Goal: Information Seeking & Learning: Learn about a topic

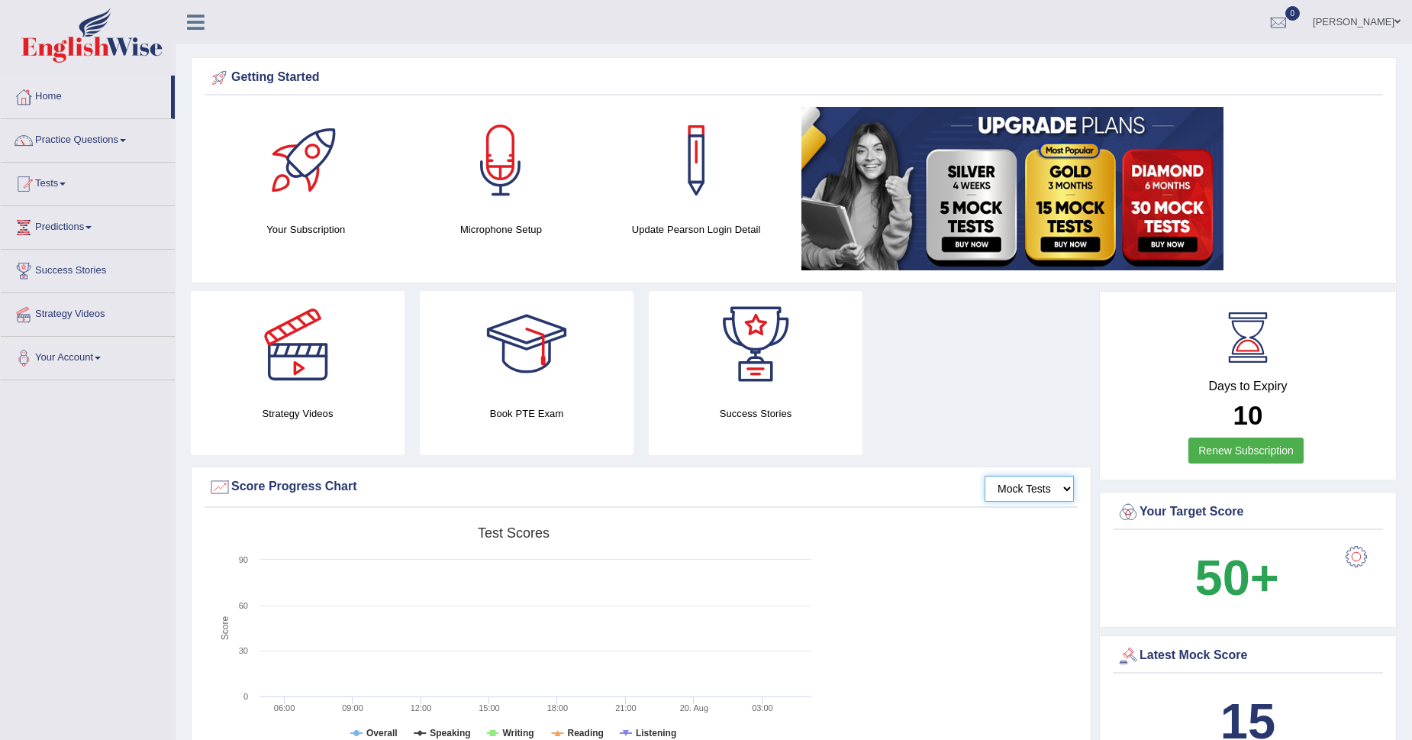
click at [1046, 488] on select "Mock Tests" at bounding box center [1029, 488] width 89 height 26
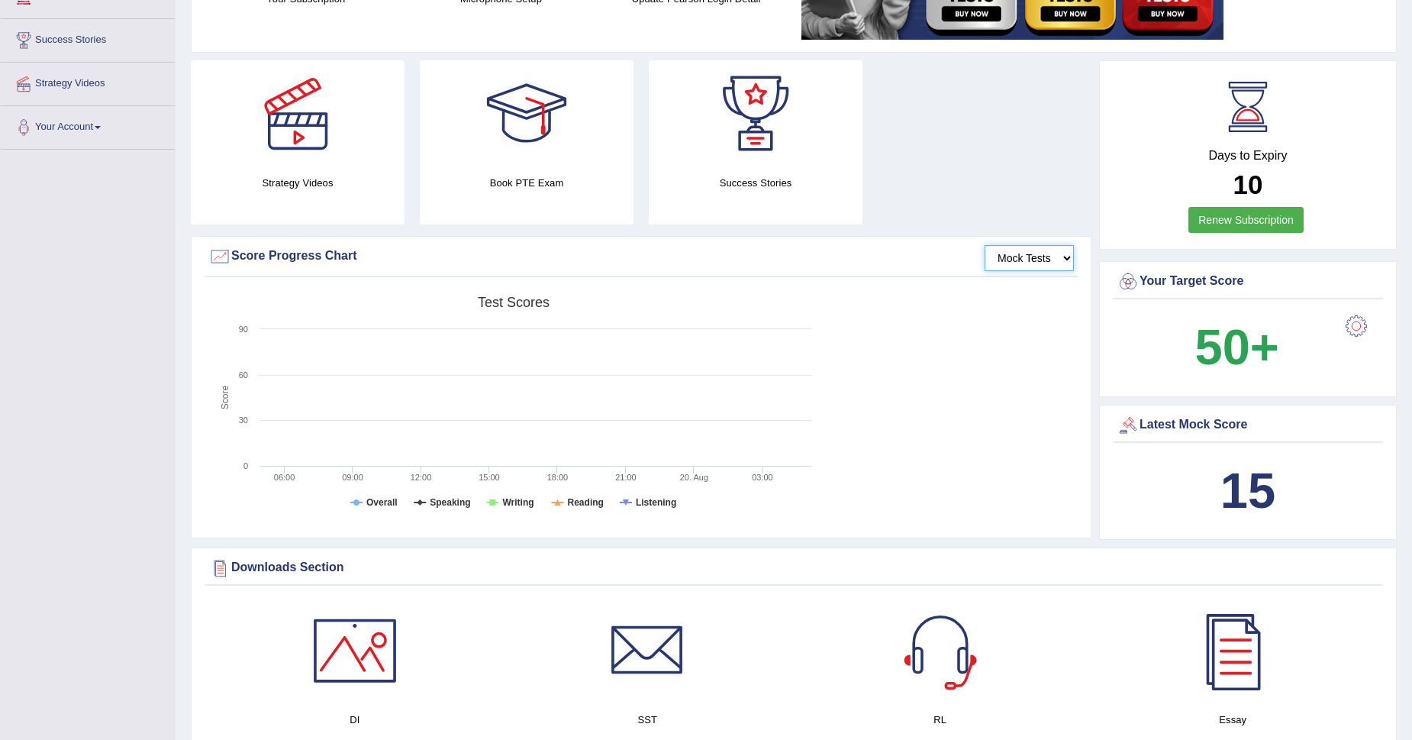
scroll to position [221, 0]
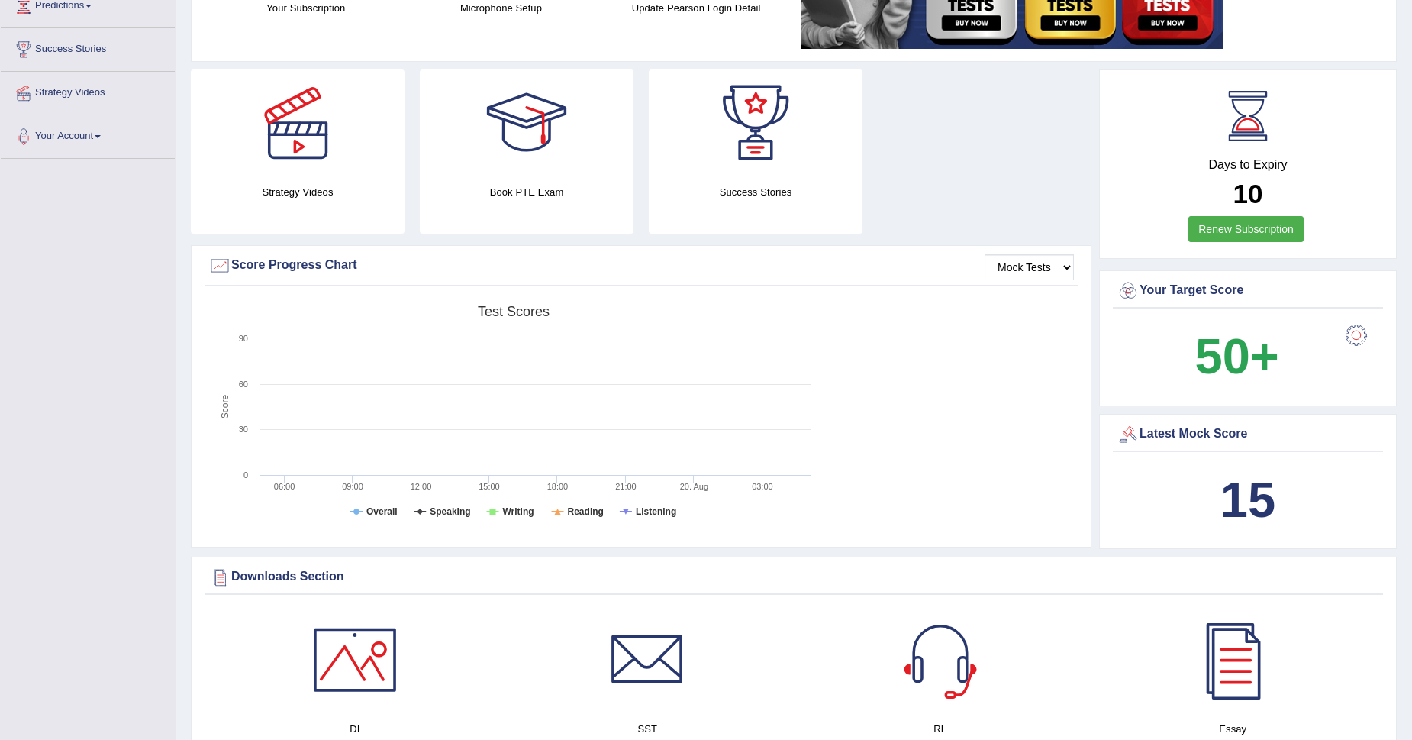
click at [300, 269] on div "Score Progress Chart" at bounding box center [641, 265] width 866 height 23
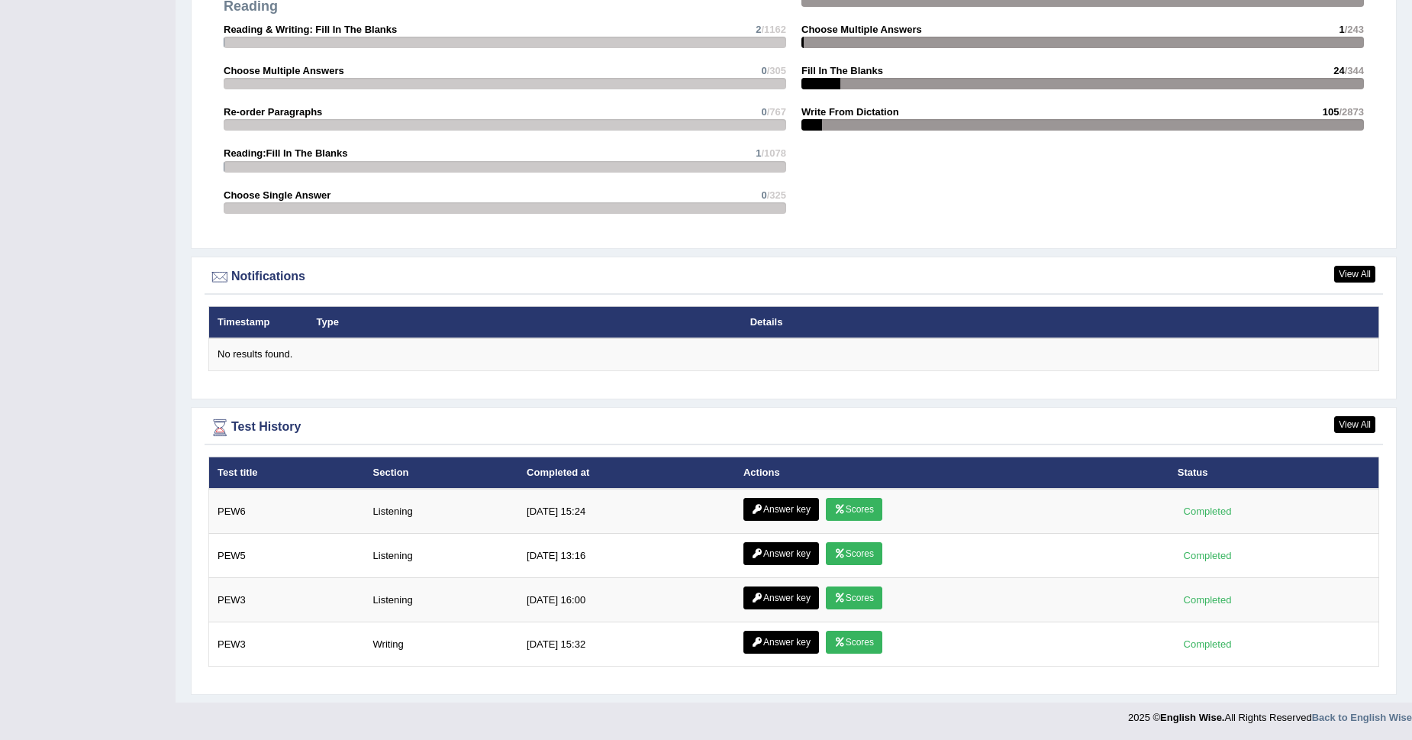
scroll to position [1613, 0]
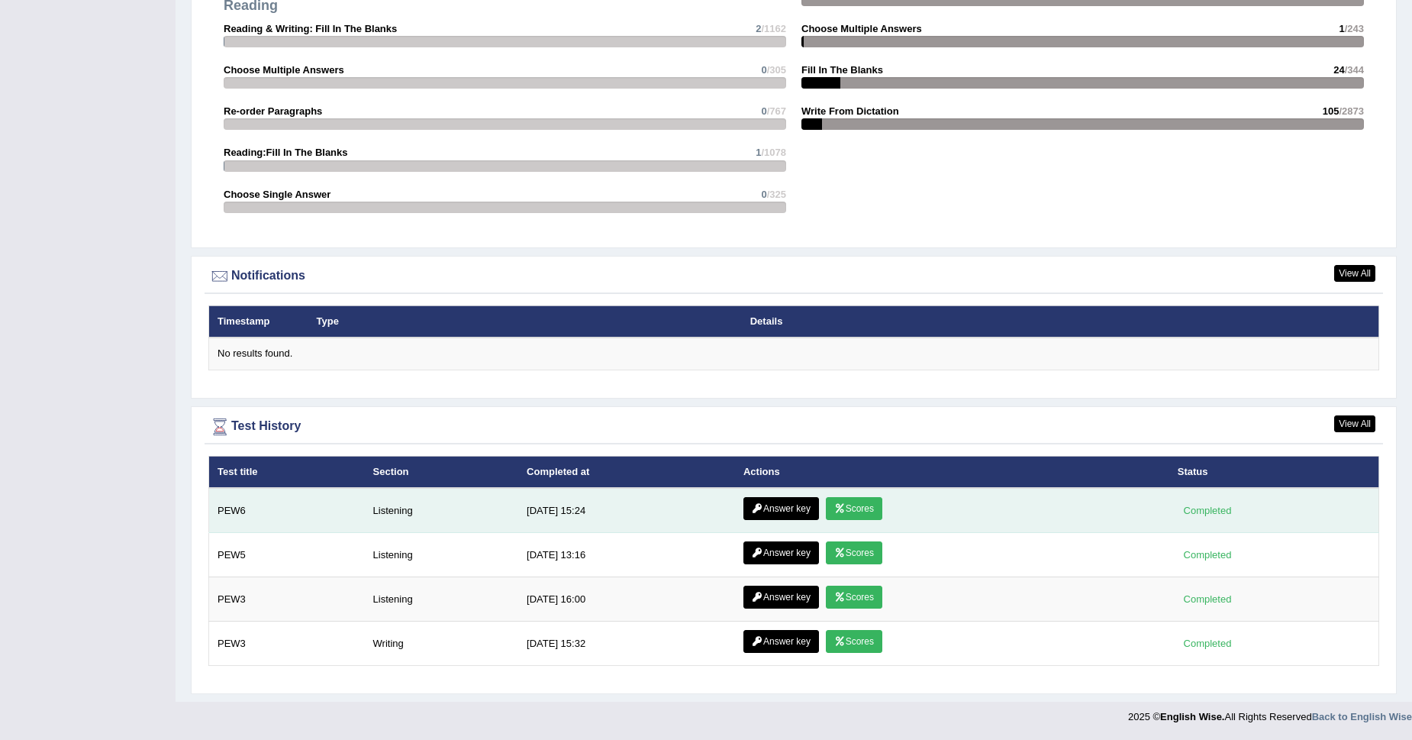
click at [852, 514] on link "Scores" at bounding box center [854, 508] width 56 height 23
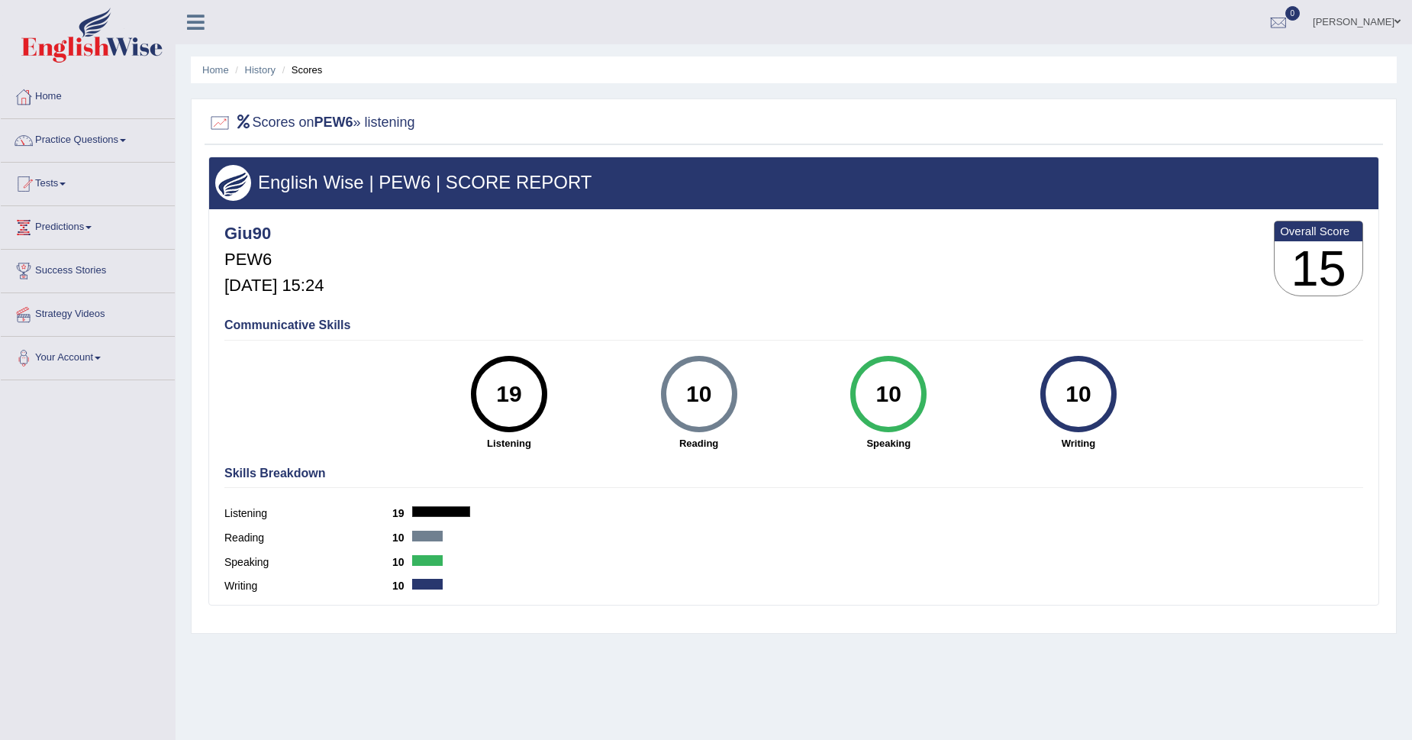
click at [56, 144] on link "Practice Questions" at bounding box center [88, 138] width 174 height 38
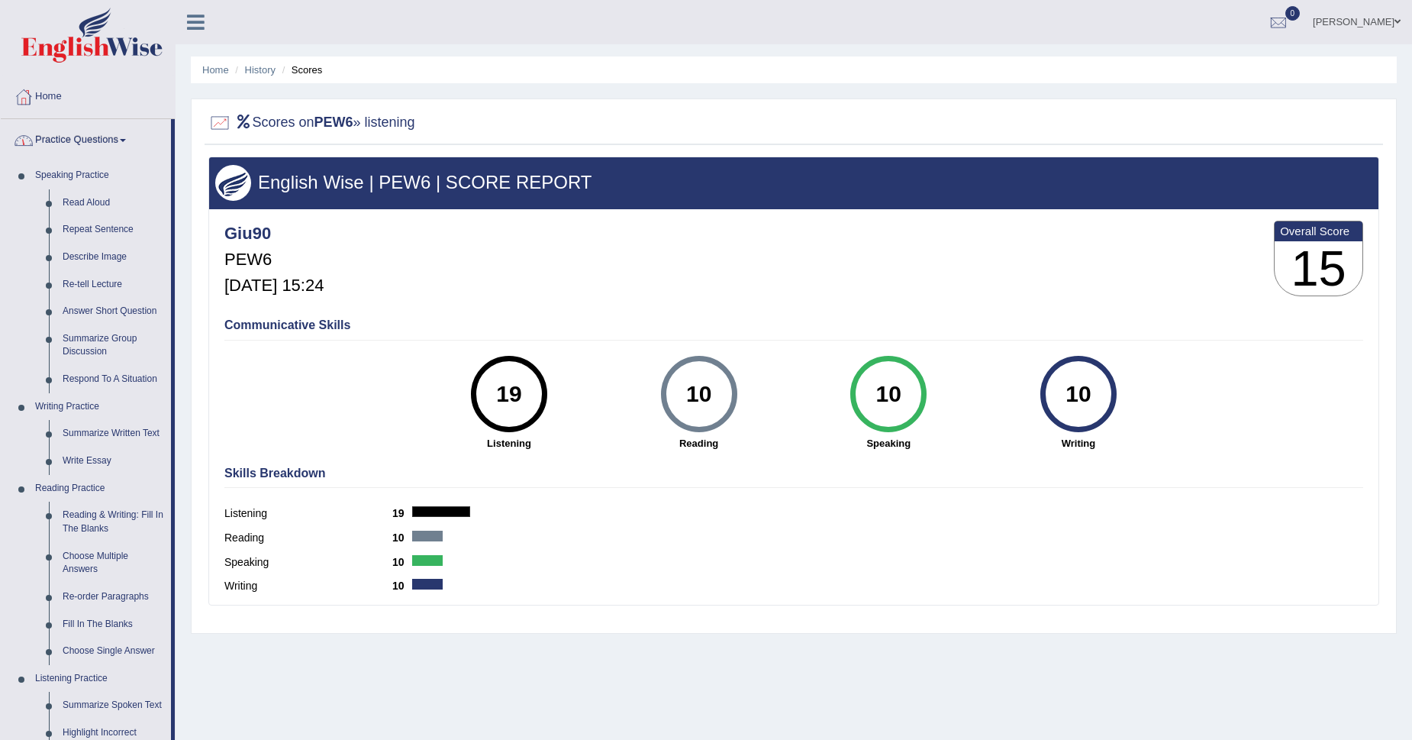
click at [111, 139] on link "Practice Questions" at bounding box center [86, 138] width 170 height 38
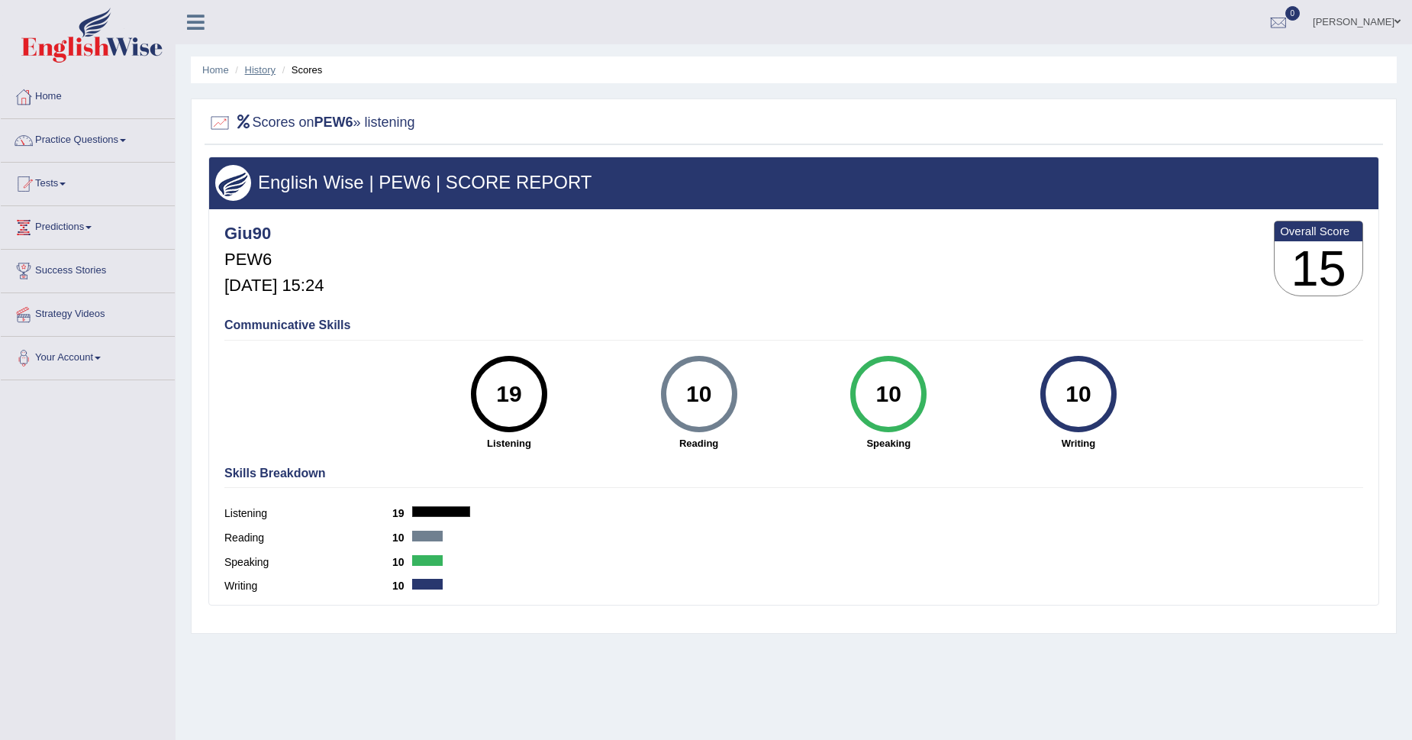
click at [247, 75] on link "History" at bounding box center [260, 69] width 31 height 11
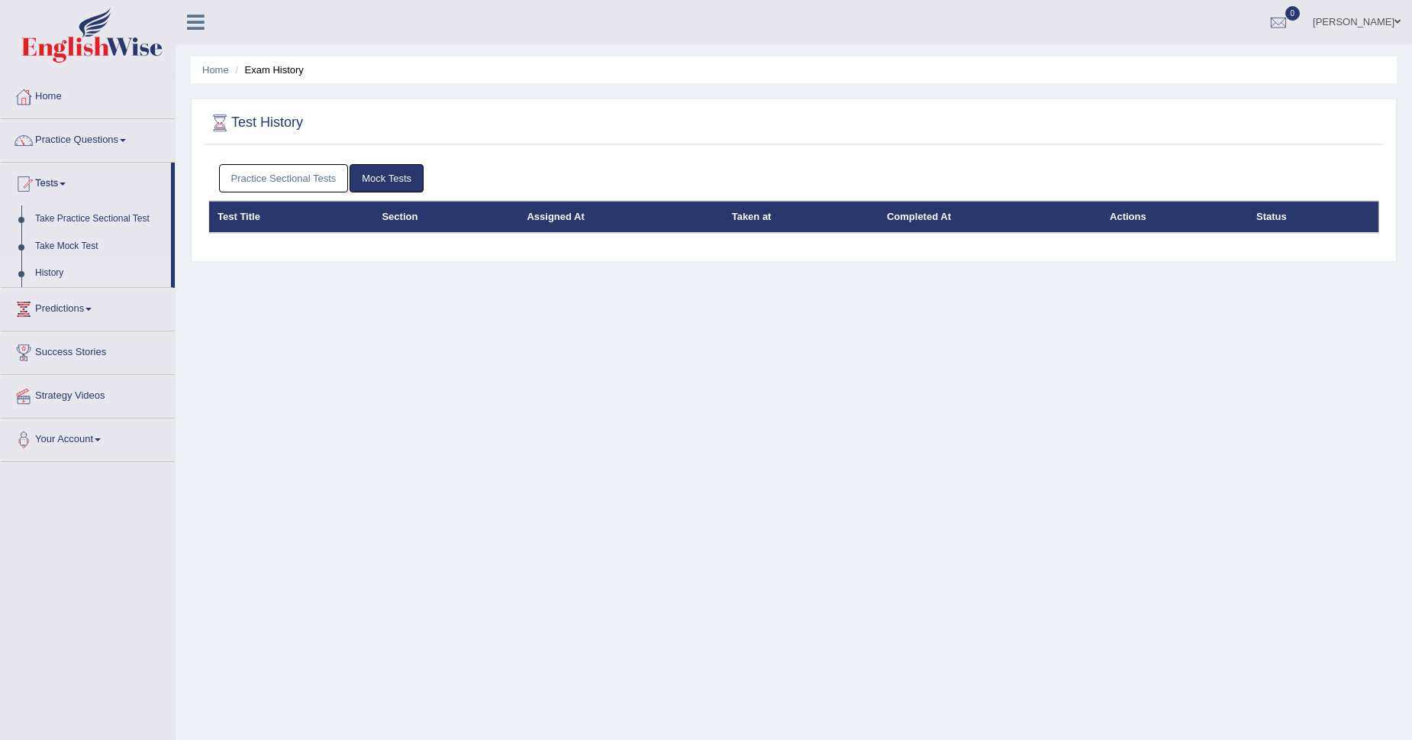
click at [272, 176] on link "Practice Sectional Tests" at bounding box center [284, 178] width 130 height 28
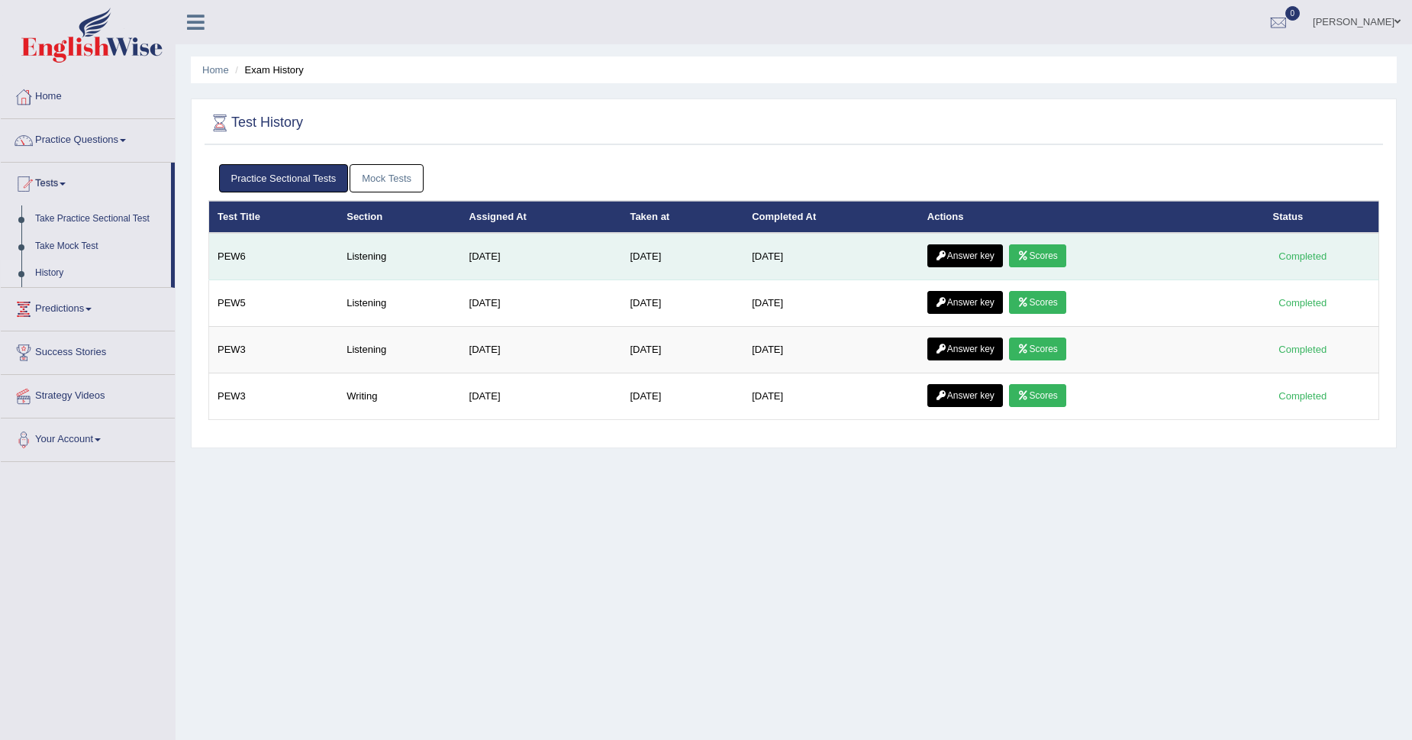
click at [1038, 258] on link "Scores" at bounding box center [1037, 255] width 56 height 23
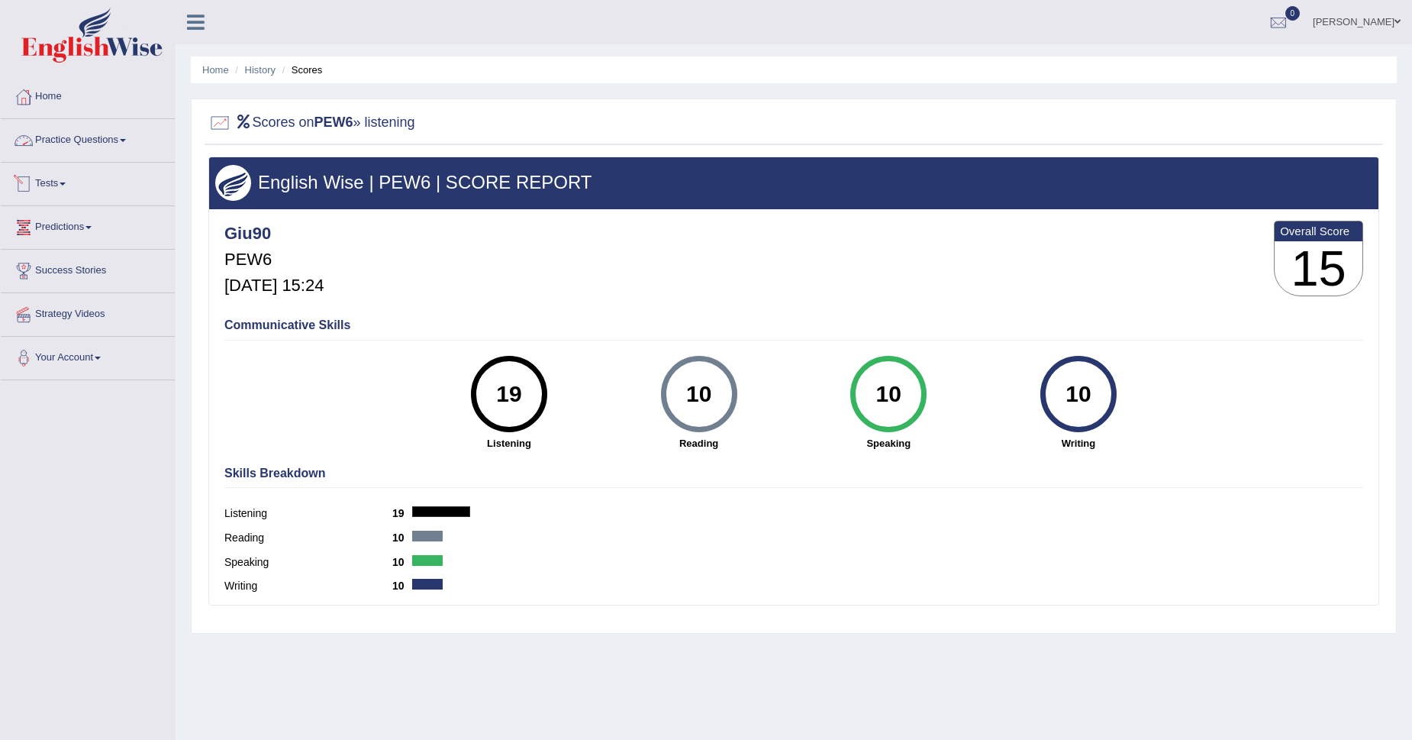
click at [60, 147] on link "Practice Questions" at bounding box center [88, 138] width 174 height 38
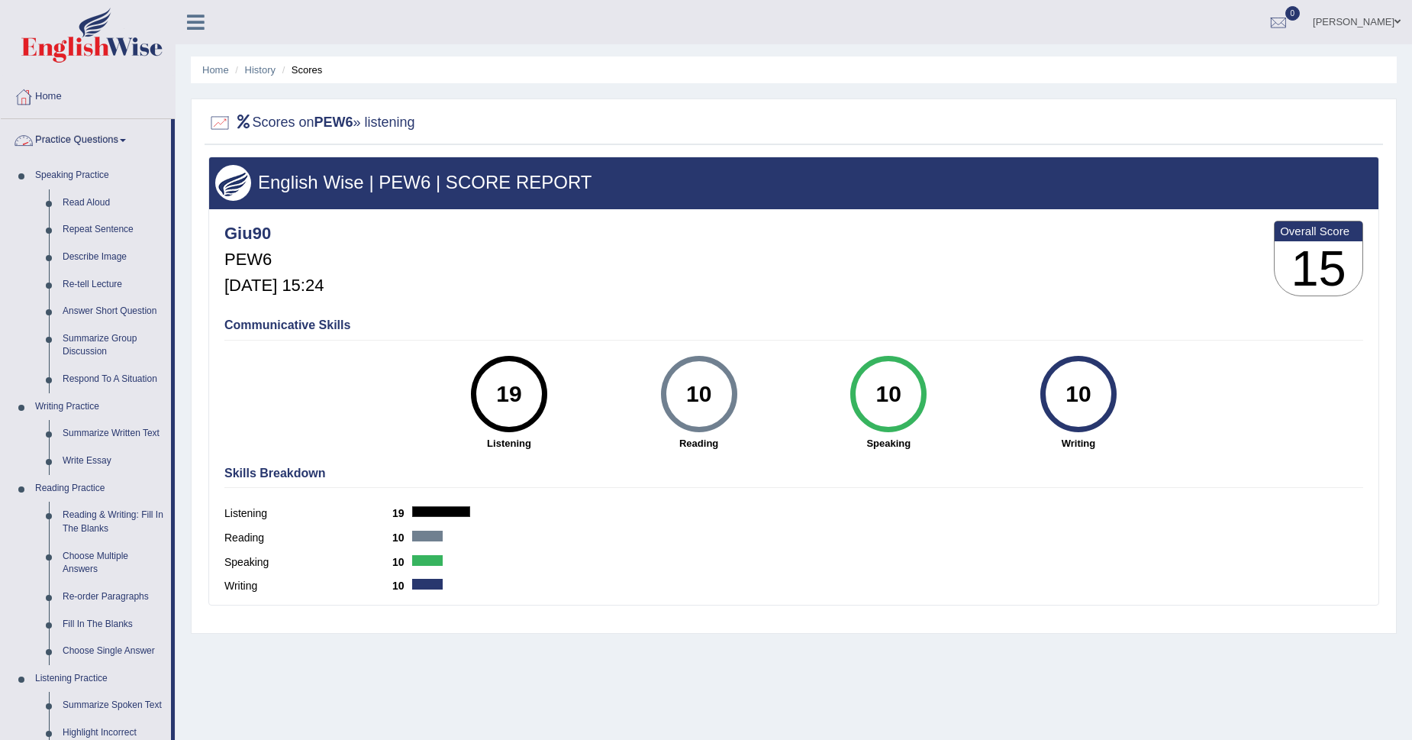
click at [92, 140] on link "Practice Questions" at bounding box center [86, 138] width 170 height 38
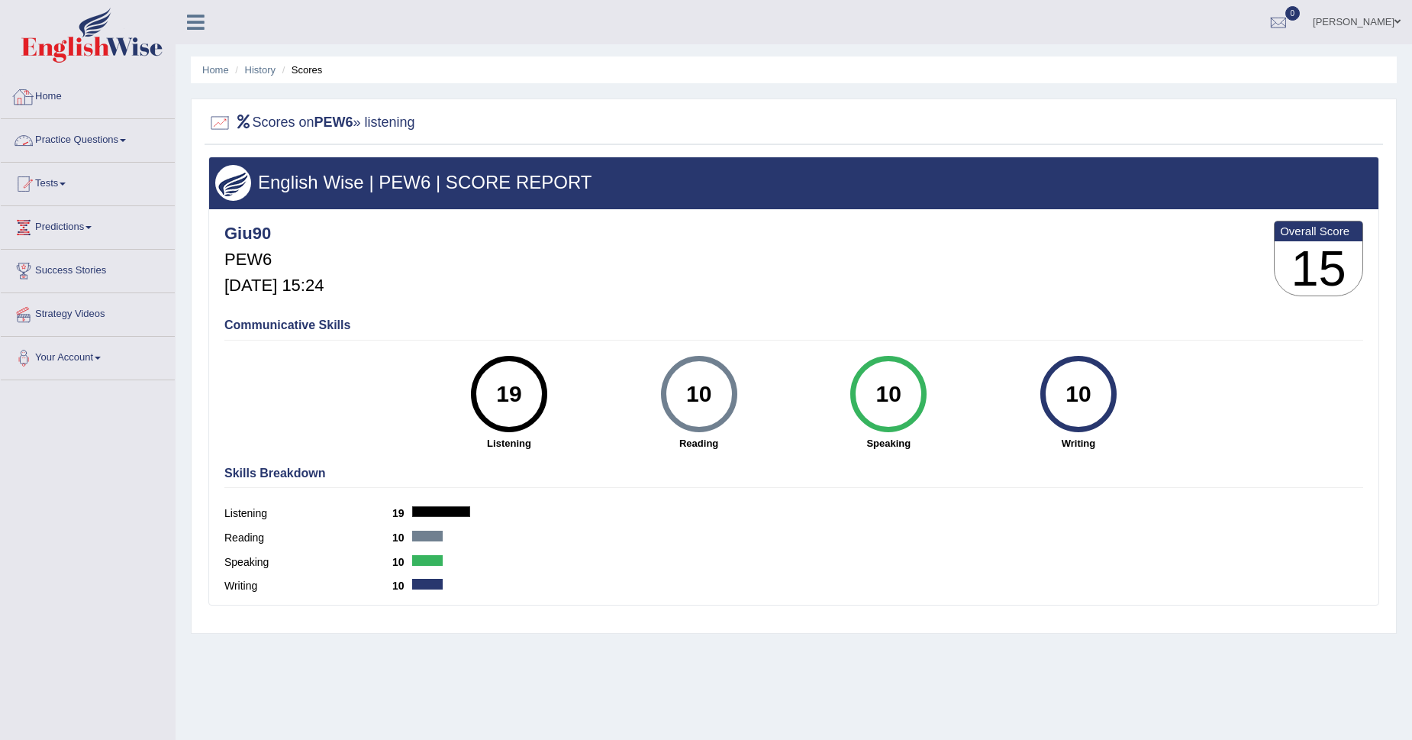
click at [54, 96] on link "Home" at bounding box center [88, 95] width 174 height 38
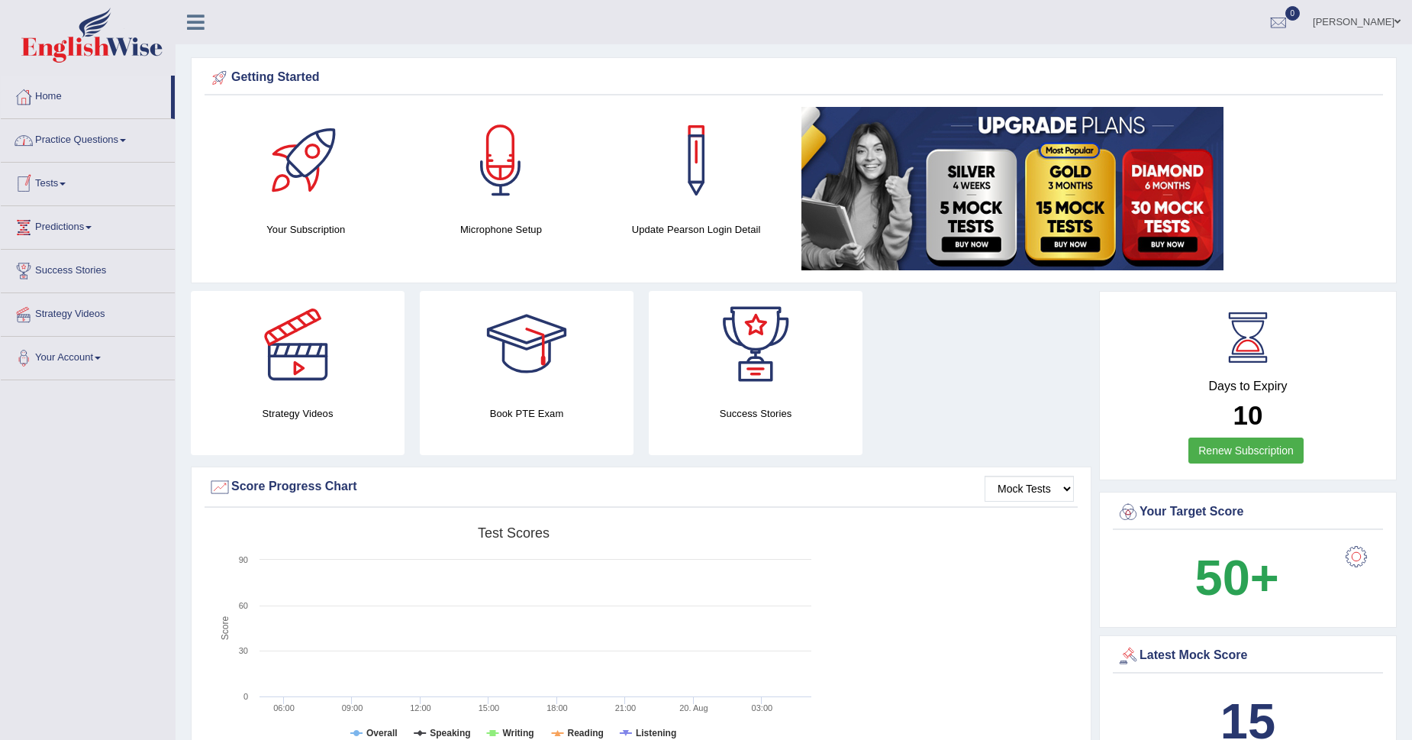
click at [40, 168] on link "Tests" at bounding box center [88, 182] width 174 height 38
click at [44, 211] on link "Take Practice Sectional Test" at bounding box center [99, 218] width 143 height 27
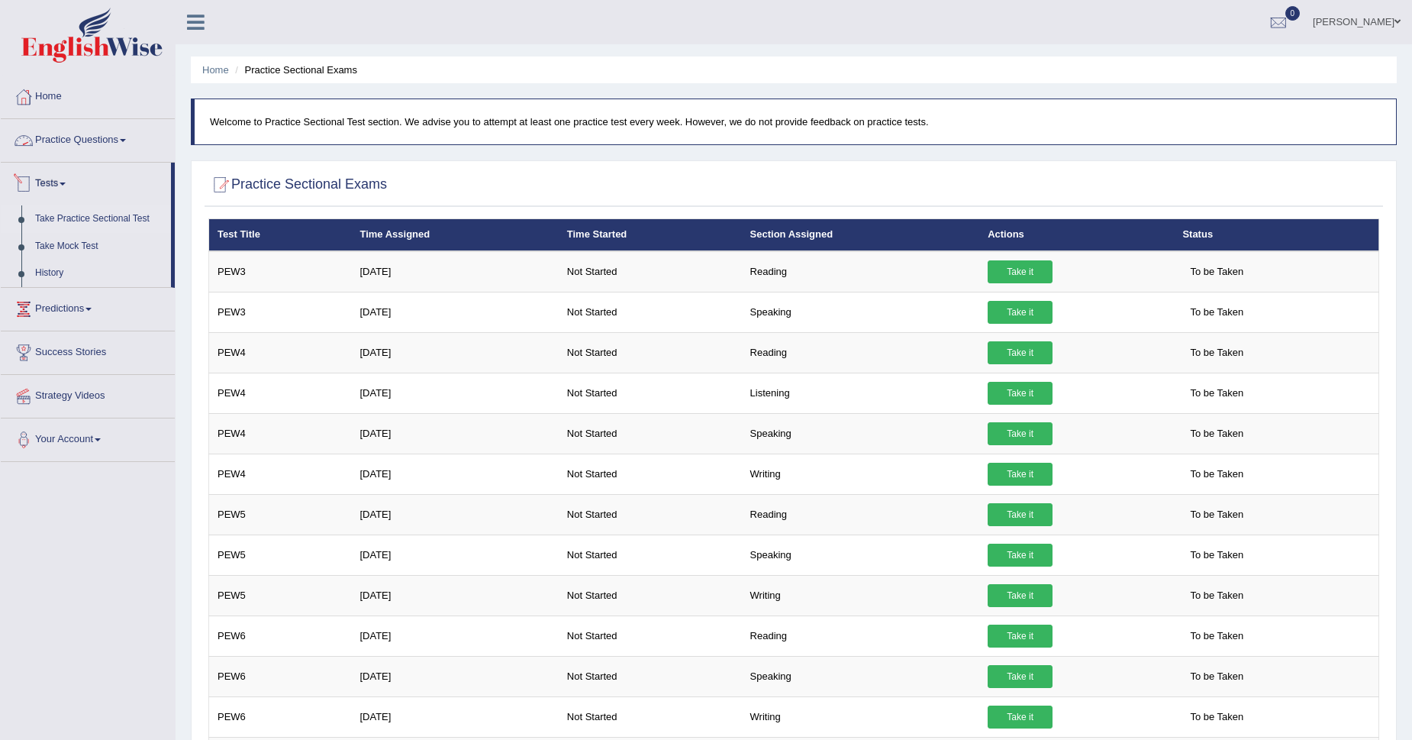
click at [68, 128] on link "Practice Questions" at bounding box center [88, 138] width 174 height 38
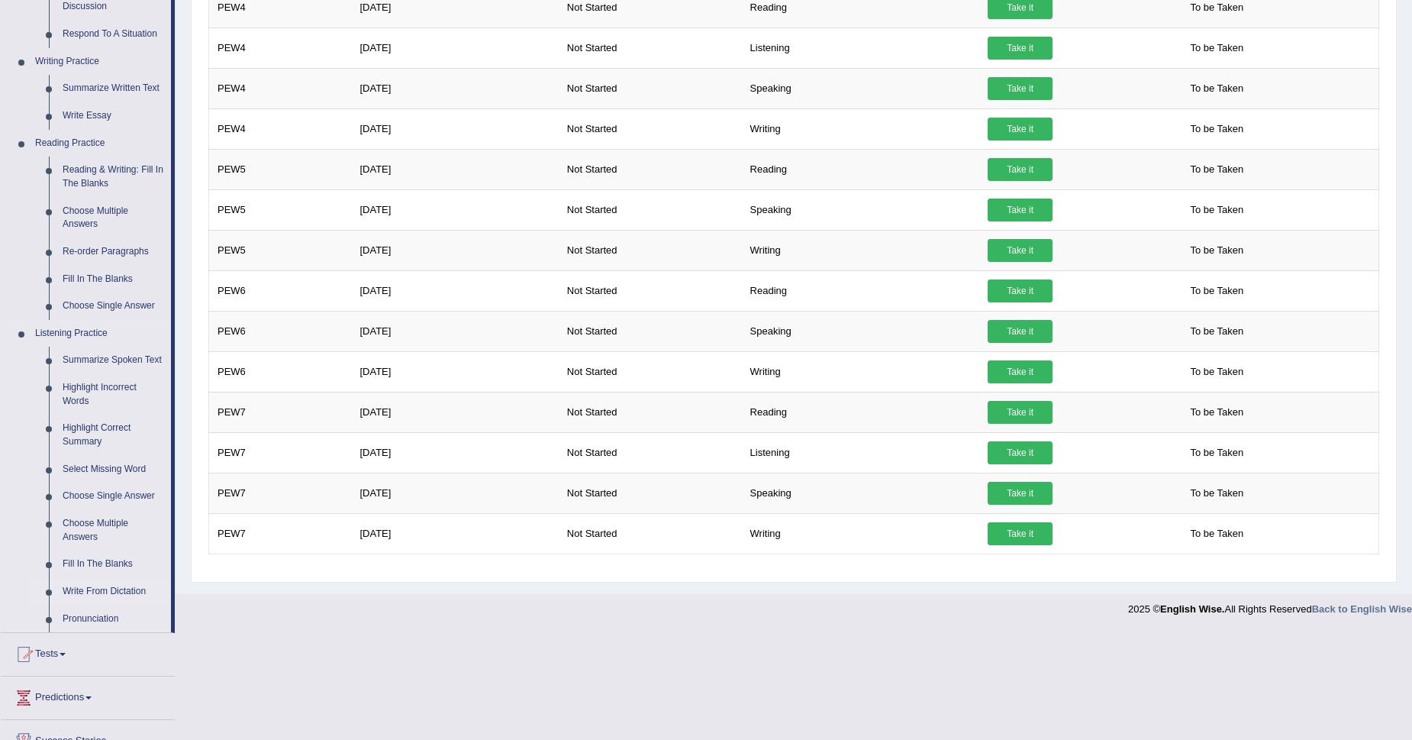
scroll to position [345, 0]
click at [128, 354] on link "Summarize Spoken Text" at bounding box center [113, 360] width 115 height 27
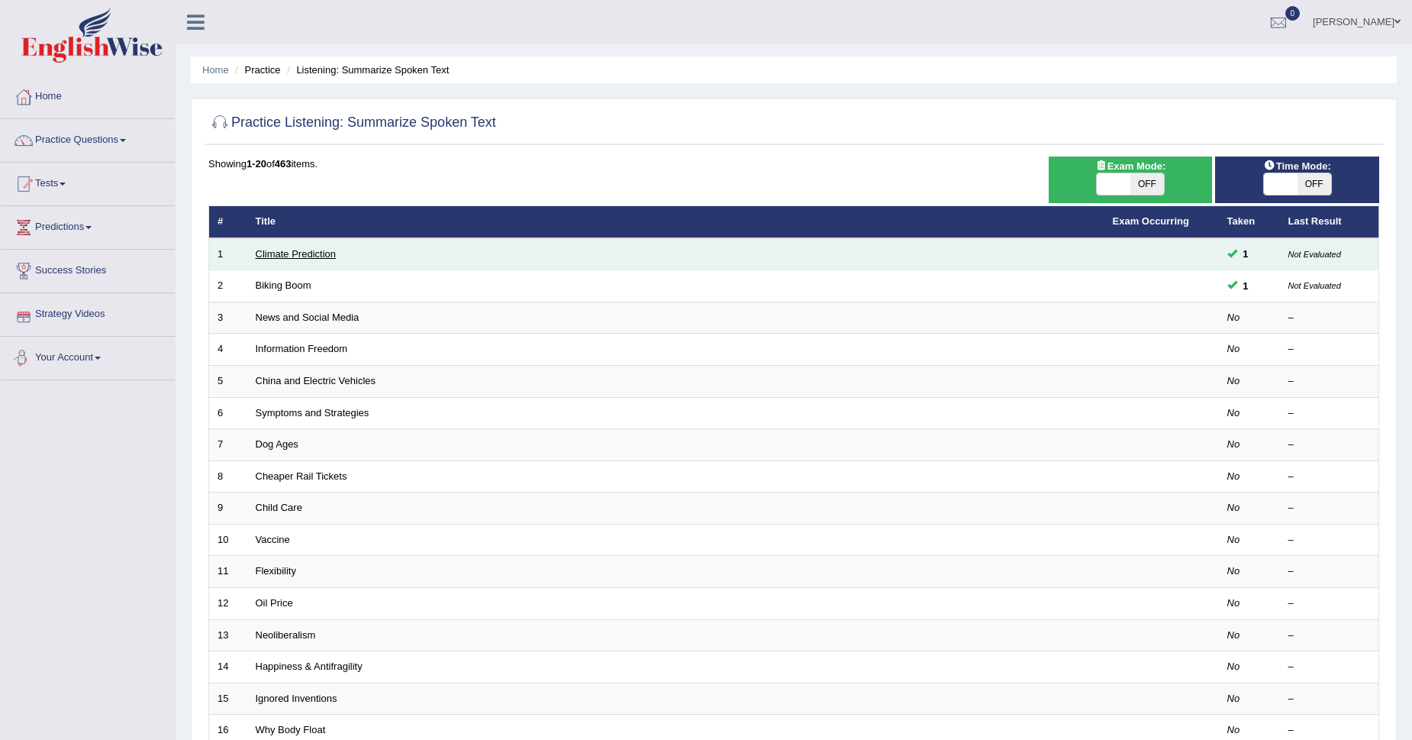
click at [277, 257] on link "Climate Prediction" at bounding box center [296, 253] width 81 height 11
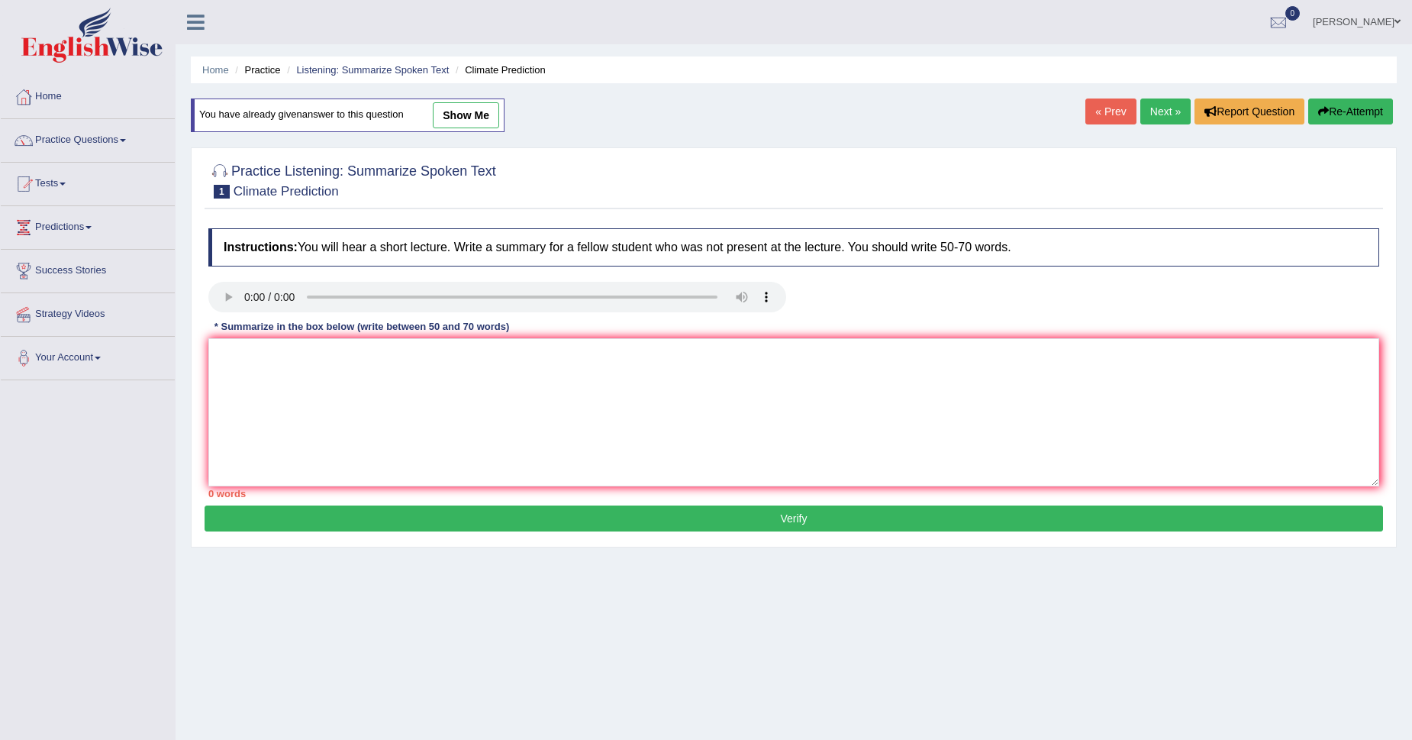
click at [492, 121] on link "show me" at bounding box center [466, 115] width 66 height 26
type textarea "The lecture provides brief information about "The impact of global warming". Fi…"
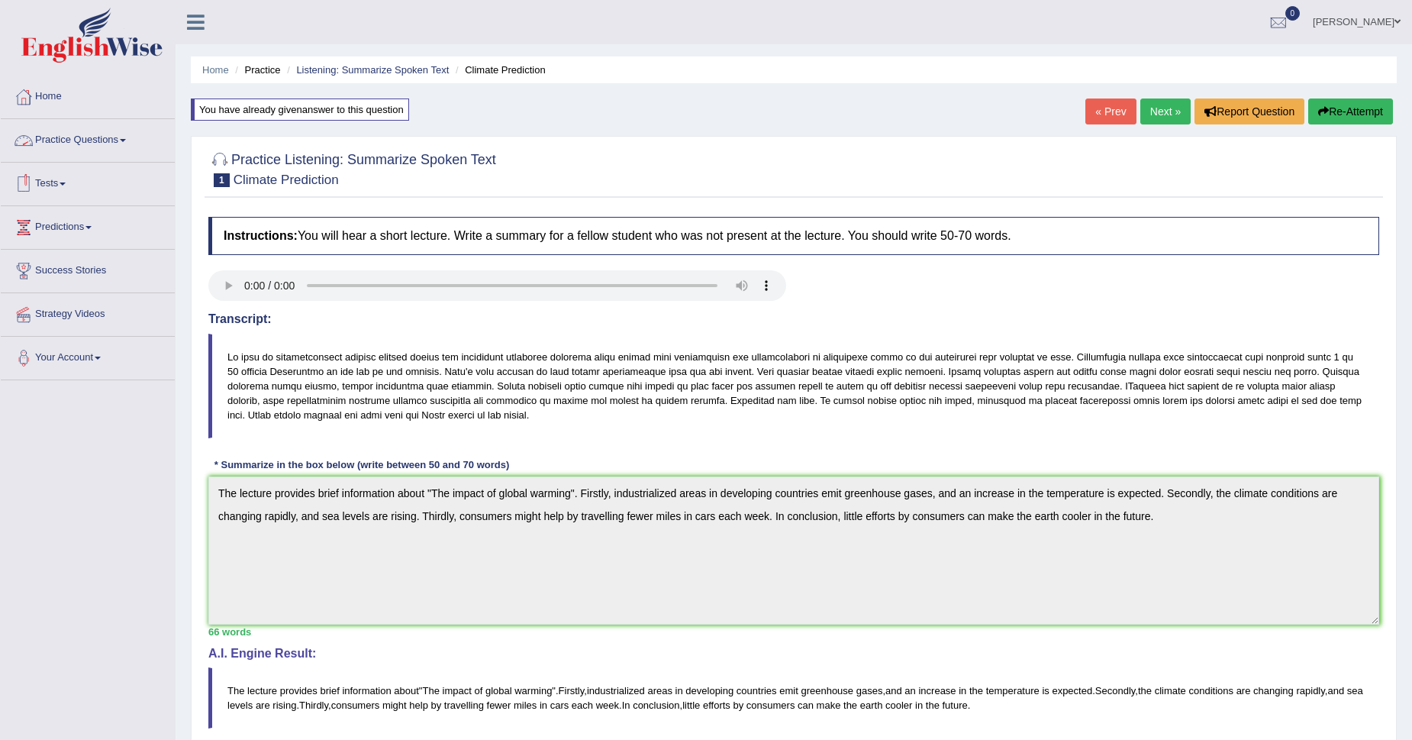
click at [32, 139] on div at bounding box center [23, 140] width 23 height 23
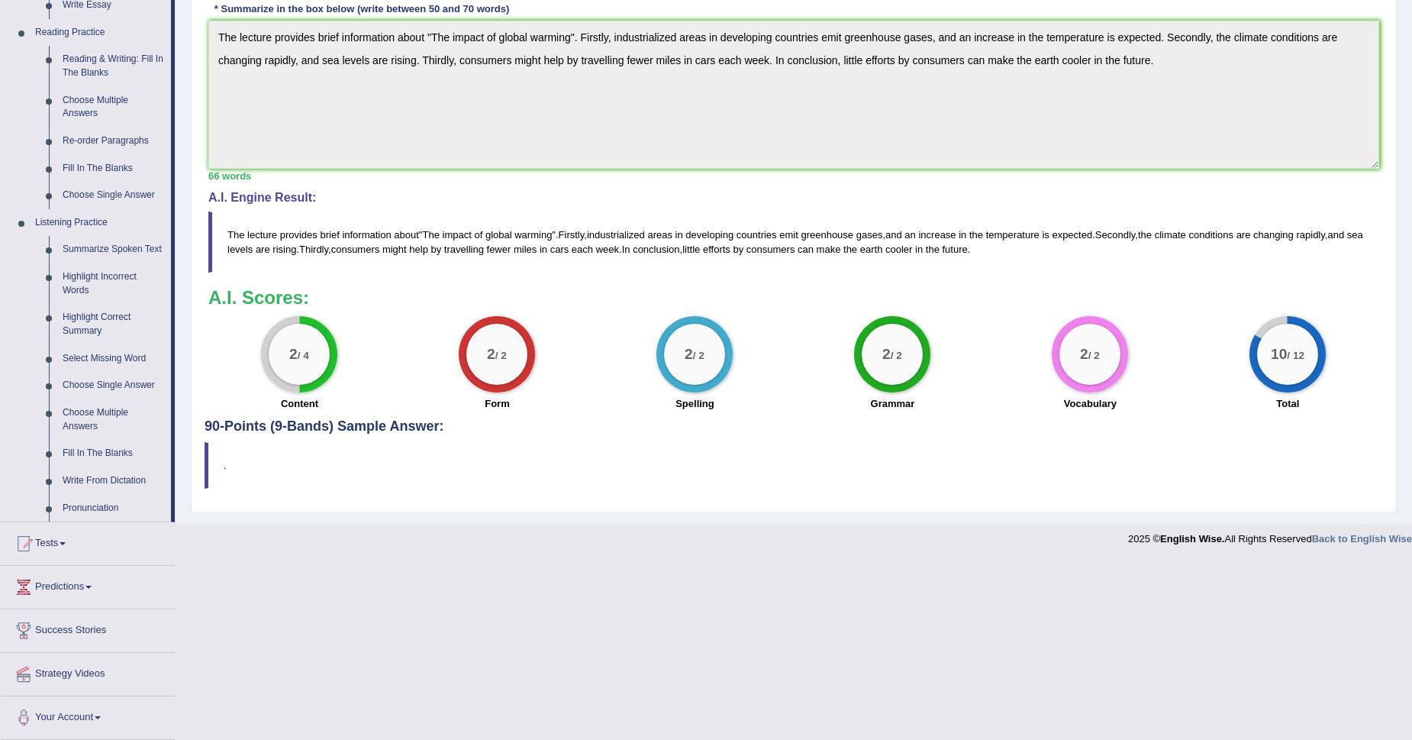
scroll to position [456, 0]
click at [77, 472] on link "Write From Dictation" at bounding box center [113, 479] width 115 height 27
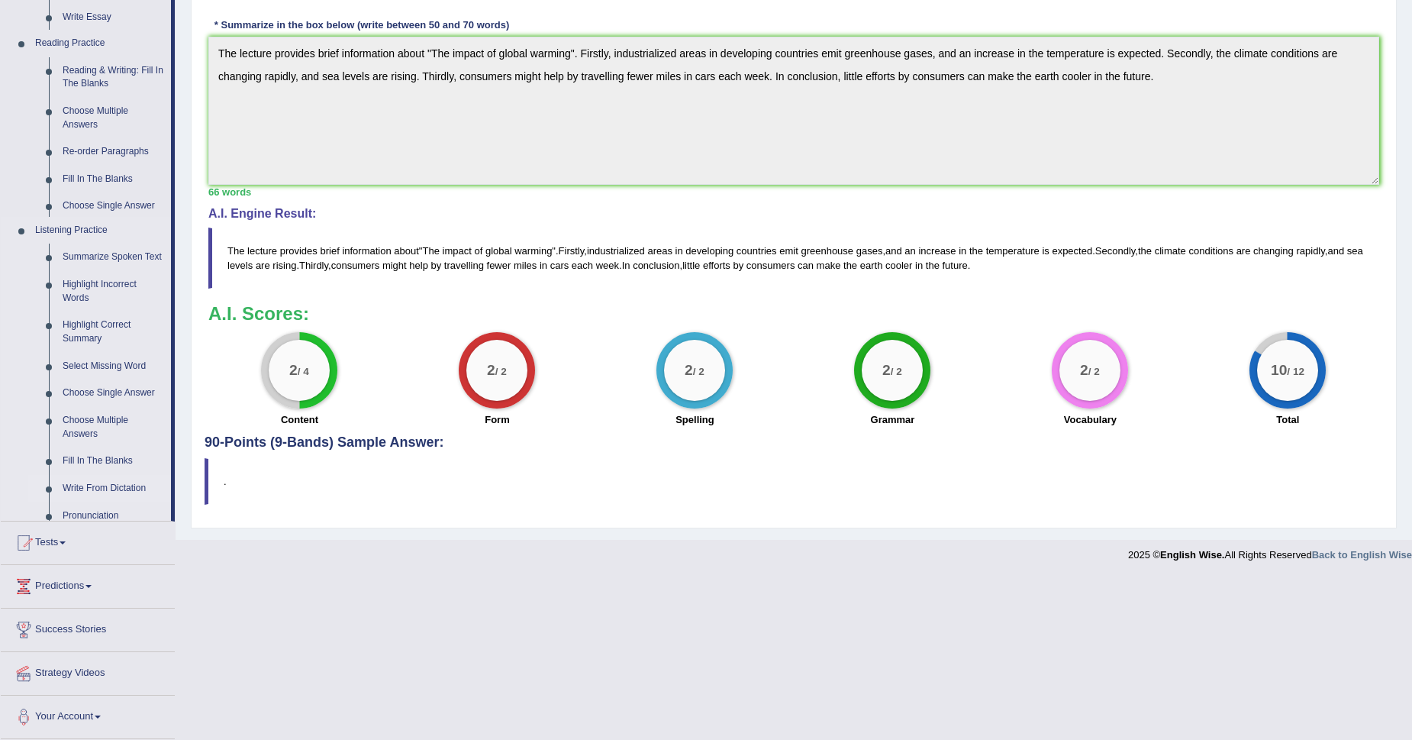
scroll to position [278, 0]
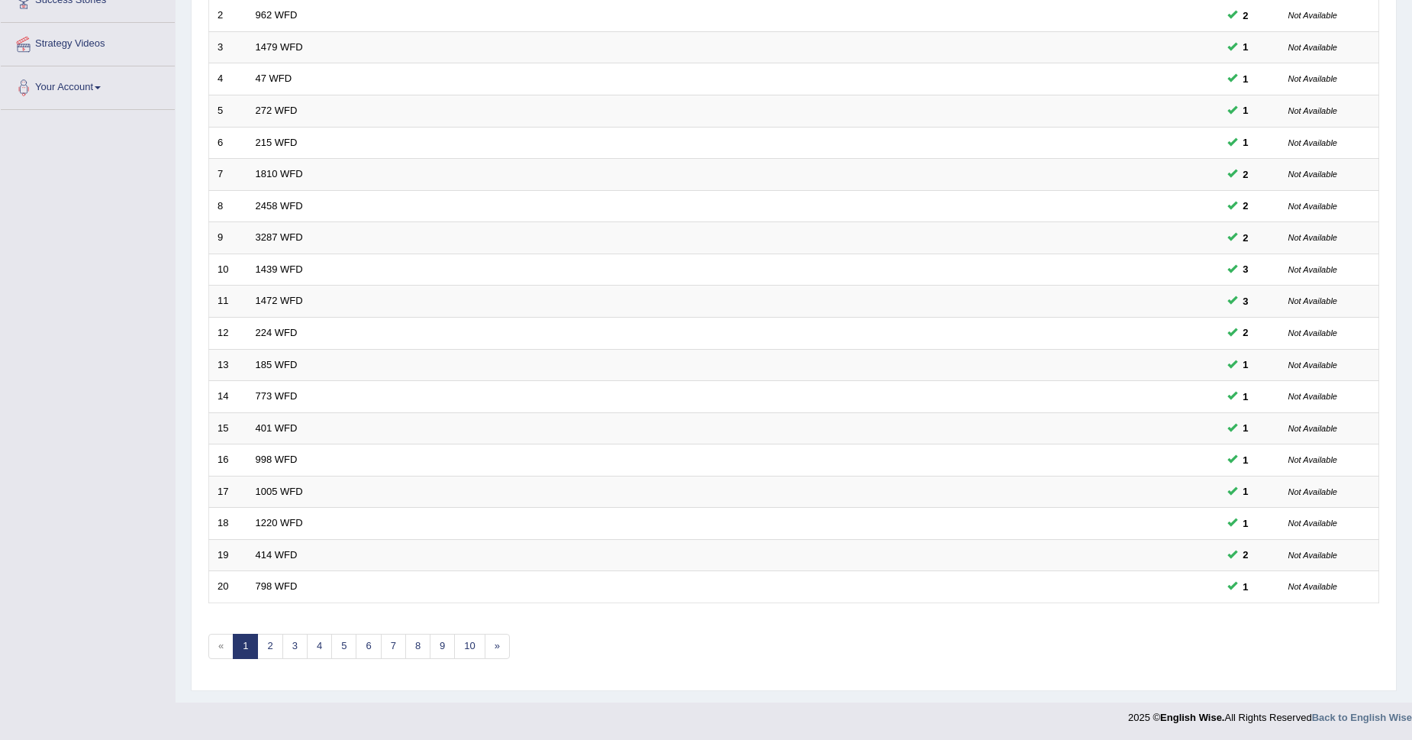
scroll to position [271, 0]
click at [341, 645] on link "5" at bounding box center [343, 645] width 25 height 25
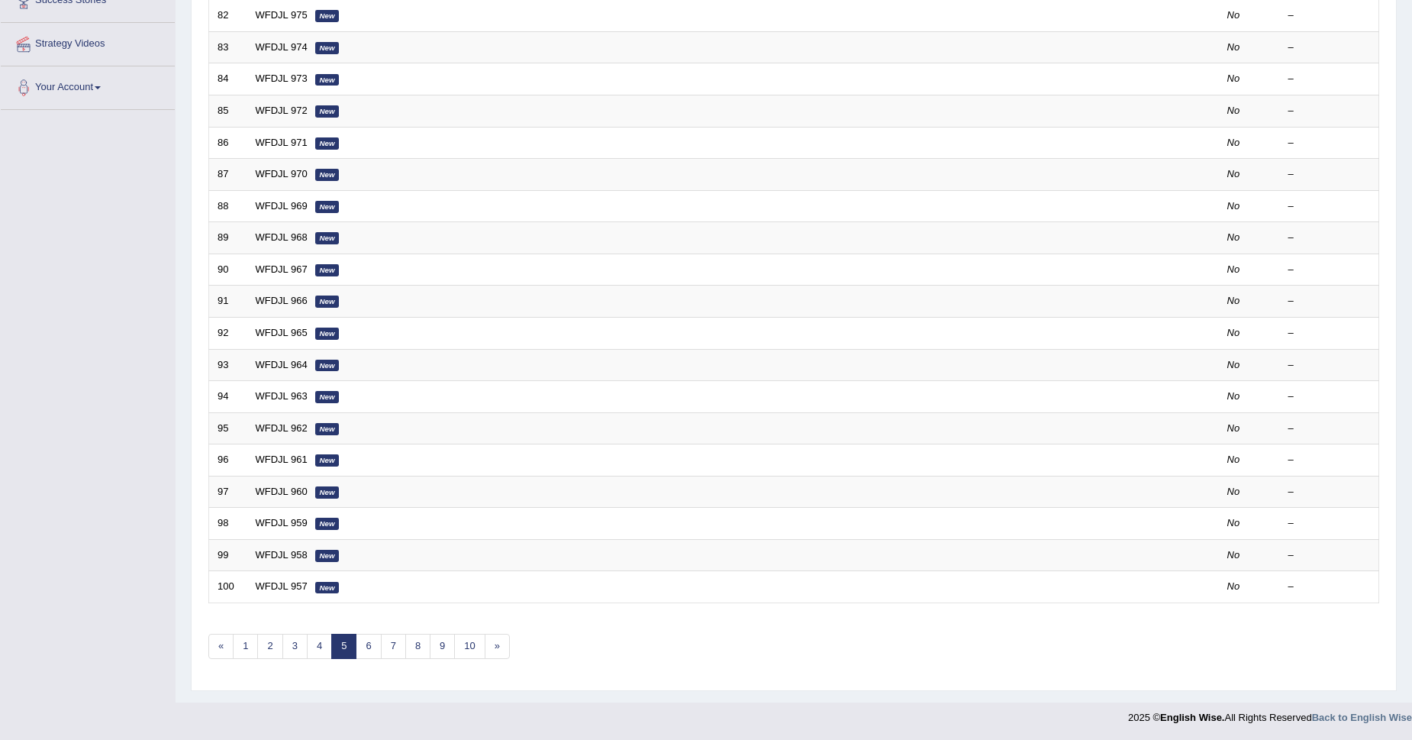
scroll to position [271, 0]
click at [303, 624] on div "Showing 81-100 of 2,589 items. # Title Exam Occurring Taken Last Result 81 WFDJ…" at bounding box center [793, 281] width 1171 height 791
click at [301, 644] on link "3" at bounding box center [294, 645] width 25 height 25
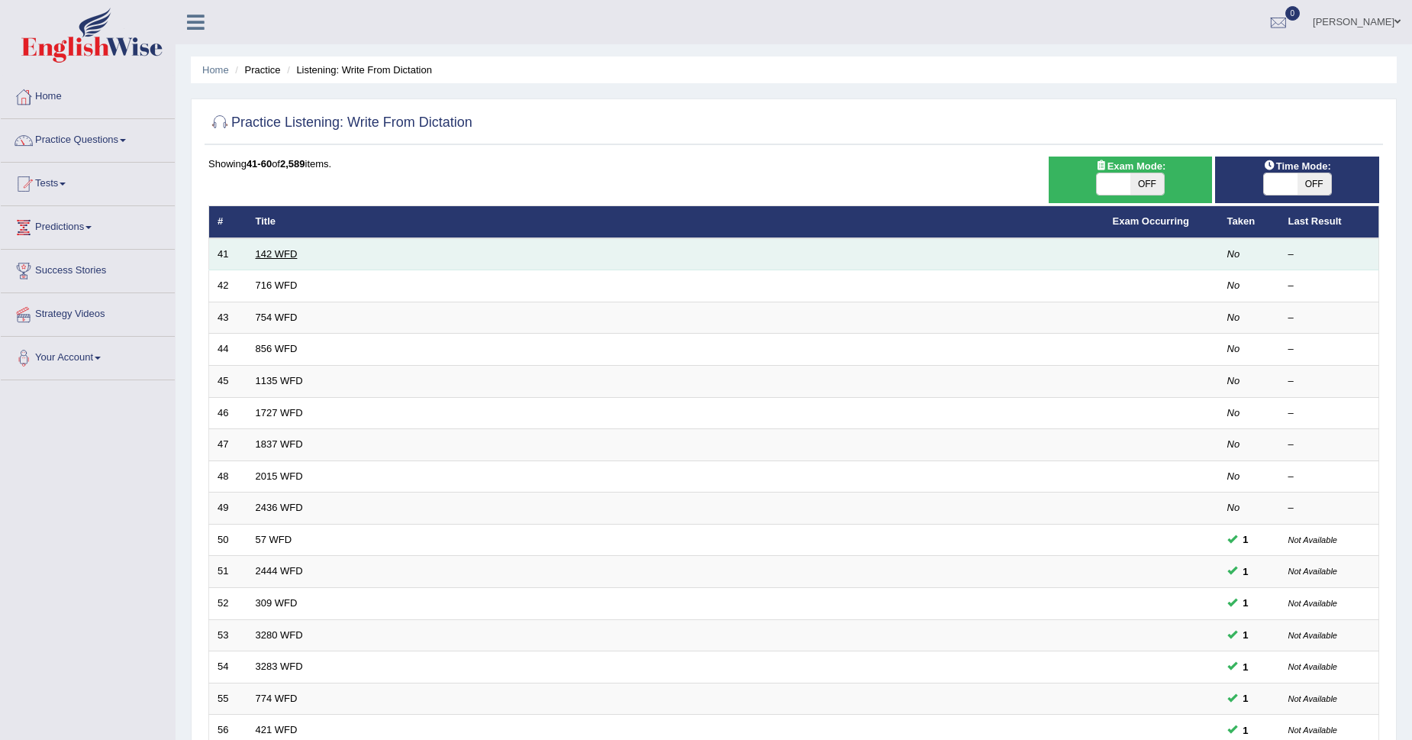
click at [269, 257] on link "142 WFD" at bounding box center [277, 253] width 42 height 11
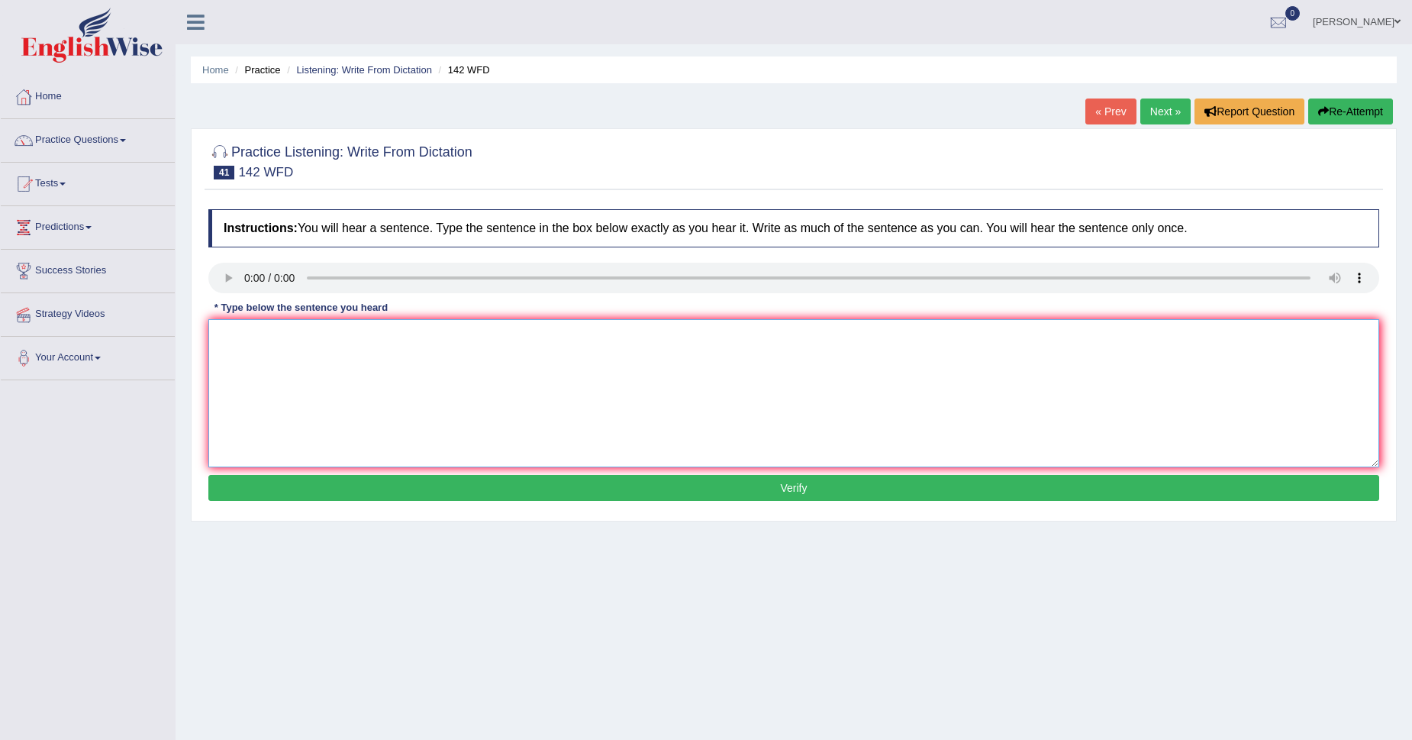
click at [233, 347] on textarea at bounding box center [793, 393] width 1171 height 148
type textarea "The tipical part of the discuss is part od the study studies."
click at [293, 491] on button "Verify" at bounding box center [793, 488] width 1171 height 26
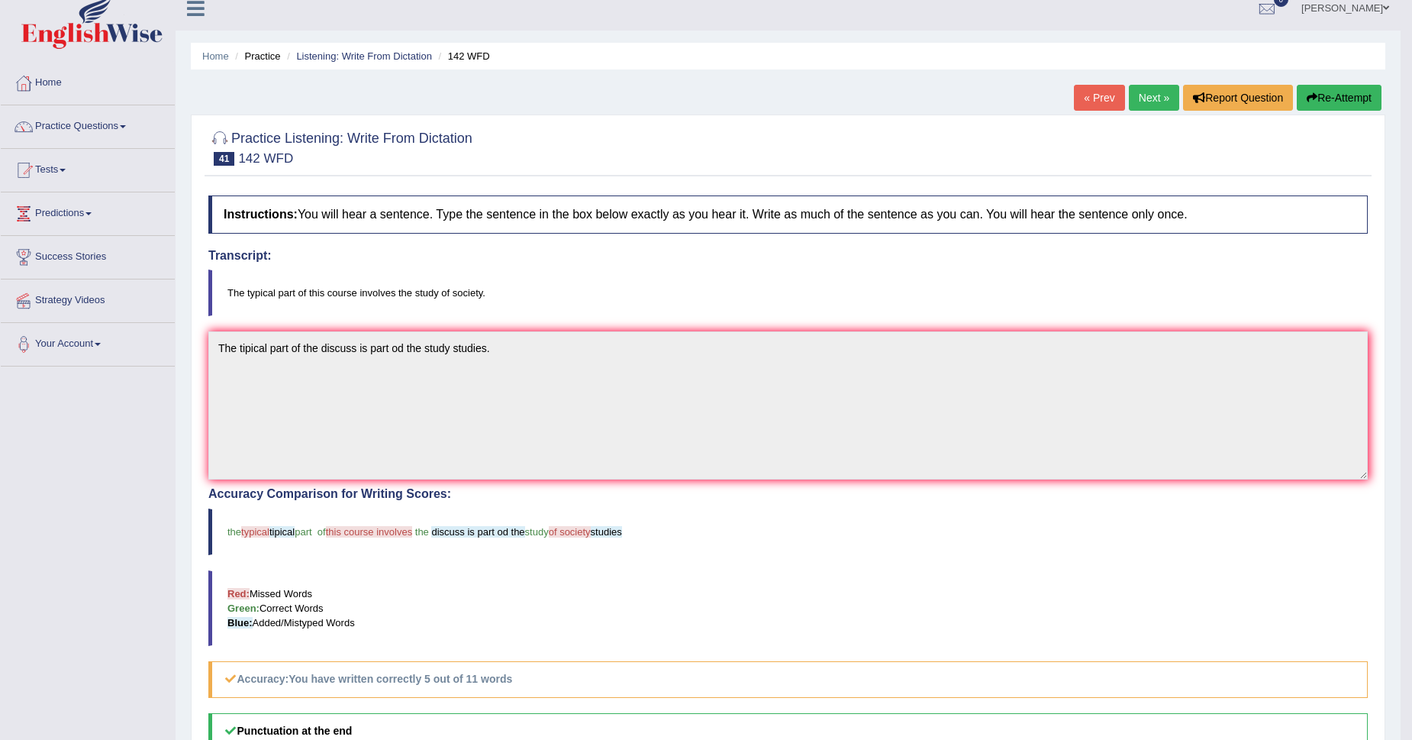
scroll to position [13, 0]
click at [1154, 97] on link "Next »" at bounding box center [1154, 98] width 50 height 26
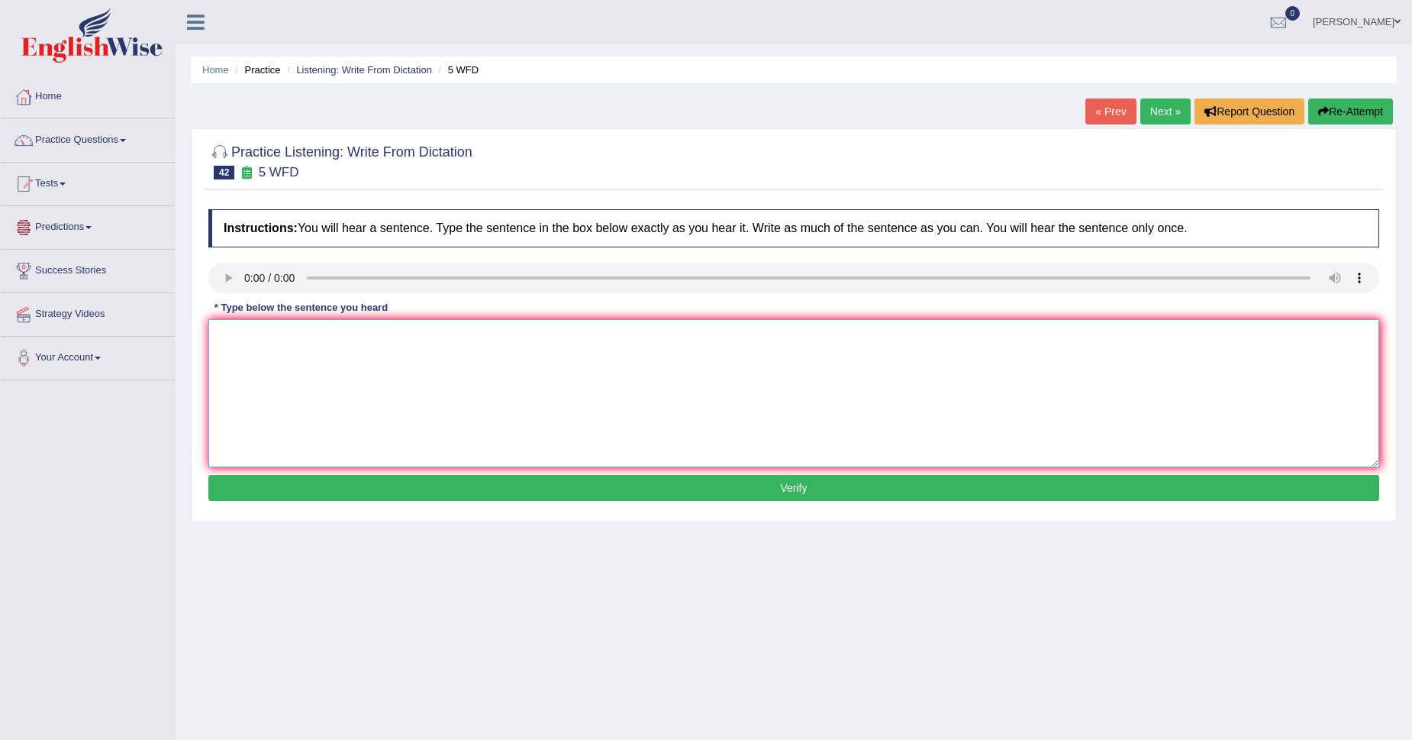
click at [240, 337] on textarea at bounding box center [793, 393] width 1171 height 148
type textarea "Graduate in the finalcial sector."
click at [267, 492] on button "Verify" at bounding box center [793, 488] width 1171 height 26
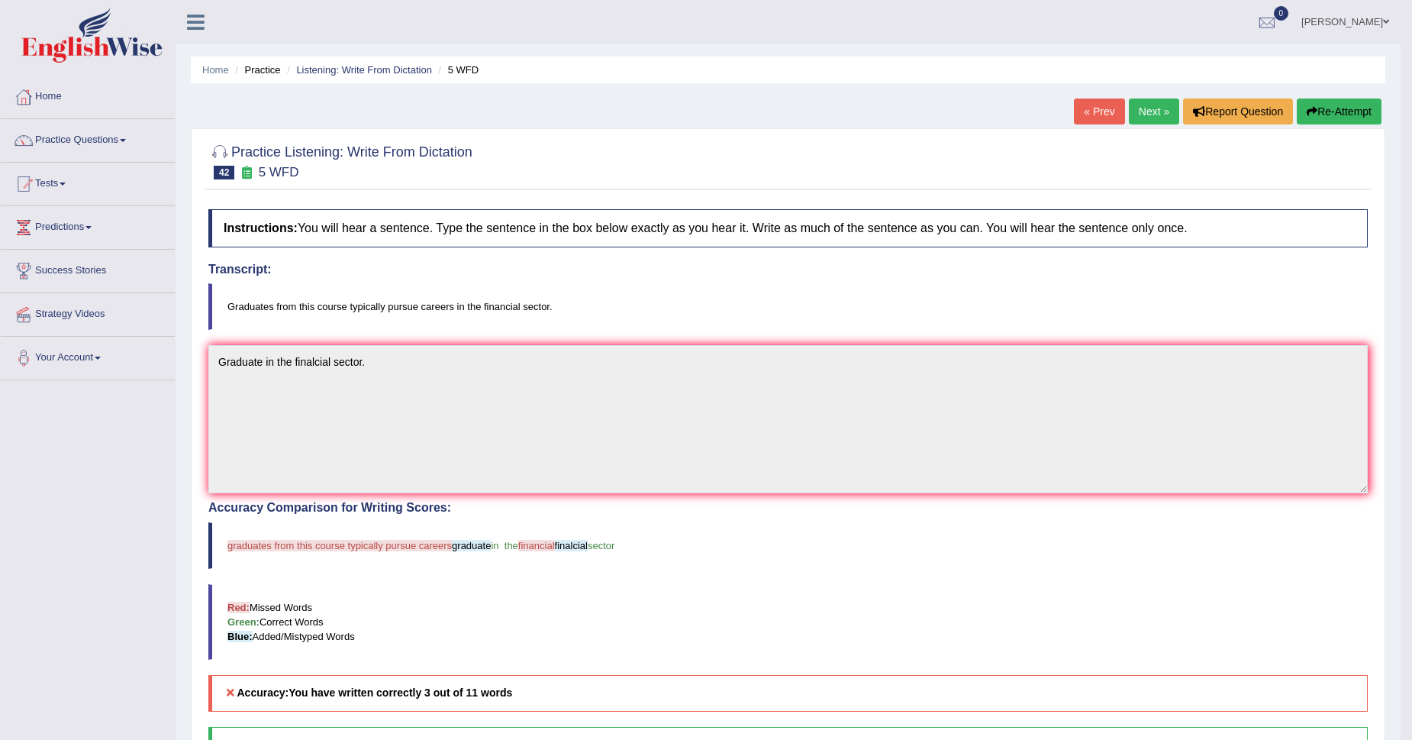
click at [1143, 111] on link "Next »" at bounding box center [1154, 111] width 50 height 26
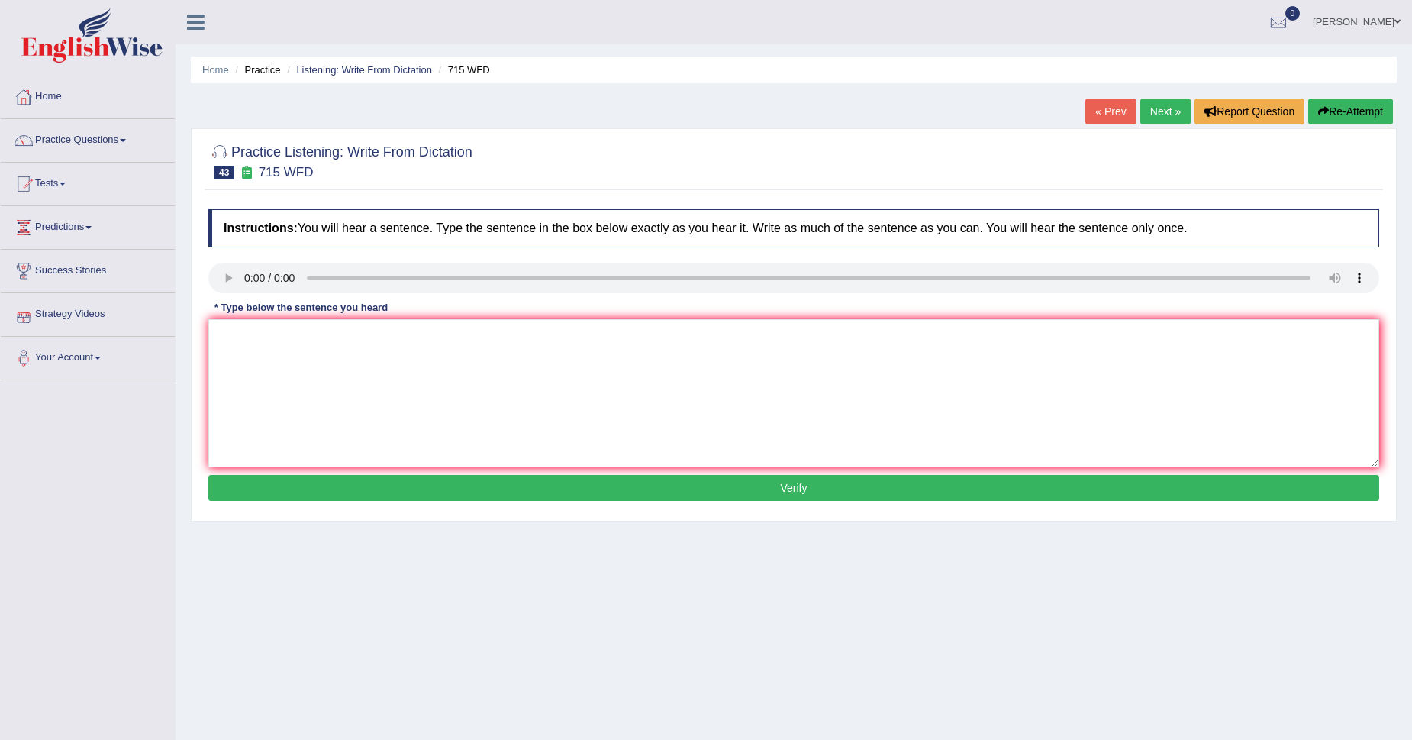
click at [237, 308] on div "* Type below the sentence you heard" at bounding box center [300, 308] width 185 height 15
click at [237, 325] on textarea at bounding box center [793, 393] width 1171 height 148
click at [267, 346] on textarea "The study foundiet" at bounding box center [793, 393] width 1171 height 148
click at [434, 334] on textarea "The study is a by the university. foundiet" at bounding box center [793, 393] width 1171 height 148
type textarea "The study is a by the university."
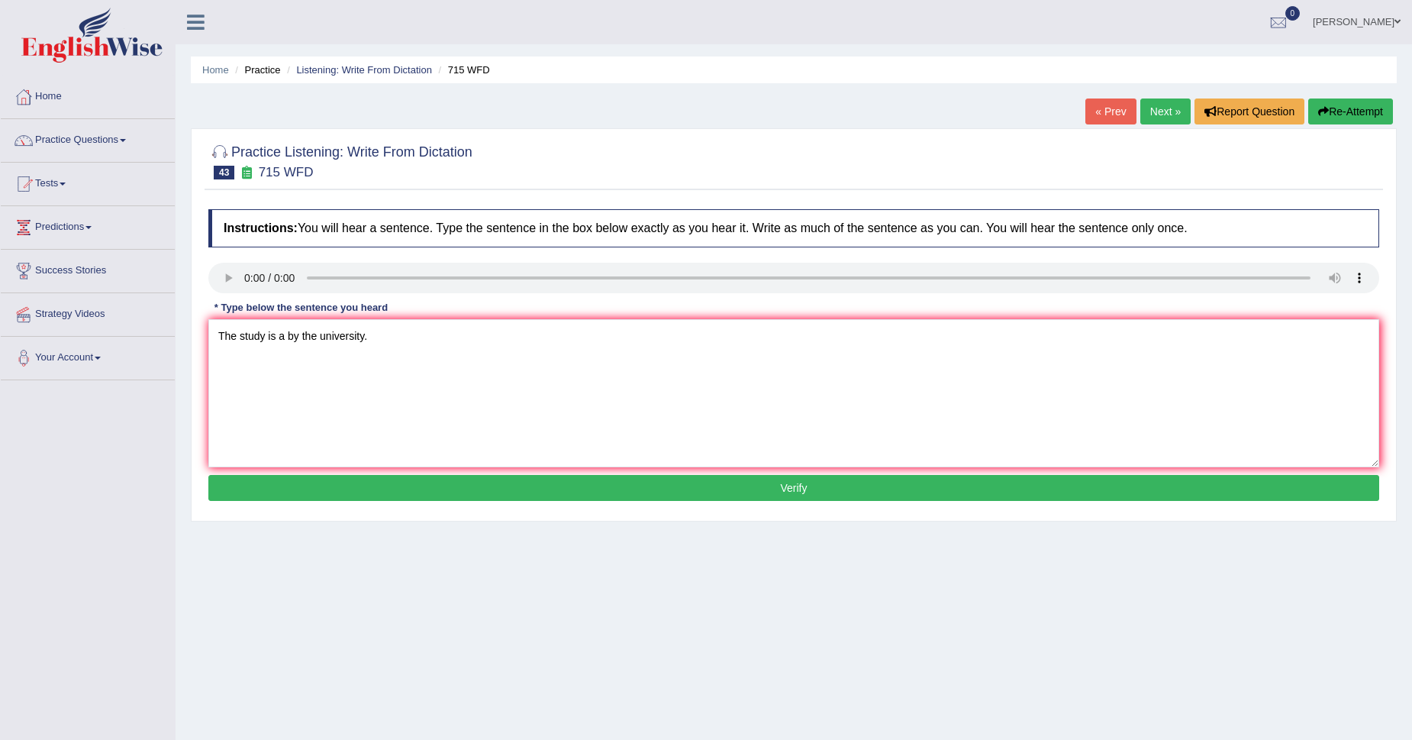
click at [357, 482] on button "Verify" at bounding box center [793, 488] width 1171 height 26
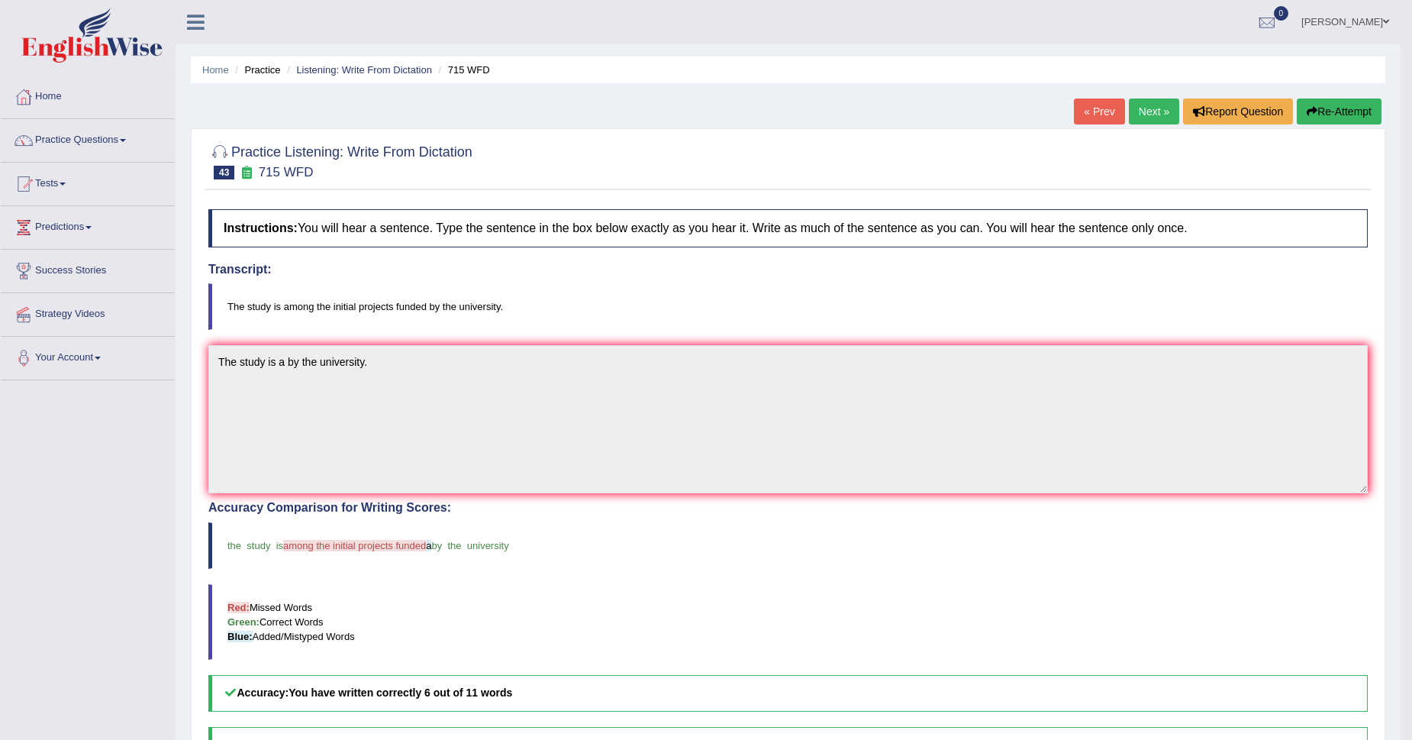
click at [1136, 124] on link "Next »" at bounding box center [1154, 111] width 50 height 26
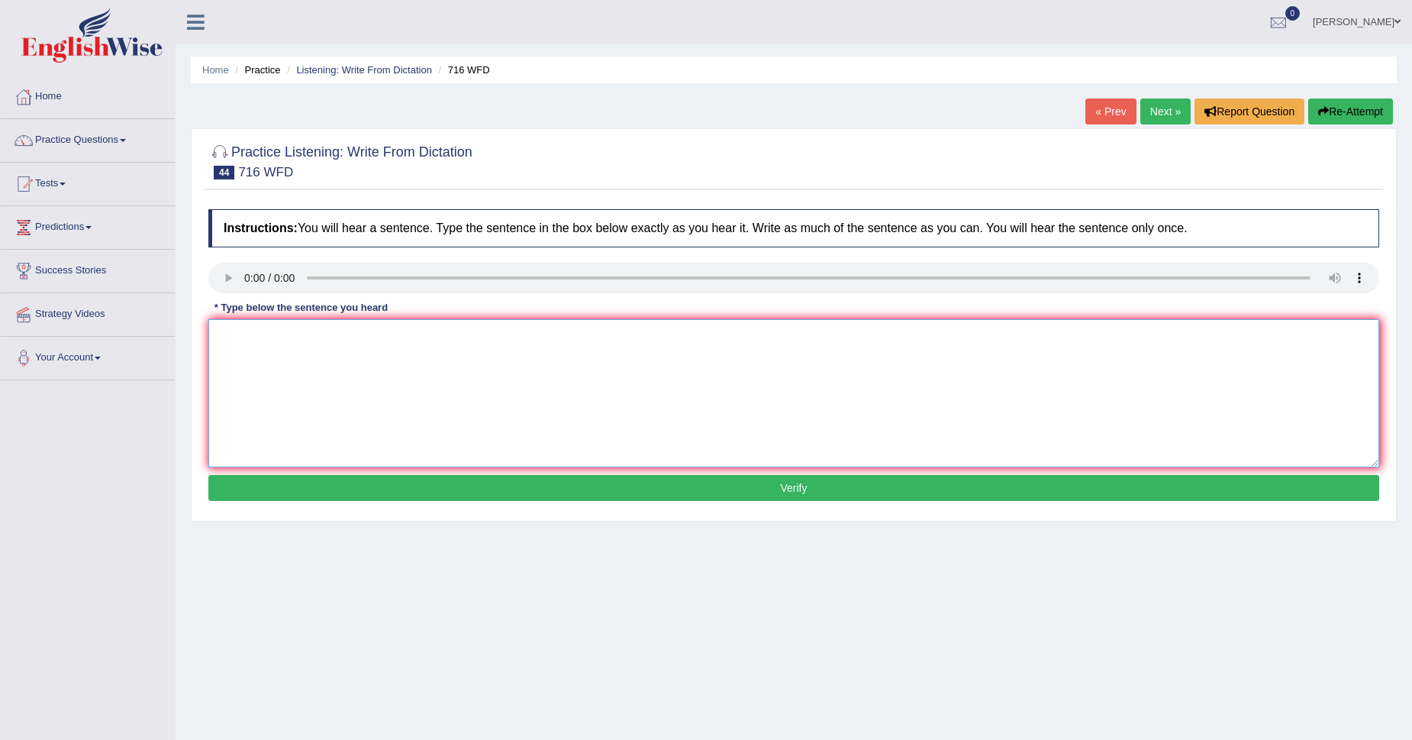
click at [240, 345] on textarea at bounding box center [793, 393] width 1171 height 148
type textarea "Student need submit both of the assement until [DATE]."
click at [358, 510] on div "Instructions: You will hear a sentence. Type the sentence in the box below exac…" at bounding box center [794, 356] width 1178 height 311
click at [360, 507] on div "Instructions: You will hear a sentence. Type the sentence in the box below exac…" at bounding box center [794, 356] width 1178 height 311
click at [382, 477] on button "Verify" at bounding box center [793, 488] width 1171 height 26
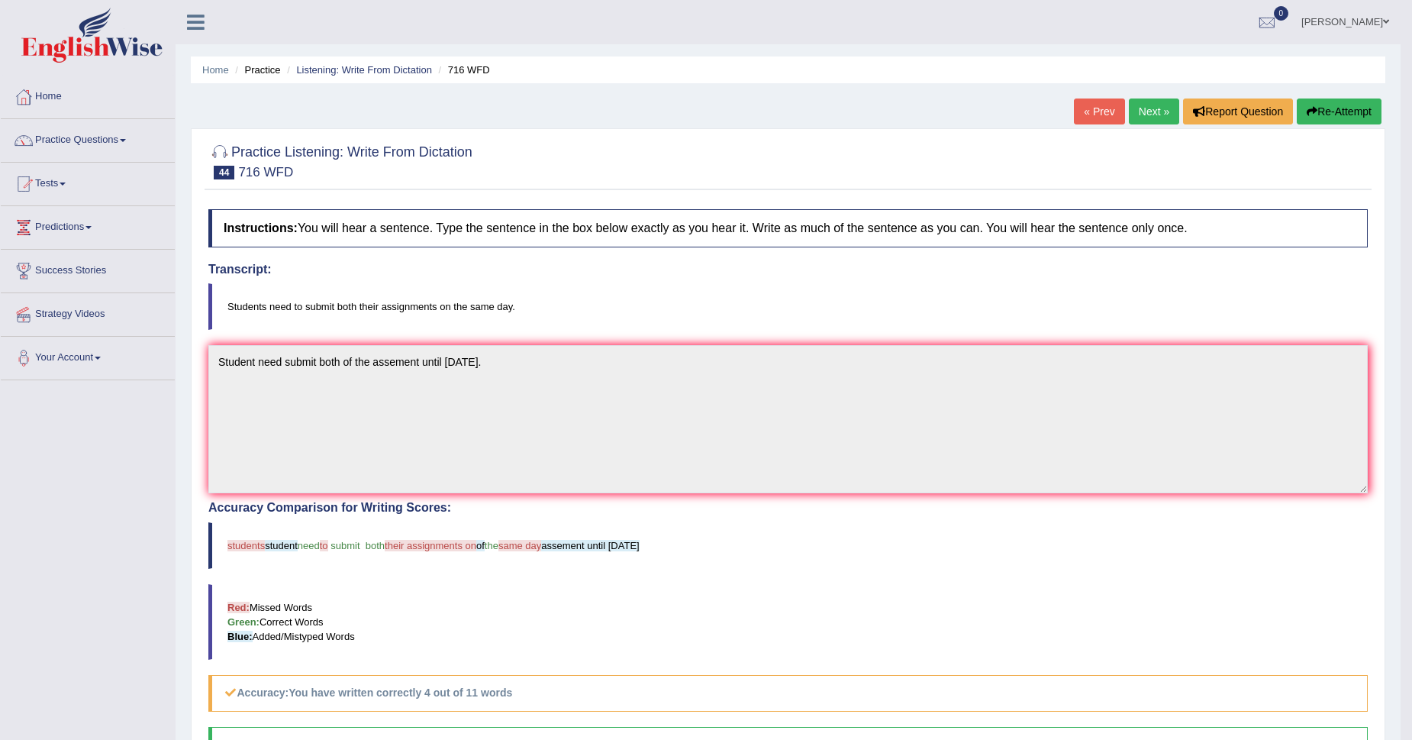
click at [1312, 117] on icon "button" at bounding box center [1312, 111] width 11 height 11
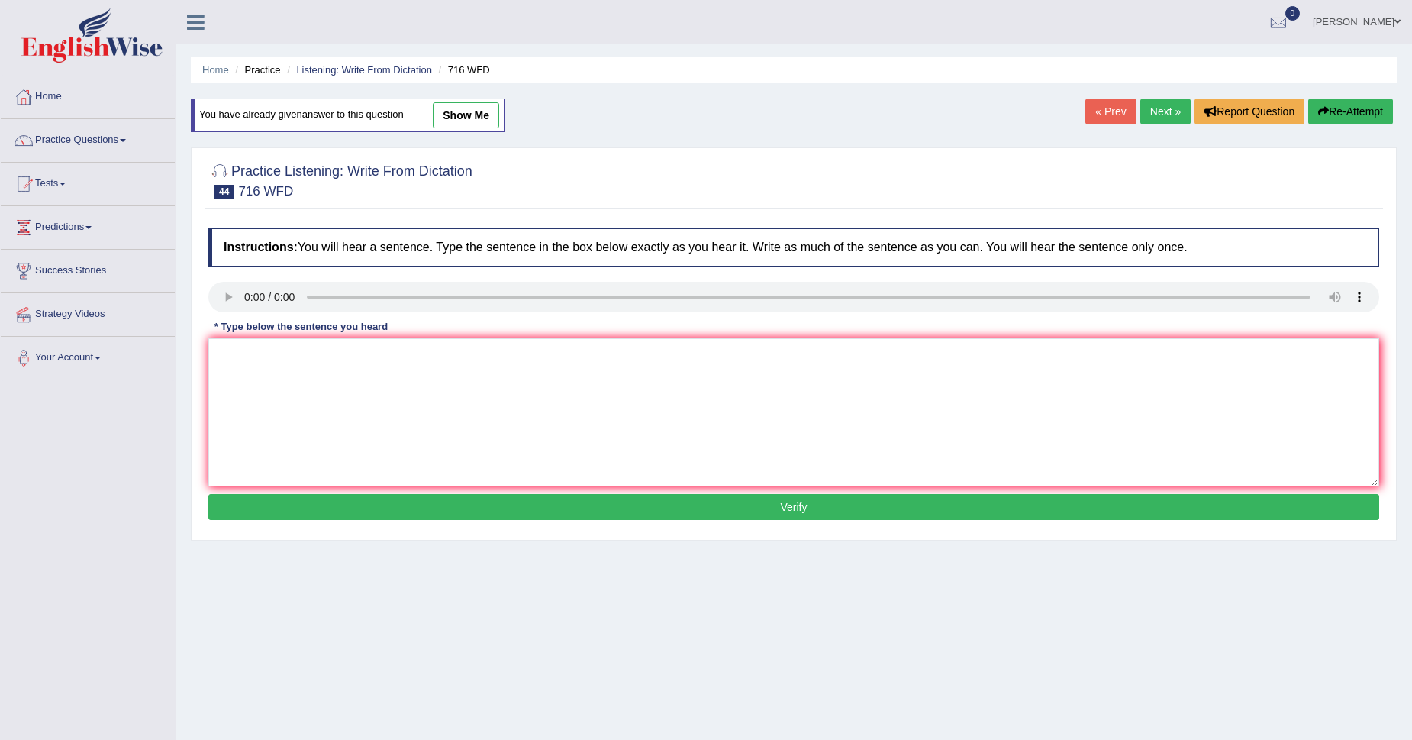
click at [1166, 118] on link "Next »" at bounding box center [1165, 111] width 50 height 26
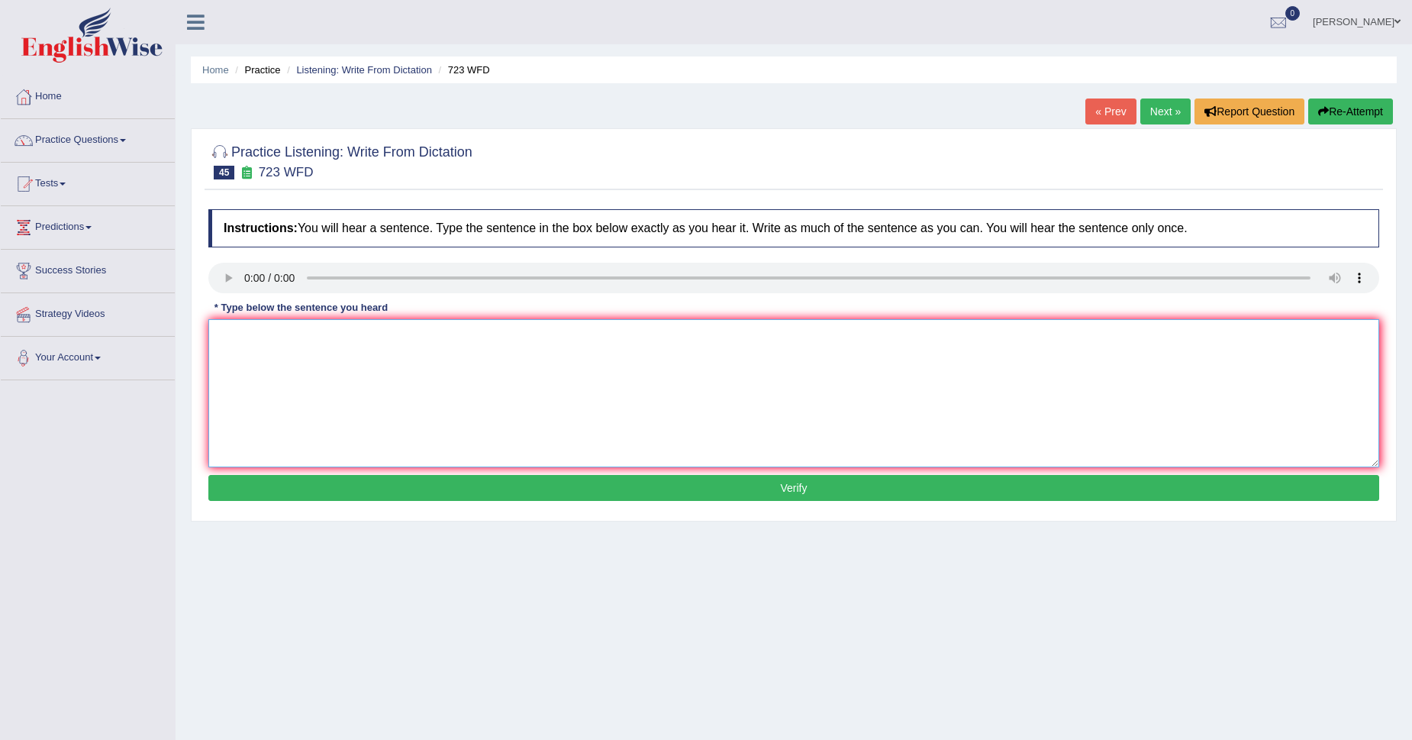
click at [247, 358] on textarea at bounding box center [793, 393] width 1171 height 148
type textarea "Globalization are worming warning phenomenom."
click at [439, 481] on button "Verify" at bounding box center [793, 488] width 1171 height 26
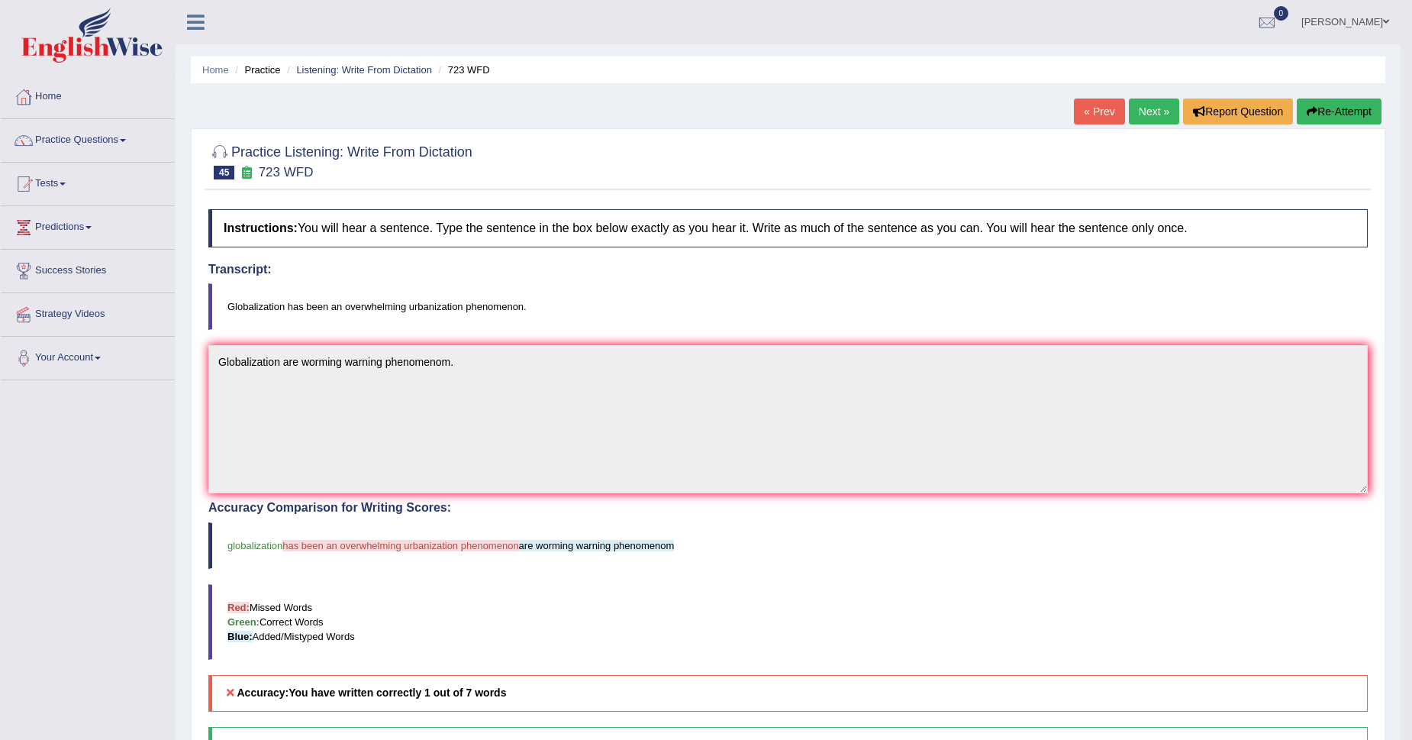
click at [1326, 129] on div "Practice Listening: Write From Dictation 45 723 WFD Instructions: You will hear…" at bounding box center [788, 526] width 1194 height 797
click at [1339, 95] on div "Home Practice Listening: Write From Dictation 723 WFD « Prev Next » Report Ques…" at bounding box center [788, 468] width 1225 height 936
click at [1347, 117] on button "Re-Attempt" at bounding box center [1339, 111] width 85 height 26
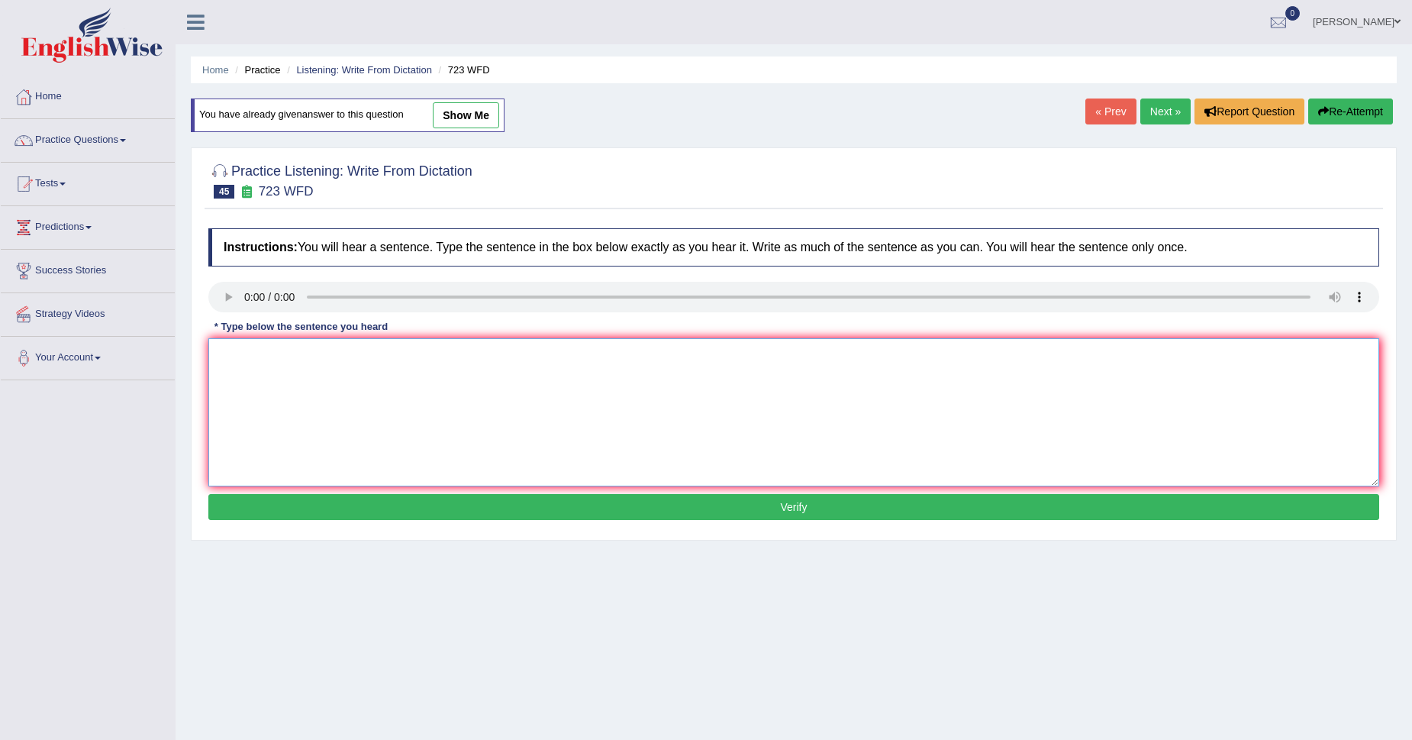
click at [252, 385] on textarea at bounding box center [793, 412] width 1171 height 148
type textarea "Globalization has been worning fot the urbanization phenomenom."
click at [341, 495] on button "Verify" at bounding box center [793, 507] width 1171 height 26
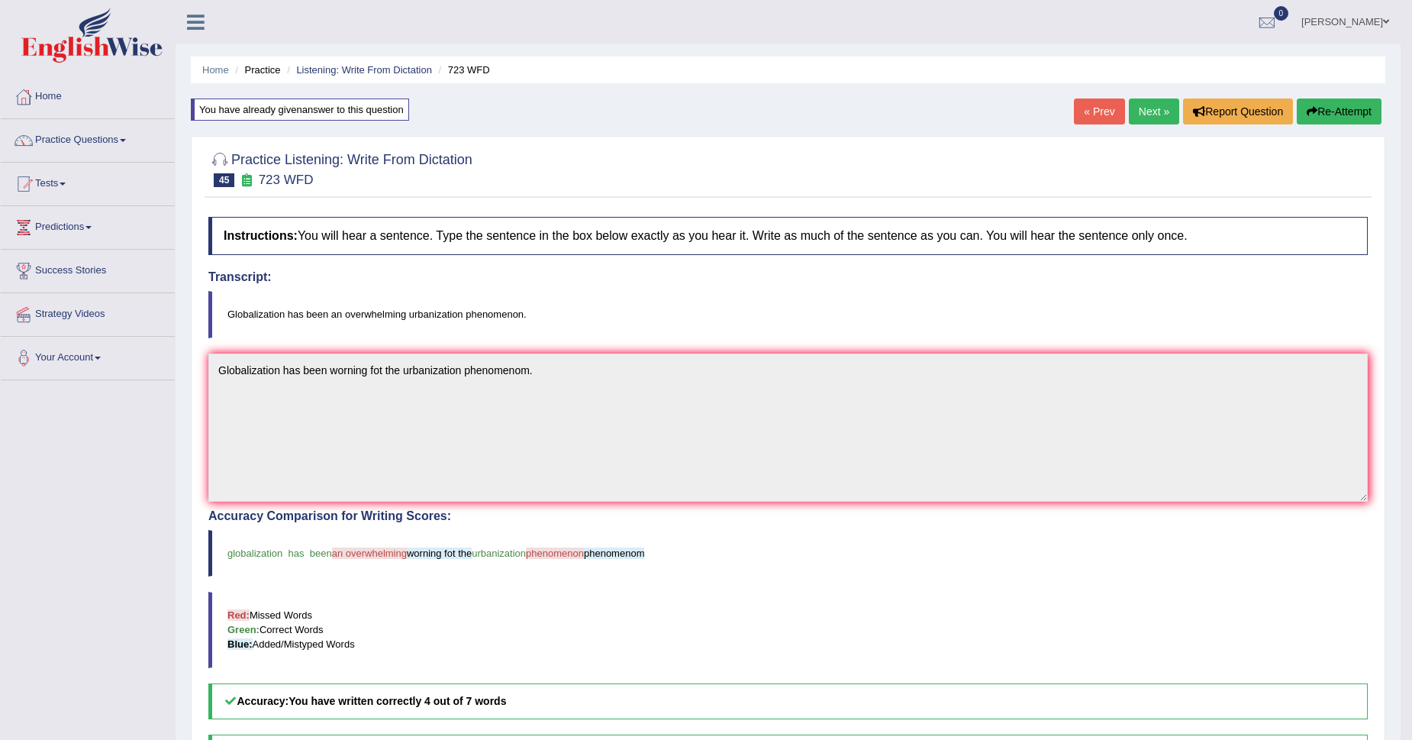
click at [1142, 111] on link "Next »" at bounding box center [1154, 111] width 50 height 26
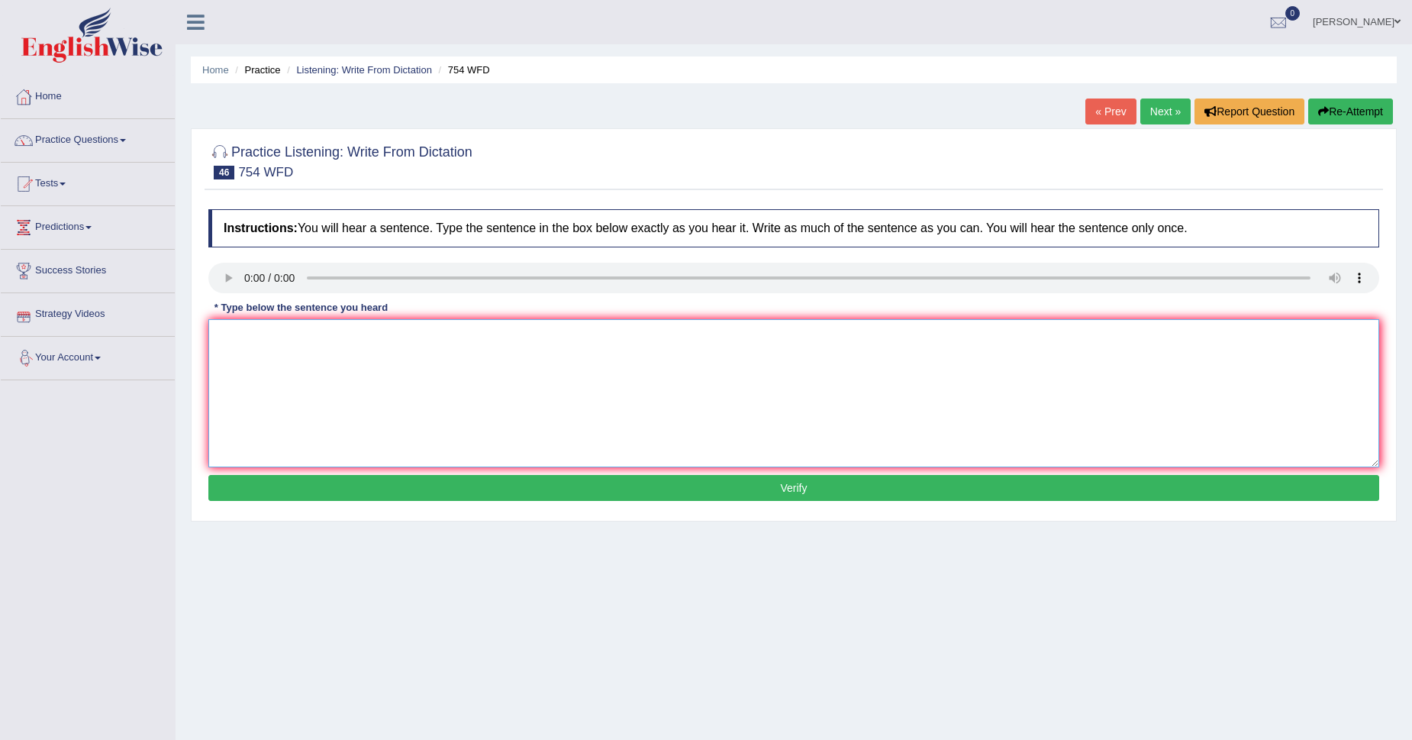
click at [260, 343] on textarea at bounding box center [793, 393] width 1171 height 148
type textarea "Living publich places is risky."
click at [542, 473] on div "Instructions: You will hear a sentence. Type the sentence in the box below exac…" at bounding box center [794, 356] width 1178 height 311
click at [548, 488] on button "Verify" at bounding box center [793, 488] width 1171 height 26
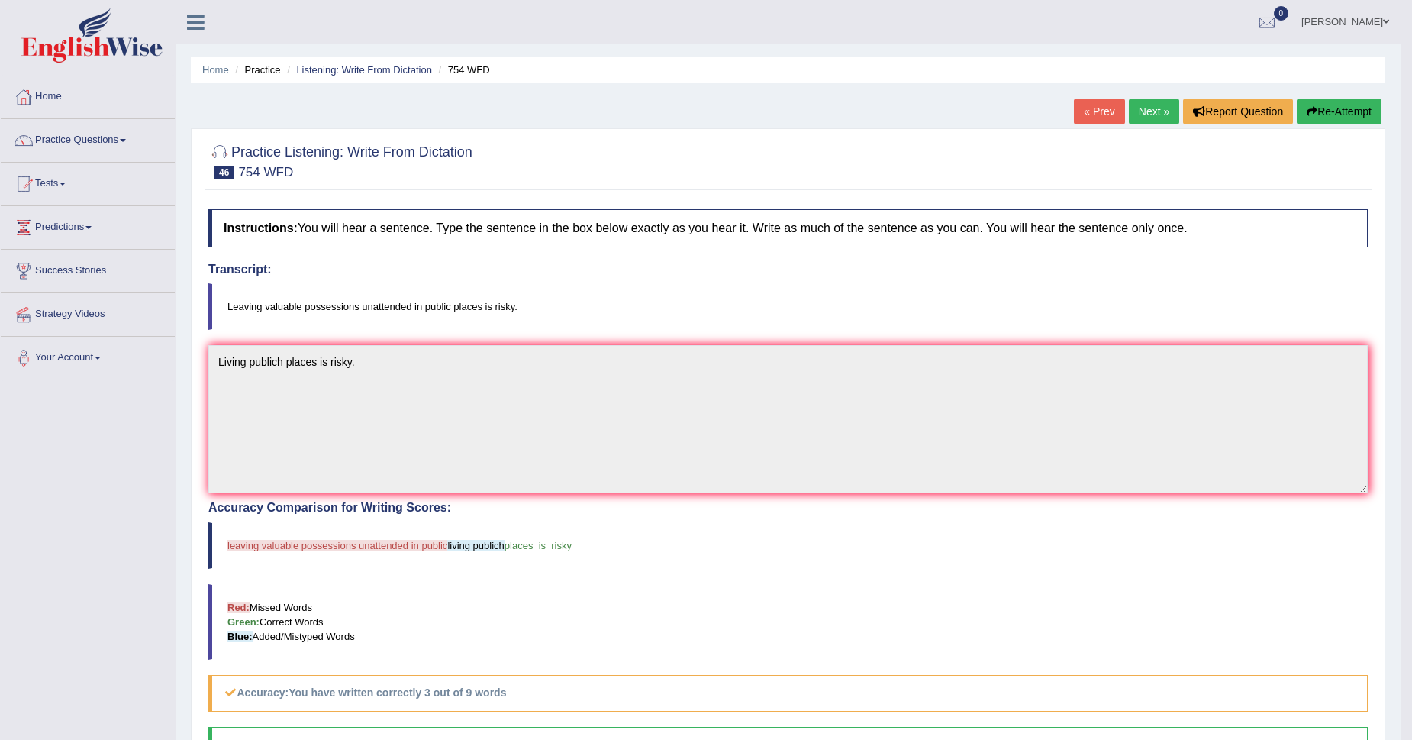
click at [1328, 118] on button "Re-Attempt" at bounding box center [1339, 111] width 85 height 26
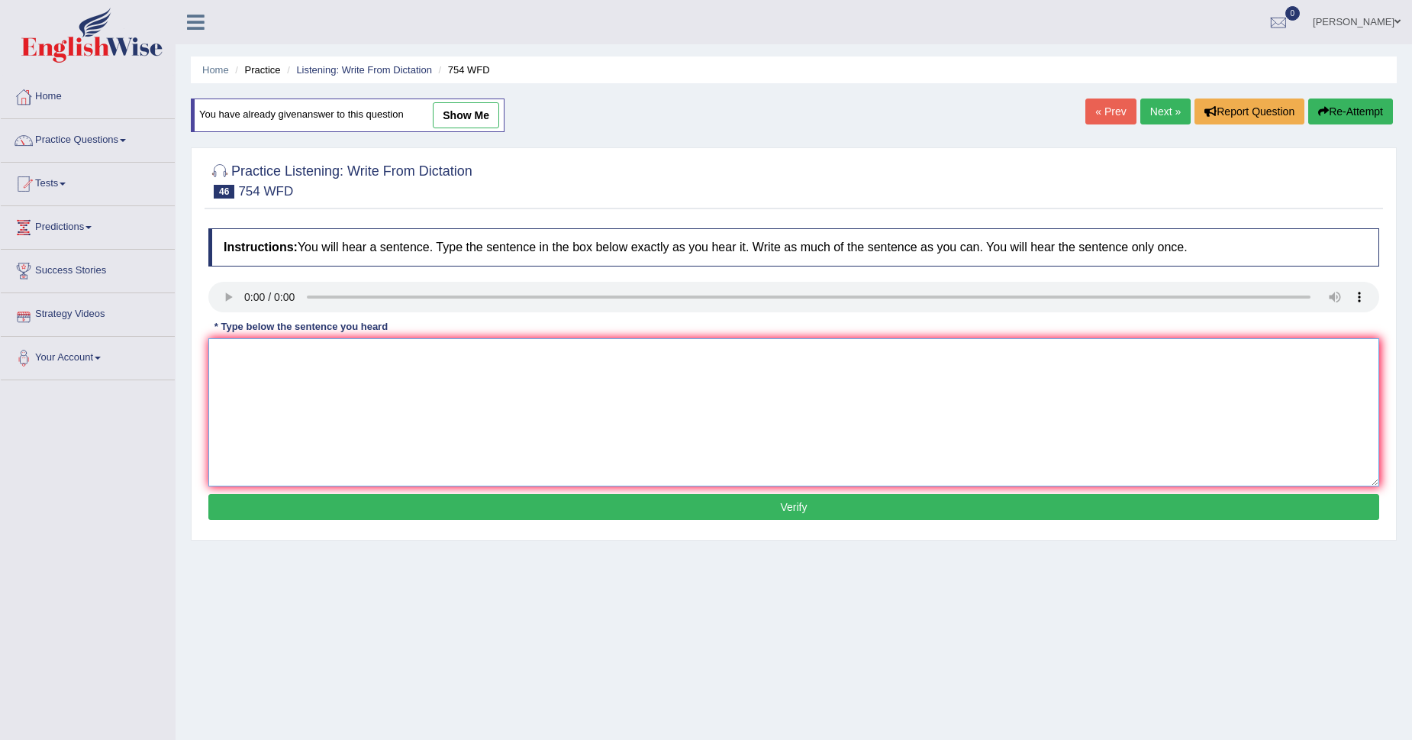
click at [272, 406] on textarea at bounding box center [793, 412] width 1171 height 148
type textarea "Leaving unvailable"
click at [1161, 115] on link "Next »" at bounding box center [1165, 111] width 50 height 26
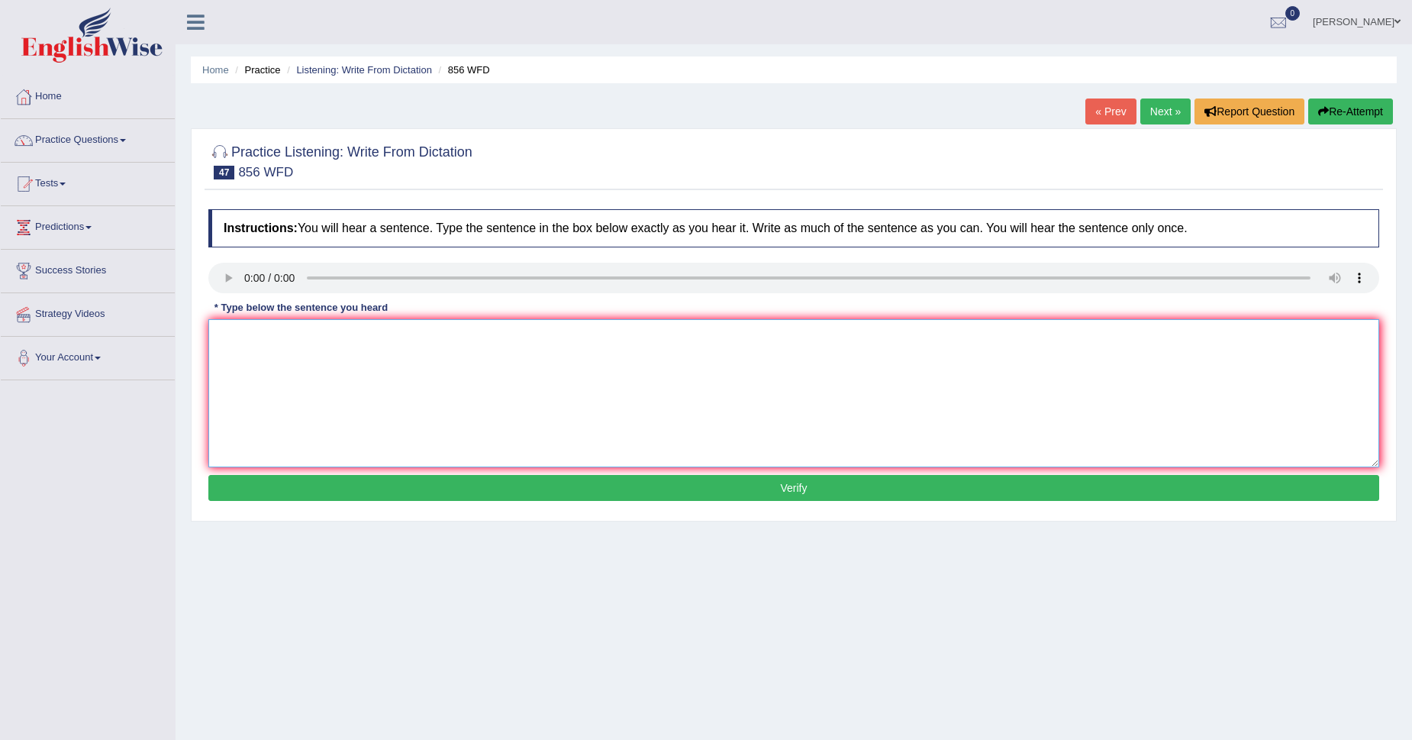
click at [246, 351] on textarea at bounding box center [793, 393] width 1171 height 148
click at [263, 337] on textarea "The arche unespactive foundations." at bounding box center [793, 393] width 1171 height 148
click at [402, 467] on textarea "The archeologist unespactive foundations." at bounding box center [793, 393] width 1171 height 148
type textarea "The archeologist unespactive foundations."
click at [411, 481] on button "Verify" at bounding box center [793, 488] width 1171 height 26
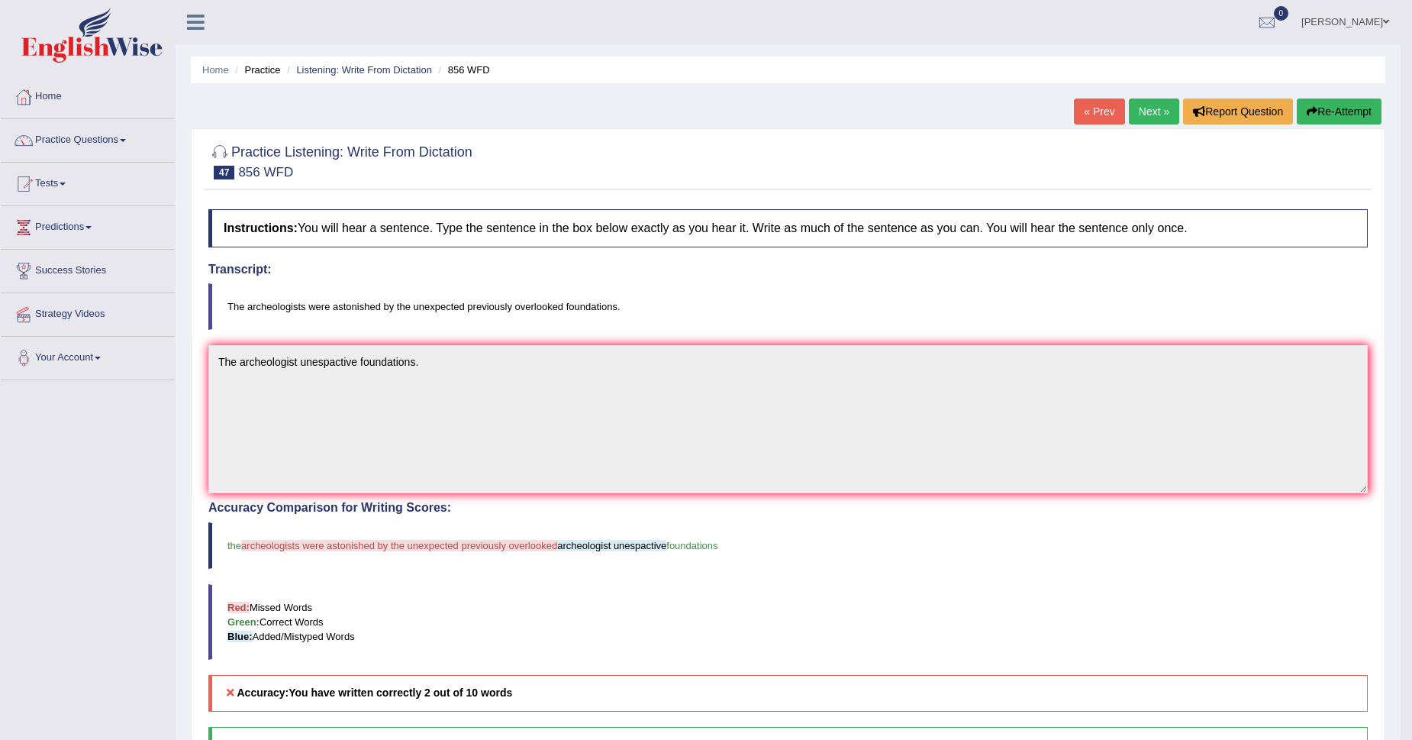
click at [1146, 107] on link "Next »" at bounding box center [1154, 111] width 50 height 26
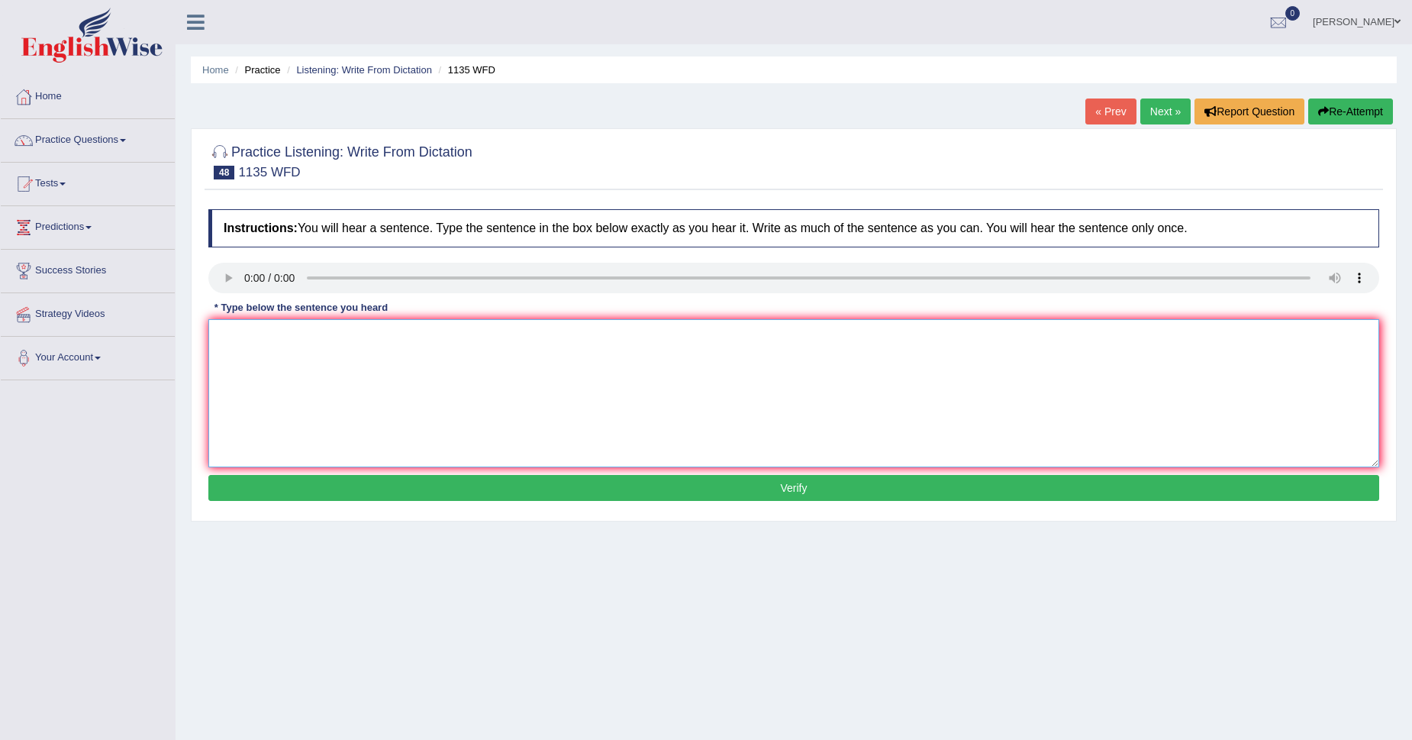
click at [251, 349] on textarea at bounding box center [793, 393] width 1171 height 148
click at [300, 334] on textarea "The lecture" at bounding box center [793, 393] width 1171 height 148
type textarea "The lecture would taked in the main room."
click at [437, 488] on button "Verify" at bounding box center [793, 488] width 1171 height 26
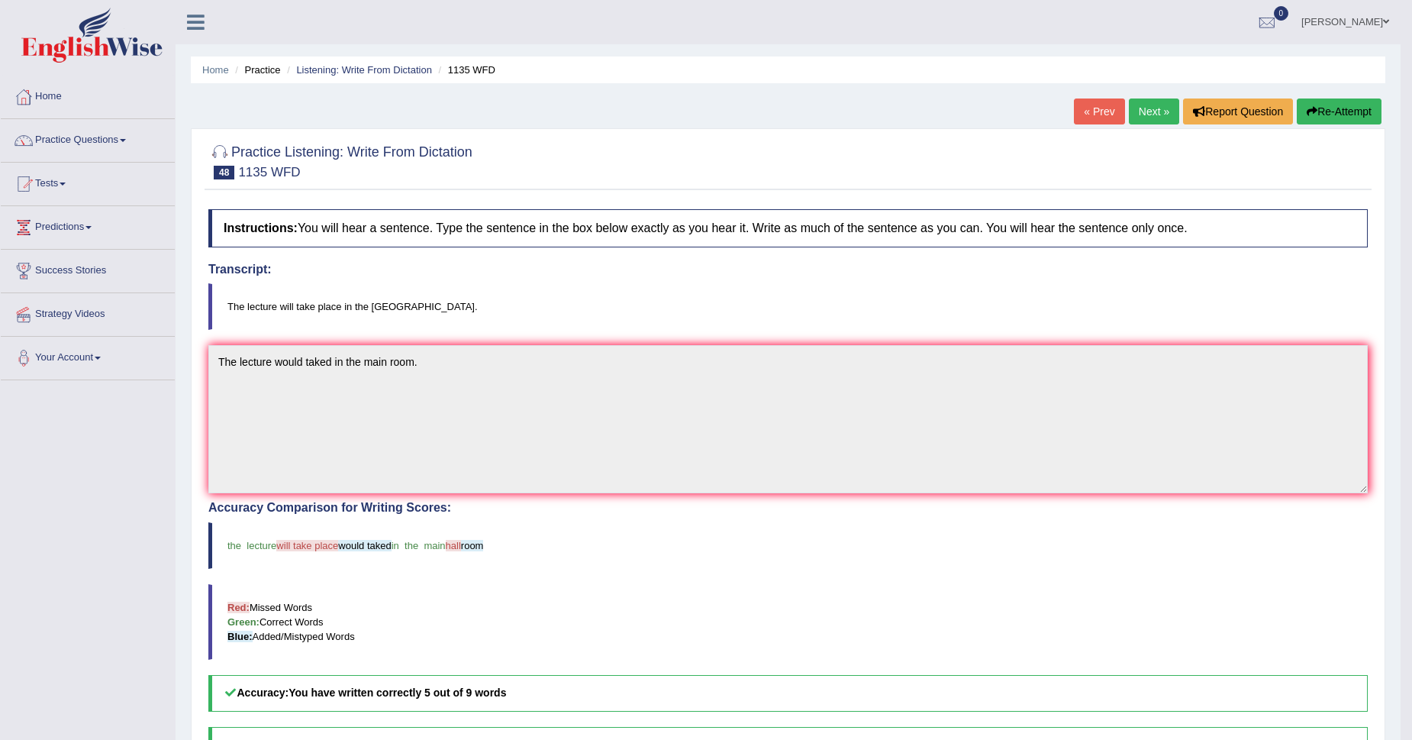
click at [1159, 102] on link "Next »" at bounding box center [1154, 111] width 50 height 26
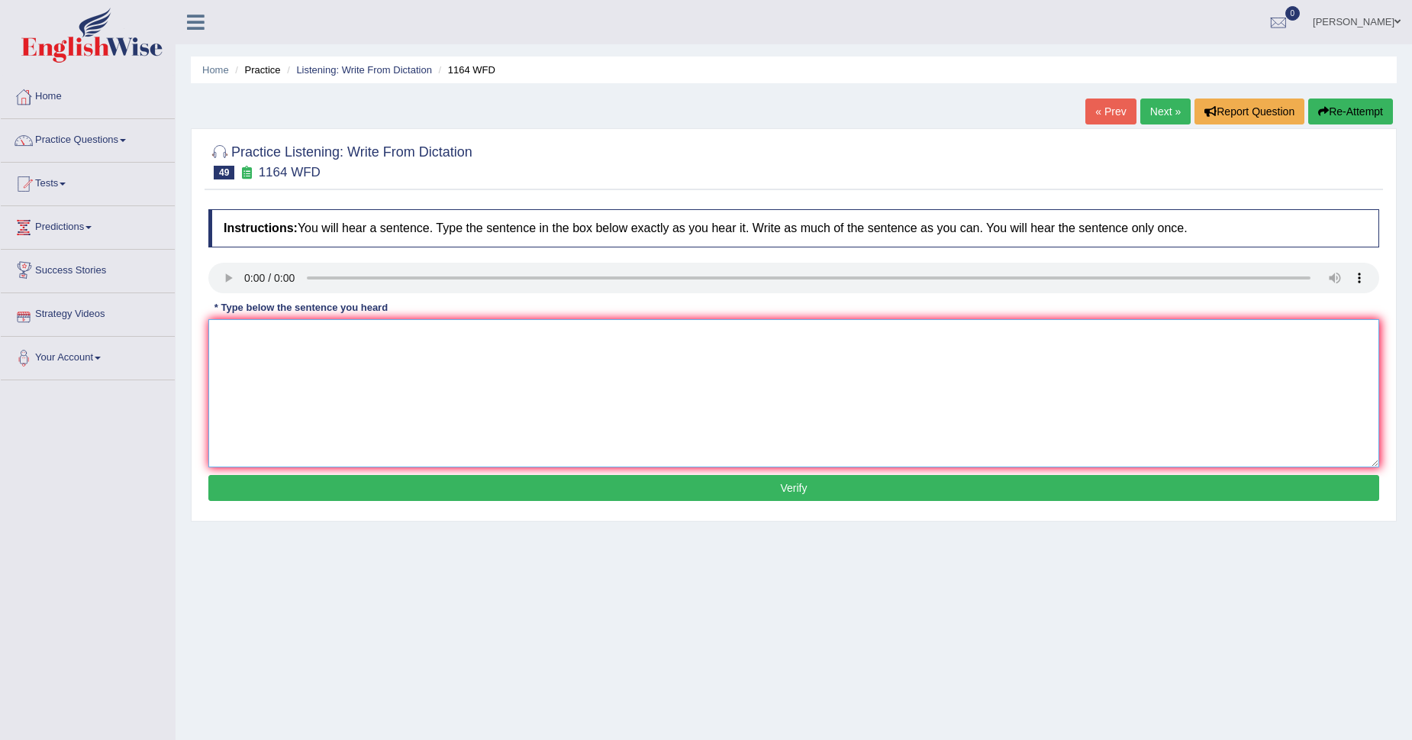
click at [262, 351] on textarea at bounding box center [793, 393] width 1171 height 148
click at [386, 359] on textarea "A withe ranger courses" at bounding box center [793, 393] width 1171 height 148
type textarea "A withe ranger courses cover different acspect in the progect project."
click at [385, 496] on button "Verify" at bounding box center [793, 488] width 1171 height 26
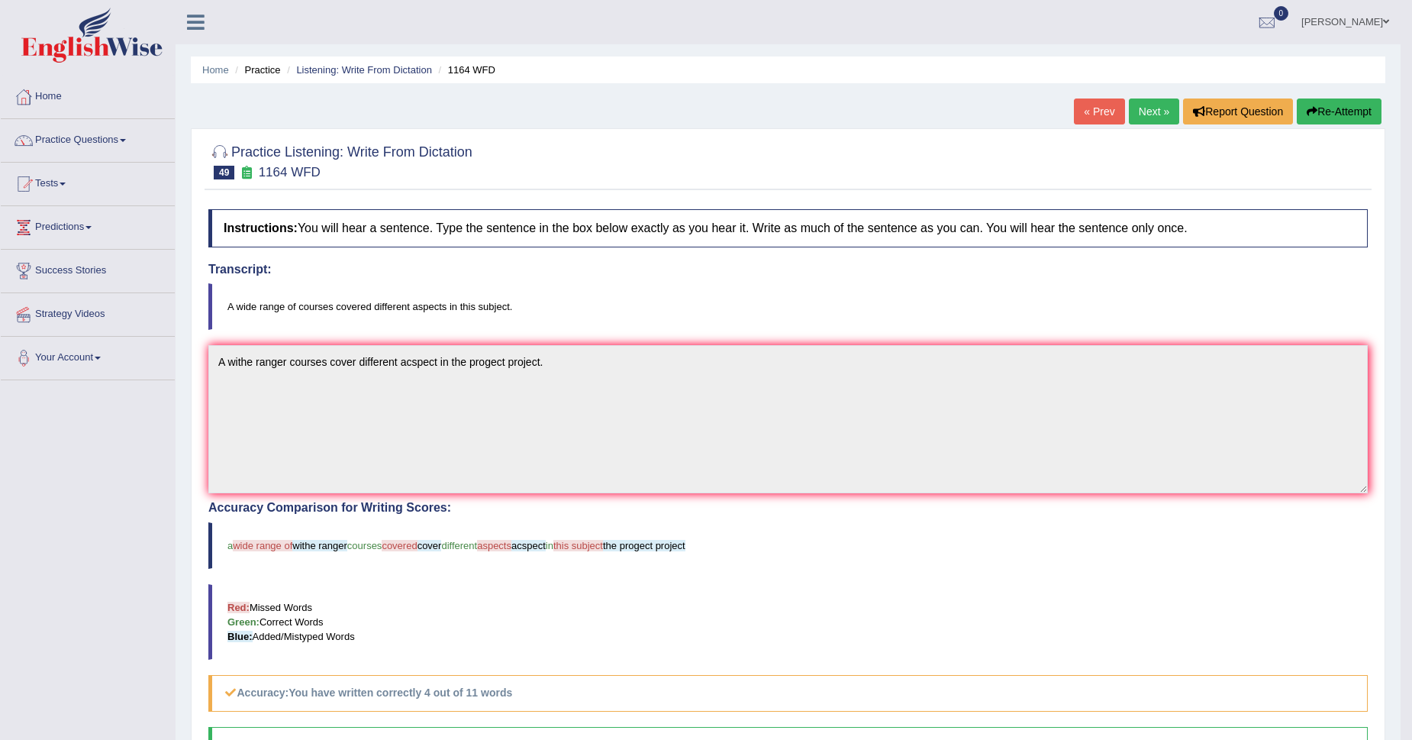
click at [1162, 114] on link "Next »" at bounding box center [1154, 111] width 50 height 26
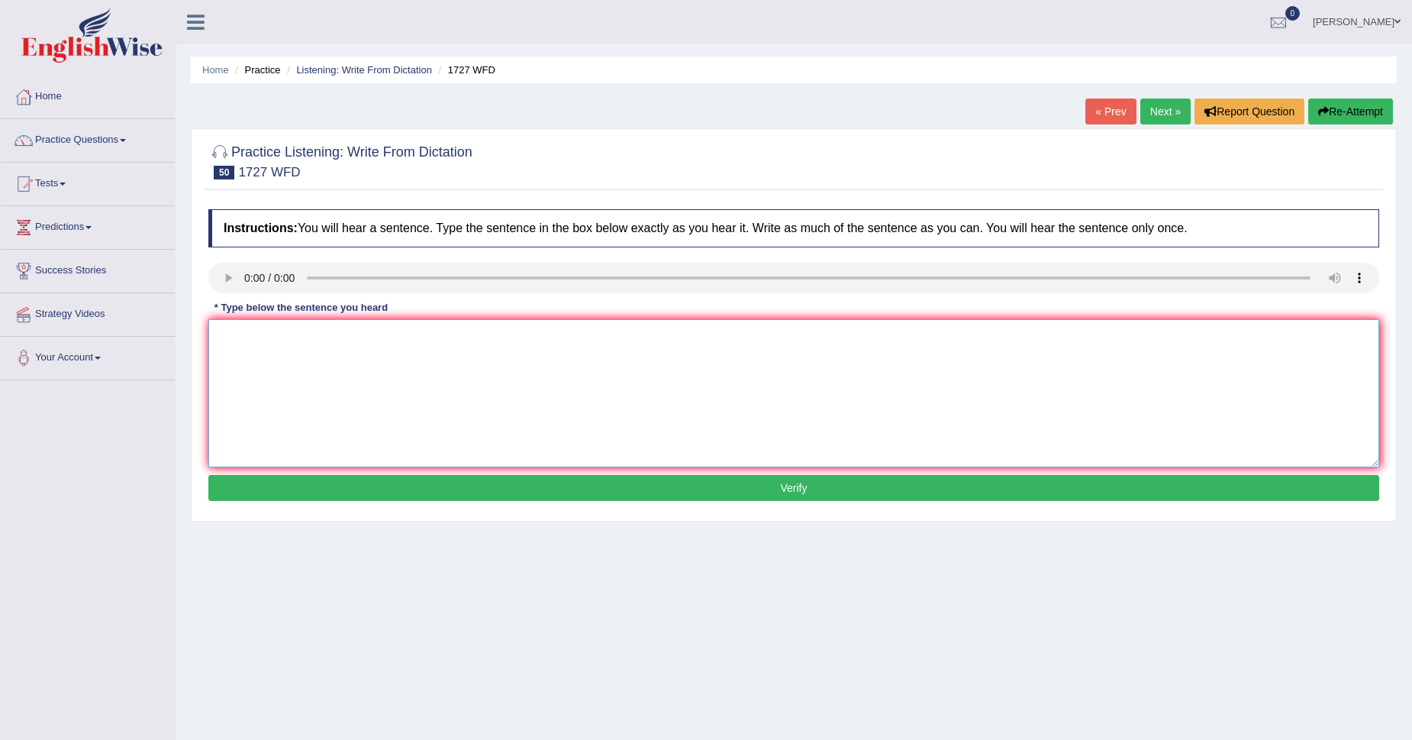
click at [260, 380] on textarea at bounding box center [793, 393] width 1171 height 148
type textarea "The university are colossom"
click at [341, 509] on div "Instructions: You will hear a sentence. Type the sentence in the box below exac…" at bounding box center [794, 356] width 1178 height 311
click at [346, 497] on button "Verify" at bounding box center [793, 488] width 1171 height 26
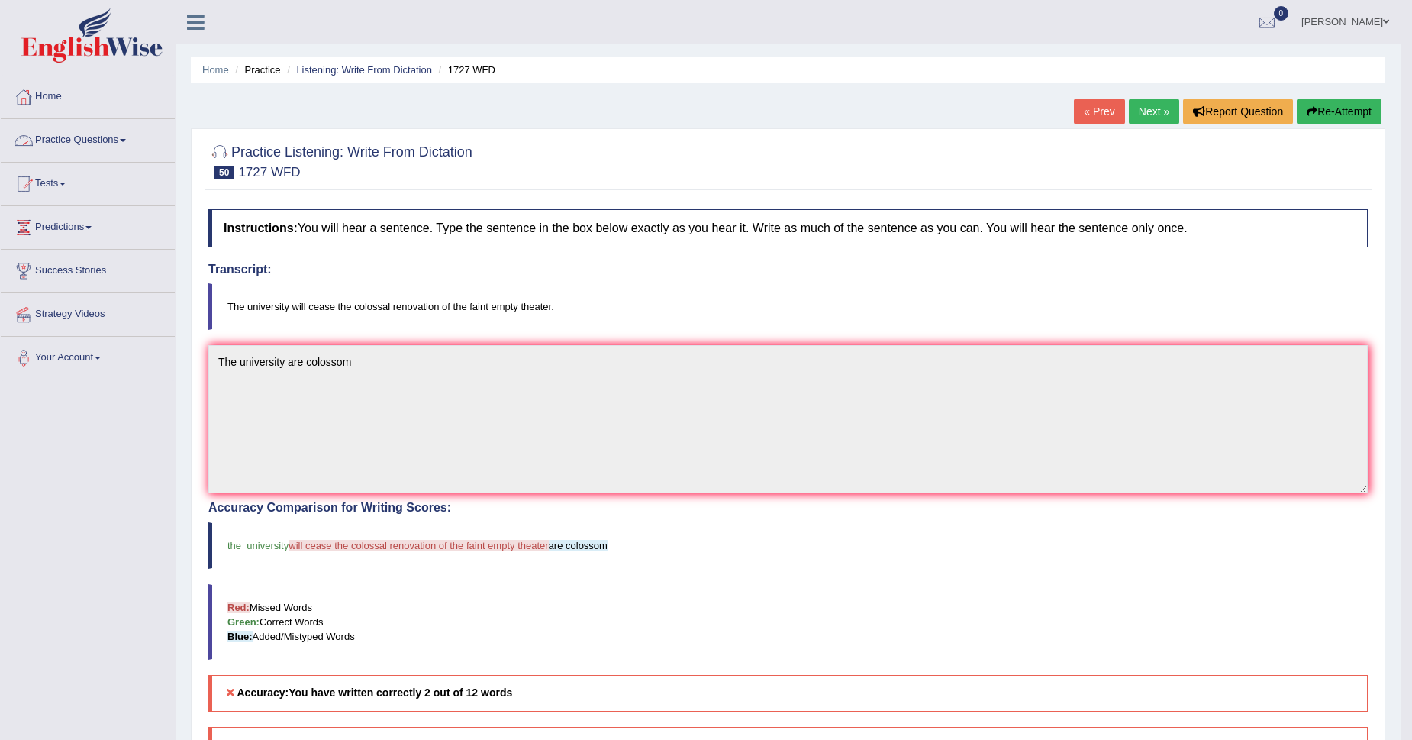
click at [61, 134] on link "Practice Questions" at bounding box center [88, 138] width 174 height 38
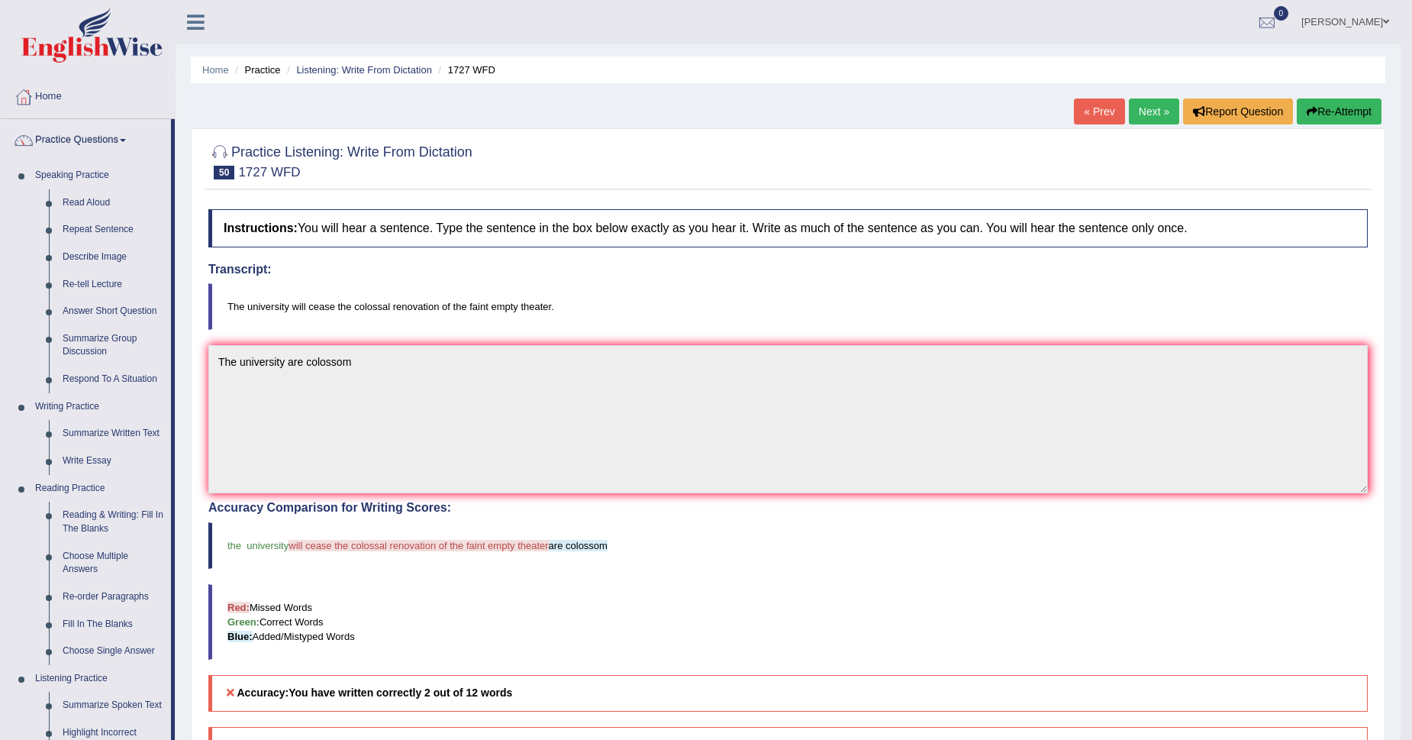
click at [1373, 119] on button "Re-Attempt" at bounding box center [1339, 111] width 85 height 26
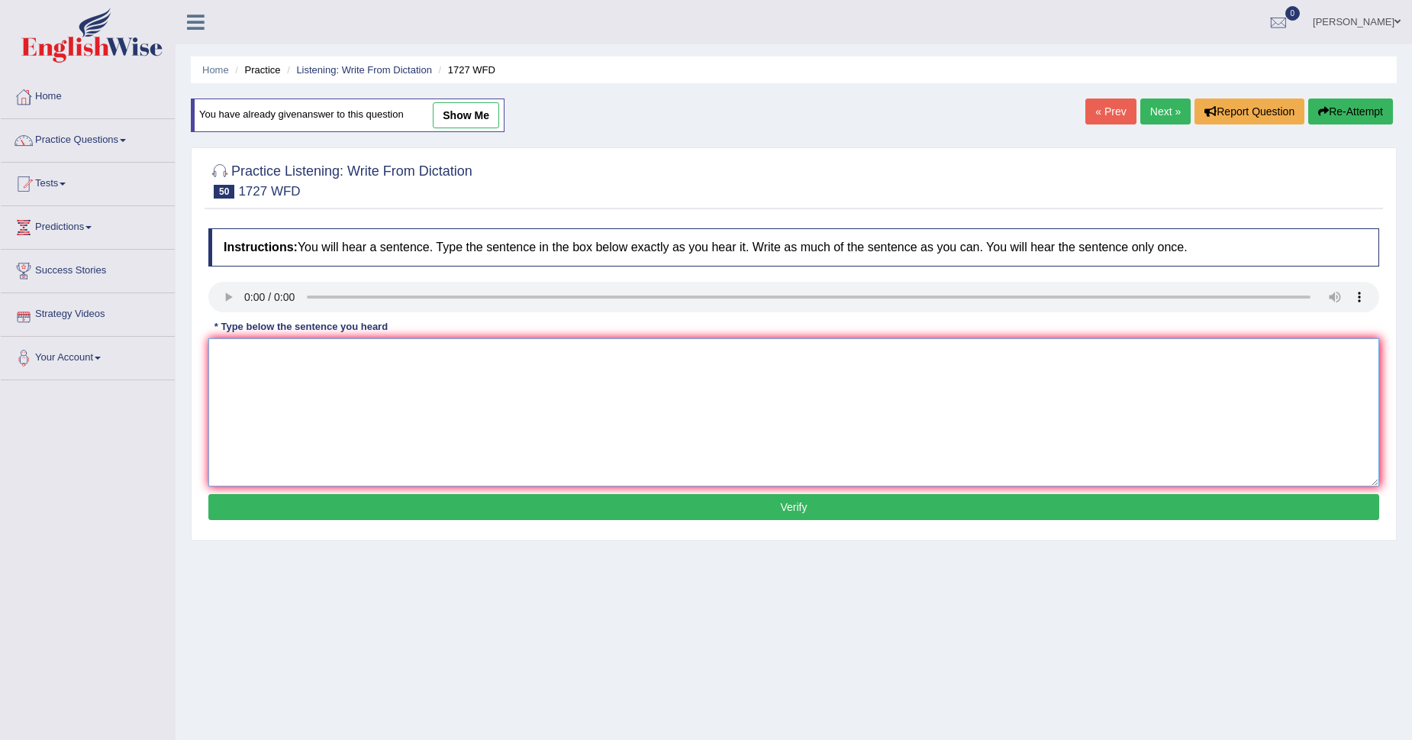
click at [268, 359] on textarea at bounding box center [793, 412] width 1171 height 148
type textarea "The universty are assists a colossom renovation in the thearter."
click at [323, 520] on button "Verify" at bounding box center [793, 507] width 1171 height 26
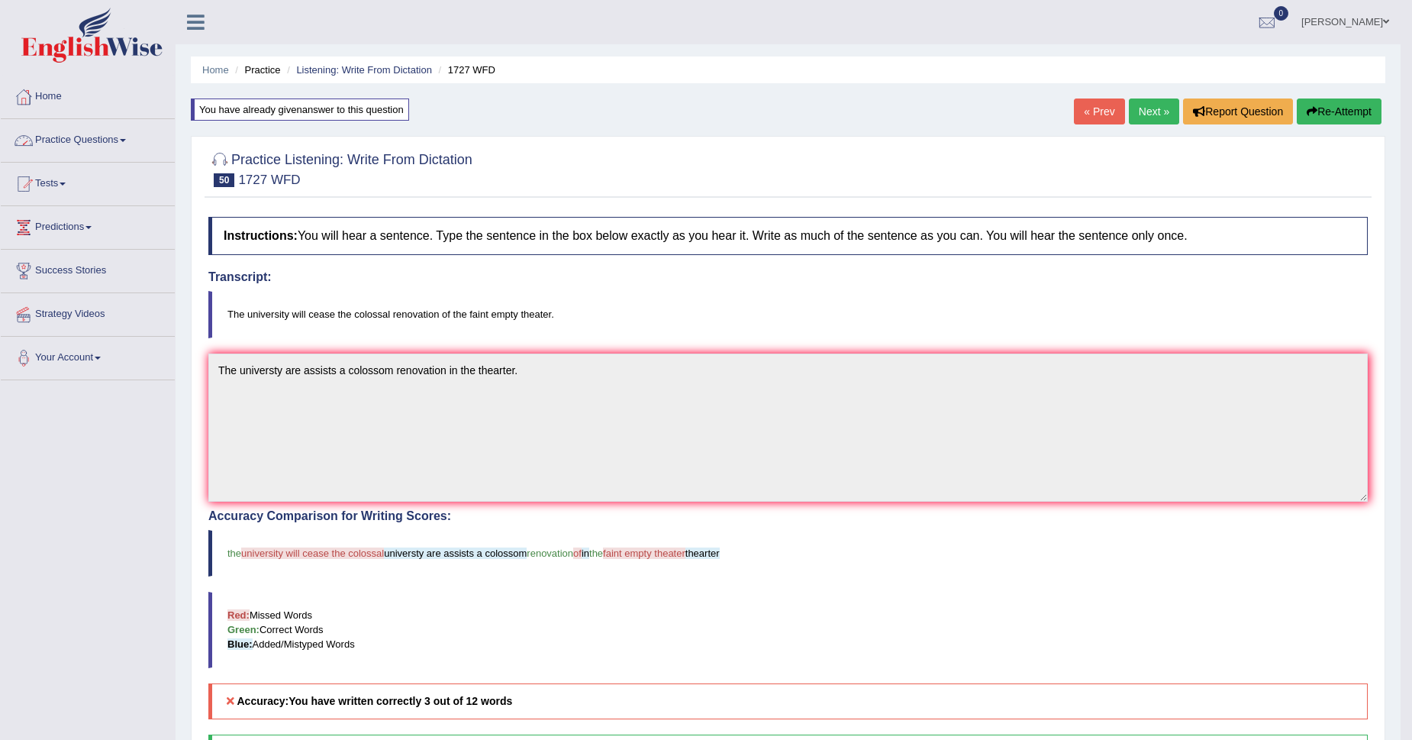
click at [27, 136] on div at bounding box center [23, 140] width 23 height 23
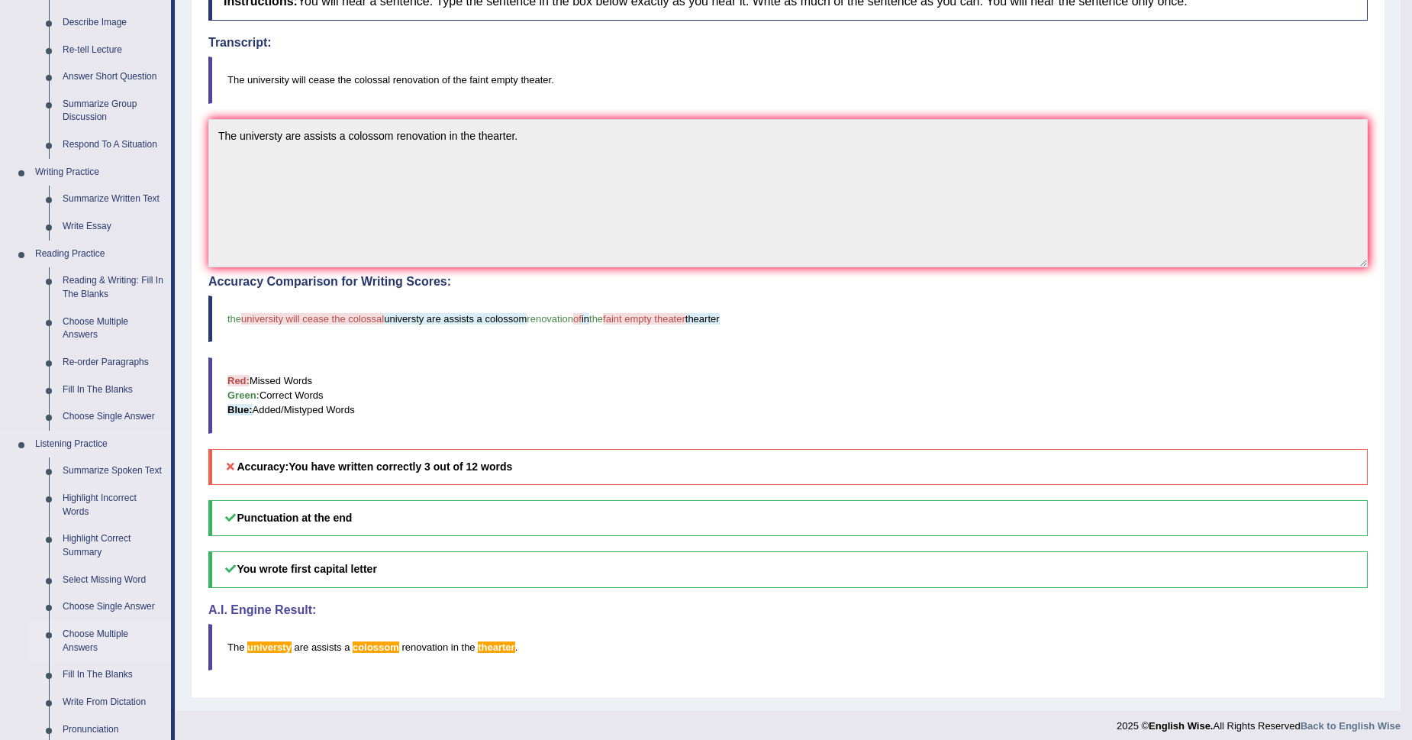
scroll to position [234, 0]
click at [115, 276] on link "Reading & Writing: Fill In The Blanks" at bounding box center [113, 287] width 115 height 40
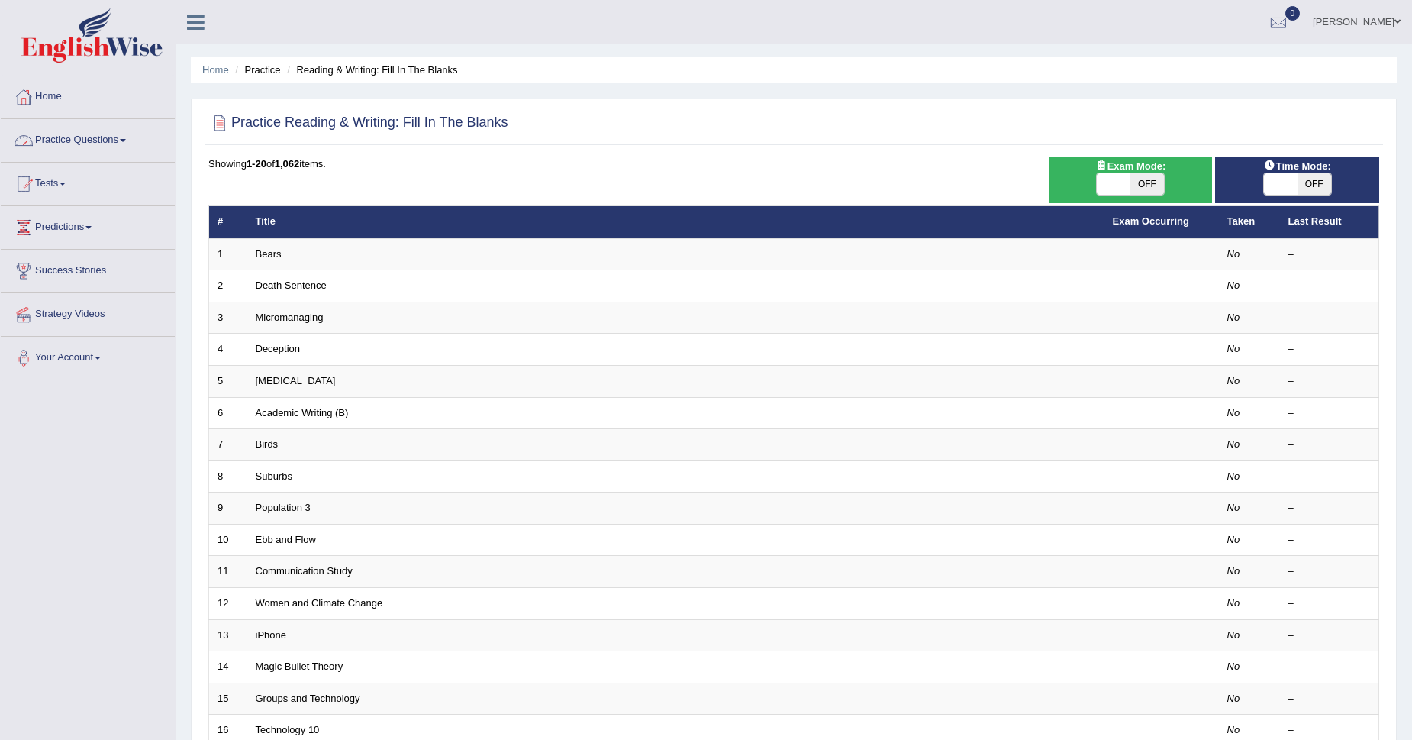
click at [111, 135] on link "Practice Questions" at bounding box center [88, 138] width 174 height 38
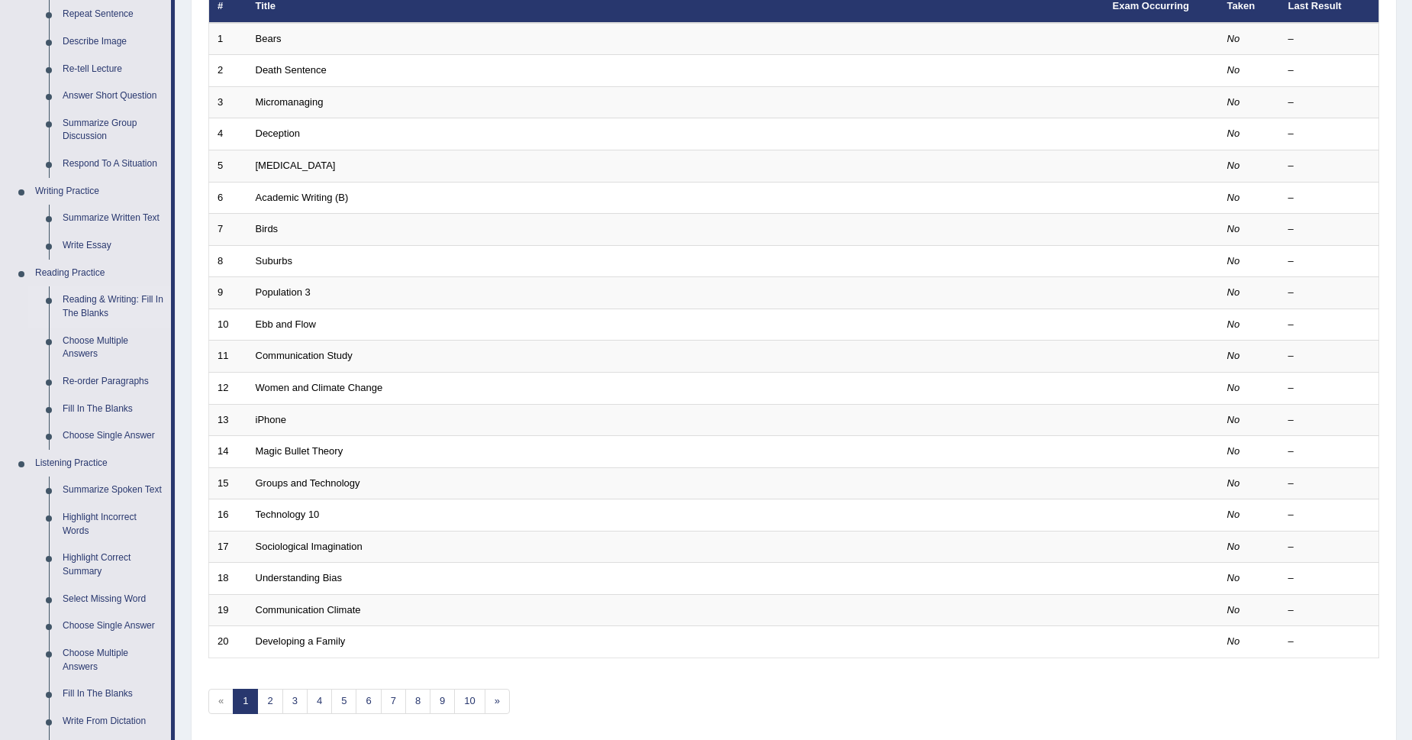
scroll to position [221, 0]
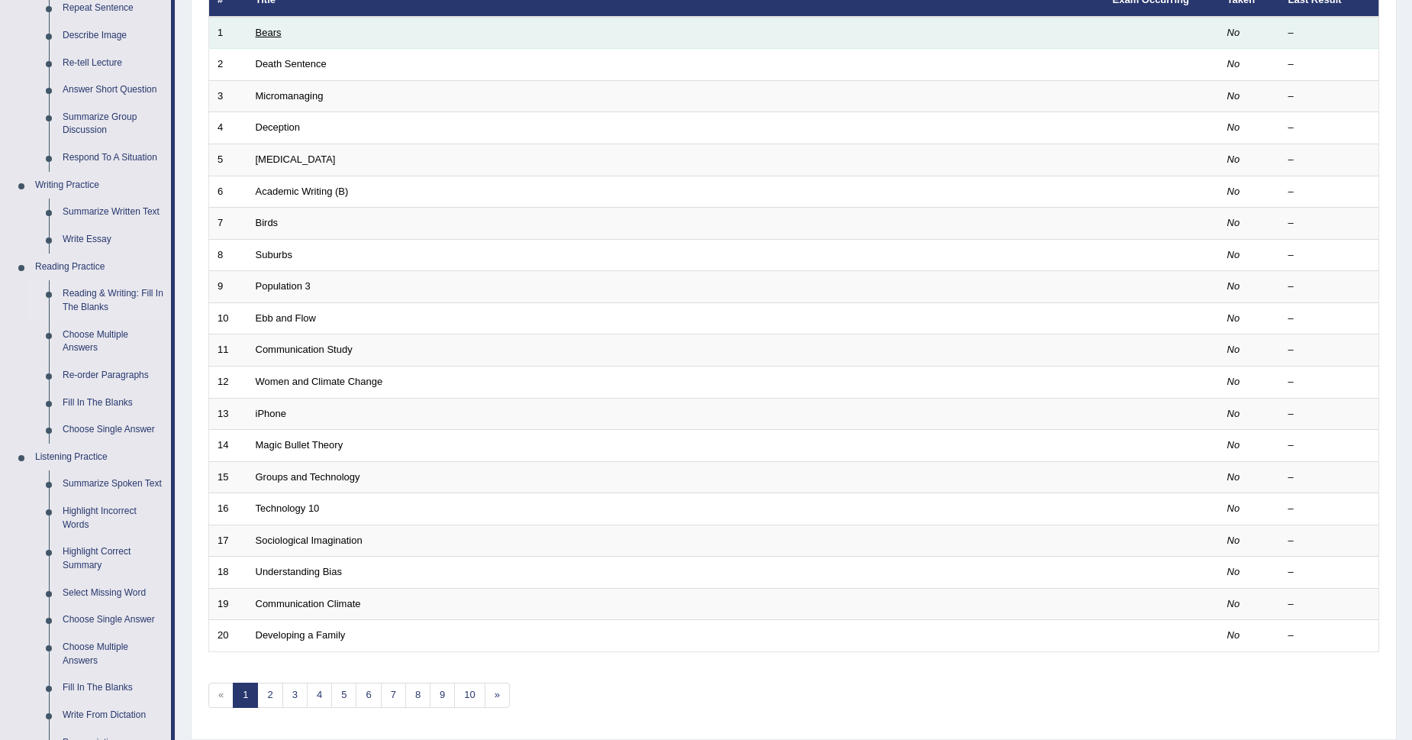
click at [257, 33] on link "Bears" at bounding box center [269, 32] width 26 height 11
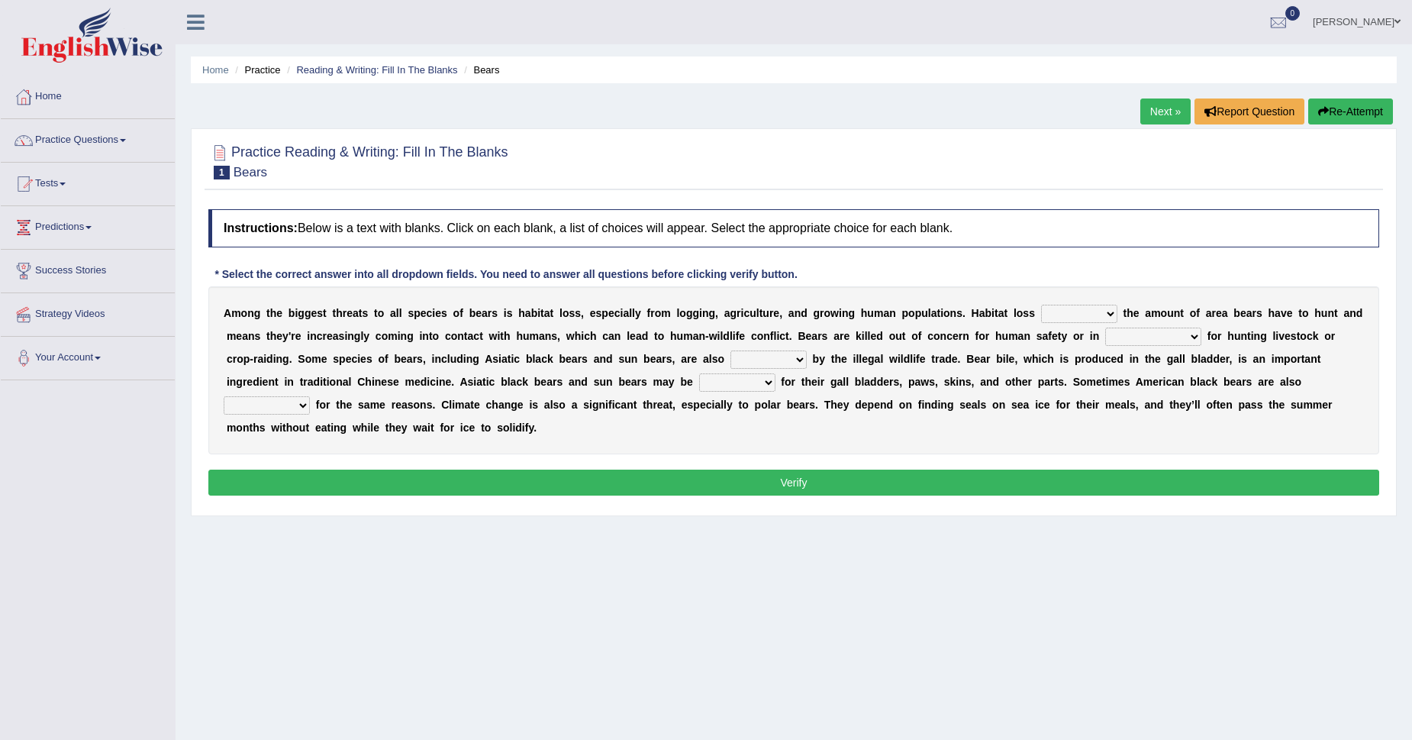
click at [1055, 322] on select "increases reduces complies interacts" at bounding box center [1079, 314] width 76 height 18
select select "complies"
click at [1041, 305] on select "increases reduces complies interacts" at bounding box center [1079, 314] width 76 height 18
click at [1123, 334] on select "coalition retaliation appreciation disinformation" at bounding box center [1153, 336] width 96 height 18
select select "coalition"
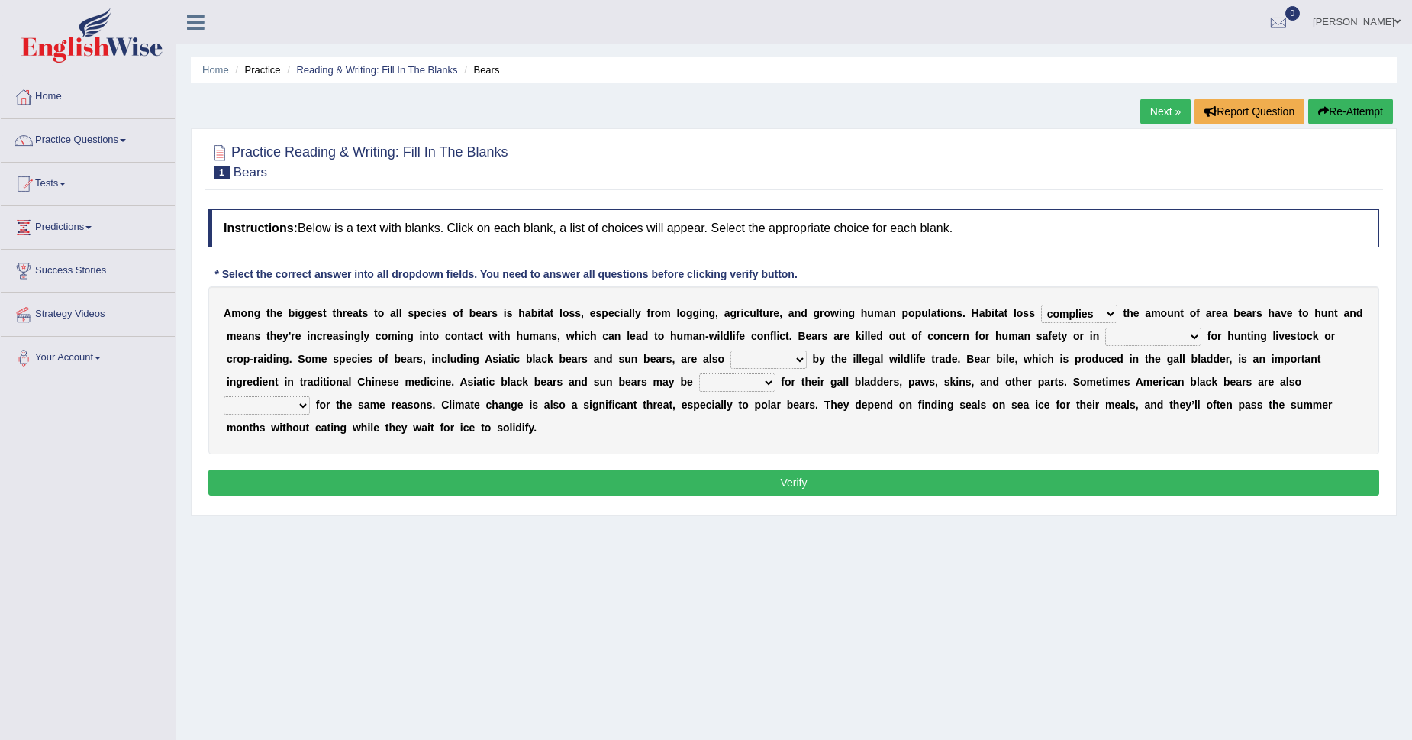
click at [1105, 327] on select "coalition retaliation appreciation disinformation" at bounding box center [1153, 336] width 96 height 18
click at [758, 358] on select "protected prohibited fattened threatened" at bounding box center [768, 359] width 76 height 18
select select "protected"
click at [730, 350] on select "protected prohibited fattened threatened" at bounding box center [768, 359] width 76 height 18
click at [767, 357] on select "protected prohibited fattened threatened" at bounding box center [768, 359] width 76 height 18
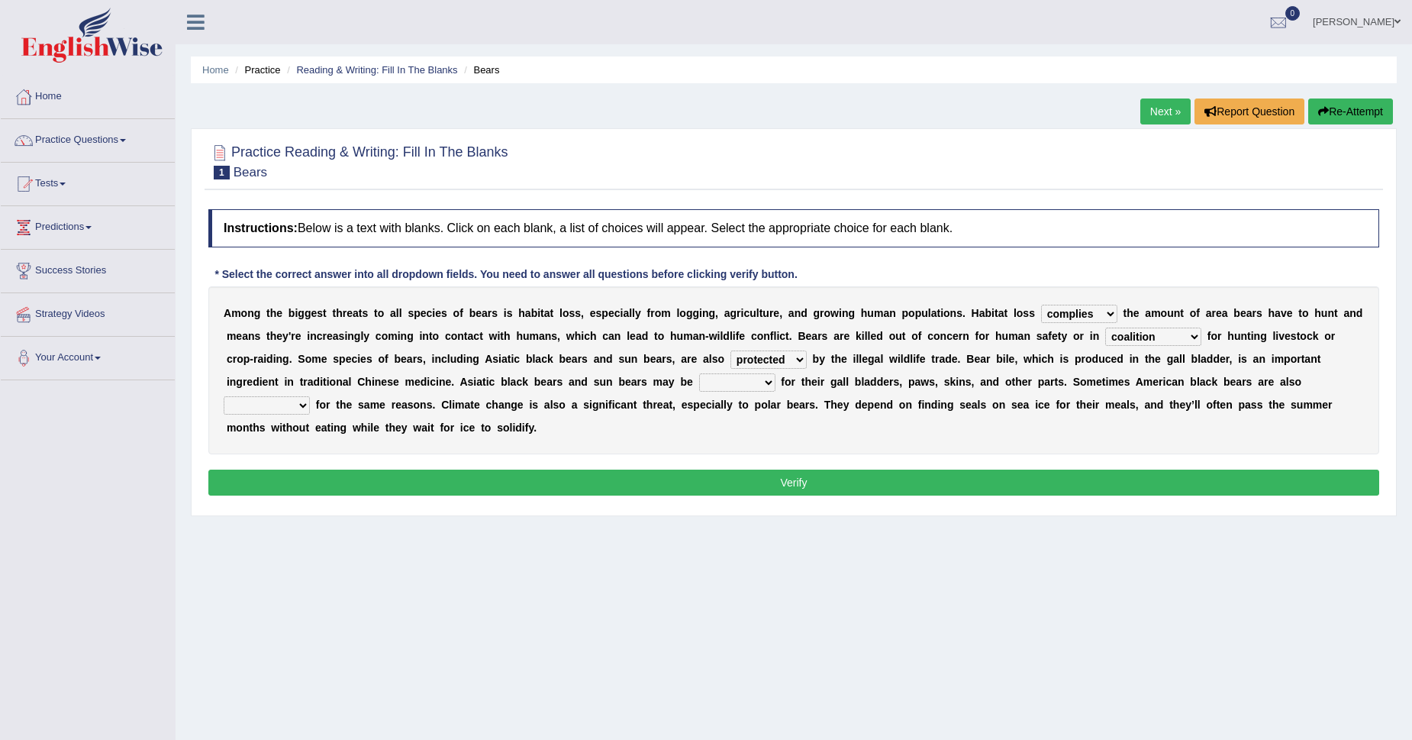
click at [767, 357] on select "protected prohibited fattened threatened" at bounding box center [768, 359] width 76 height 18
click at [757, 385] on select "poached squelched coached blenched" at bounding box center [737, 382] width 76 height 18
select select "blenched"
click at [699, 373] on select "poached squelched coached blenched" at bounding box center [737, 382] width 76 height 18
click at [298, 401] on select "begot foreseen encountered targeted" at bounding box center [267, 405] width 86 height 18
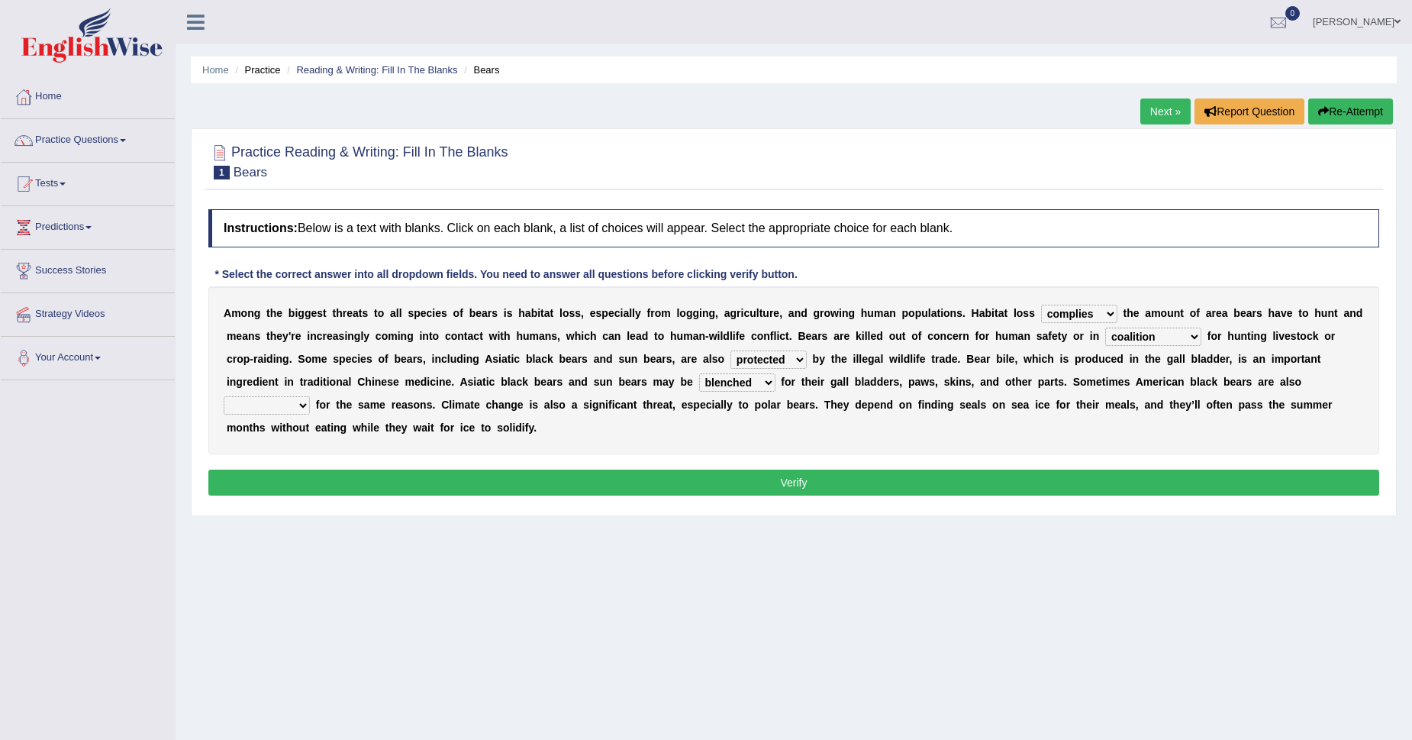
select select "begot"
click at [224, 396] on select "begot foreseen encountered targeted" at bounding box center [267, 405] width 86 height 18
click at [327, 475] on button "Verify" at bounding box center [793, 482] width 1171 height 26
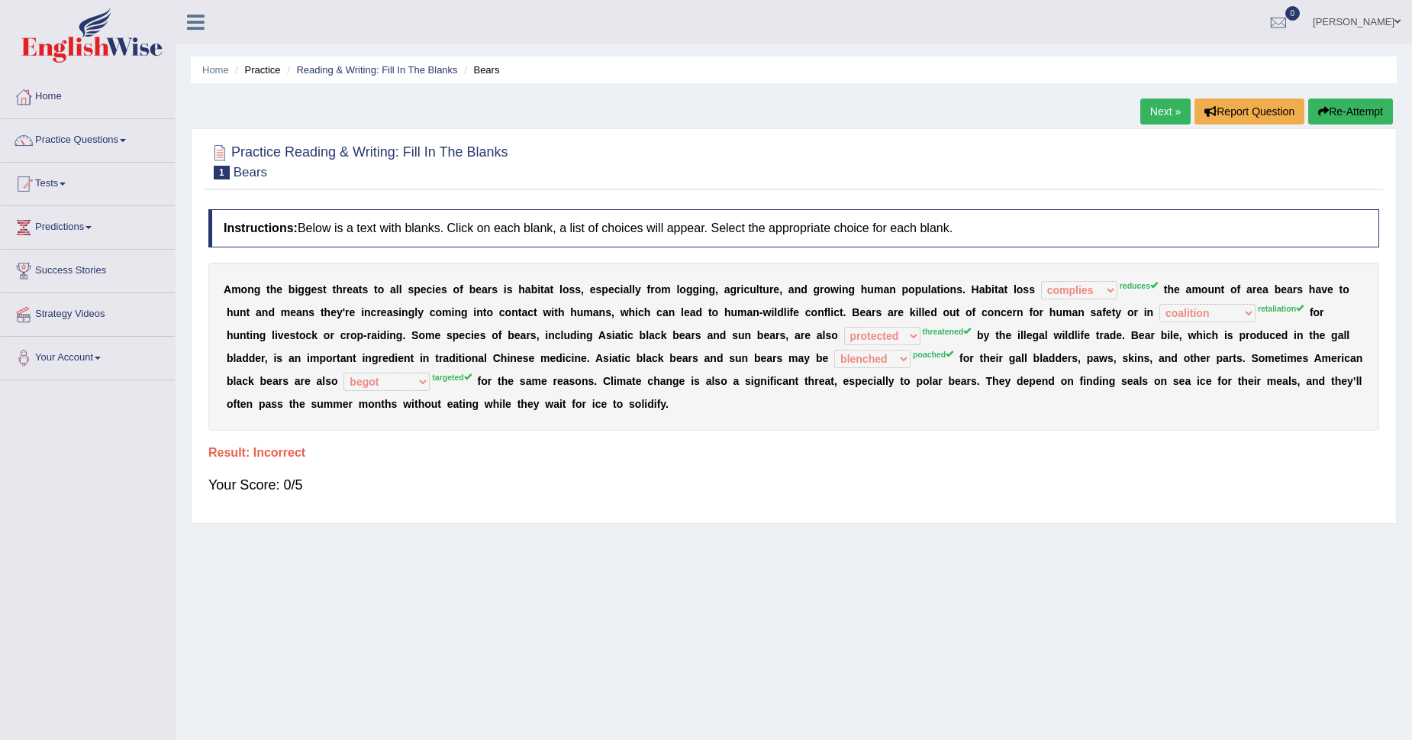
click at [1355, 118] on button "Re-Attempt" at bounding box center [1350, 111] width 85 height 26
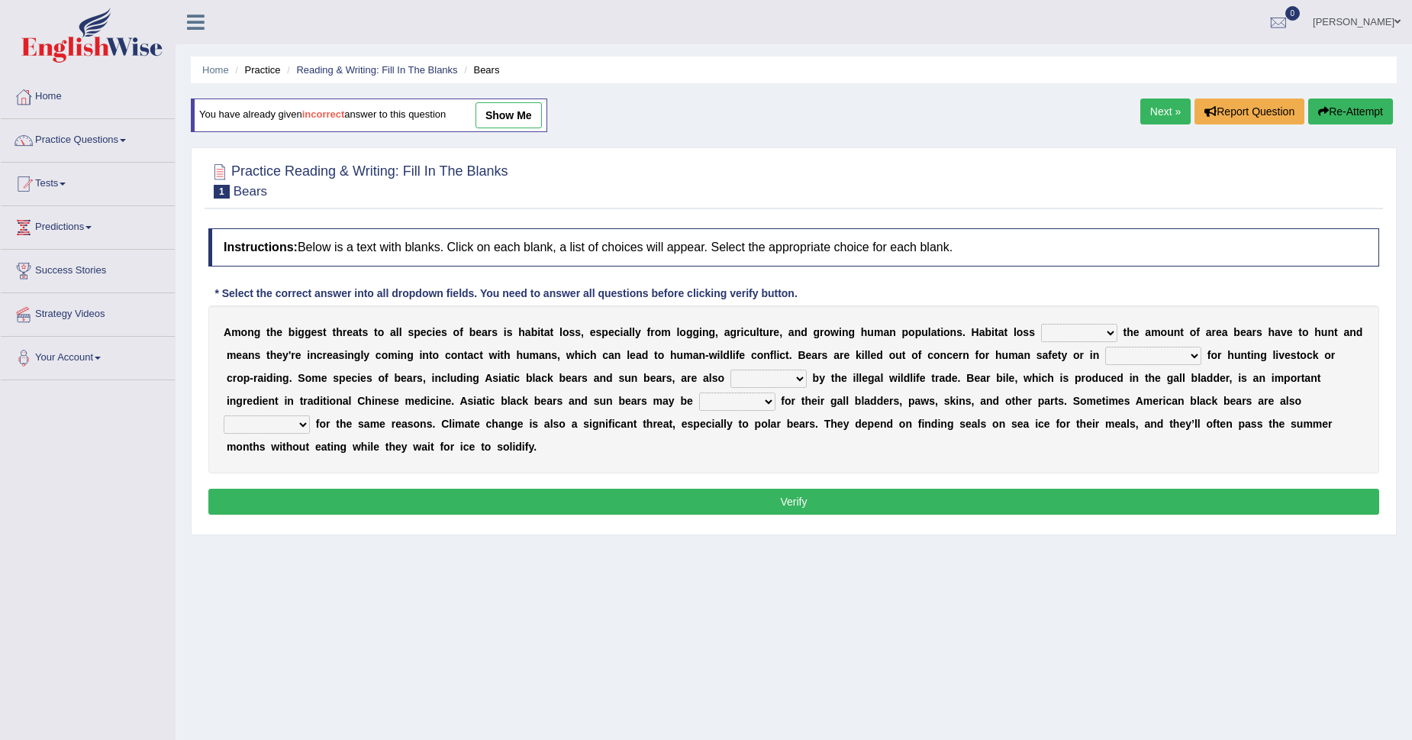
click at [1057, 330] on select "increases reduces complies interacts" at bounding box center [1079, 333] width 76 height 18
select select "reduces"
click at [1041, 324] on select "increases reduces complies interacts" at bounding box center [1079, 333] width 76 height 18
click at [1133, 355] on select "coalition retaliation appreciation disinformation" at bounding box center [1153, 356] width 96 height 18
click at [1105, 347] on select "coalition retaliation appreciation disinformation" at bounding box center [1153, 356] width 96 height 18
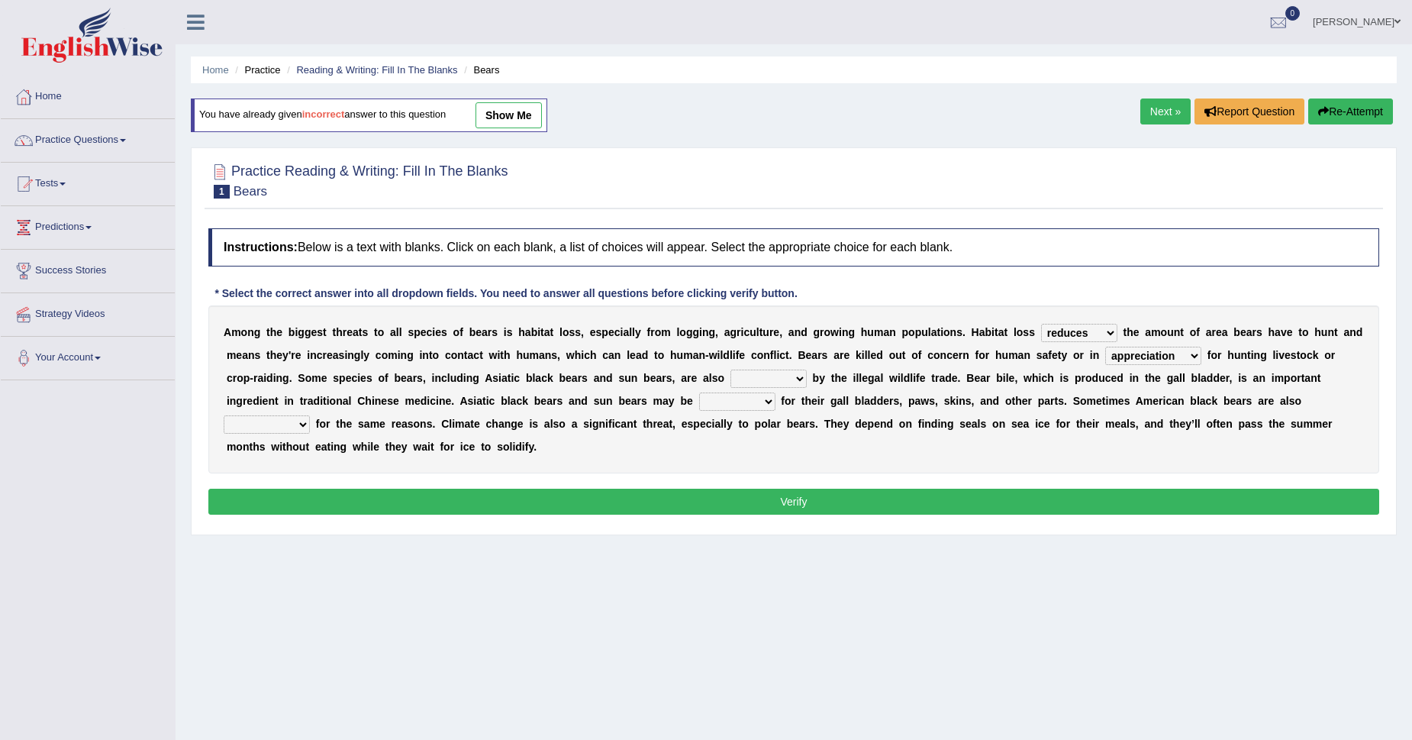
click at [1161, 353] on select "coalition retaliation appreciation disinformation" at bounding box center [1153, 356] width 96 height 18
click at [1105, 347] on select "coalition retaliation appreciation disinformation" at bounding box center [1153, 356] width 96 height 18
click at [1158, 357] on select "coalition retaliation appreciation disinformation" at bounding box center [1153, 356] width 96 height 18
select select "retaliation"
click at [1105, 347] on select "coalition retaliation appreciation disinformation" at bounding box center [1153, 356] width 96 height 18
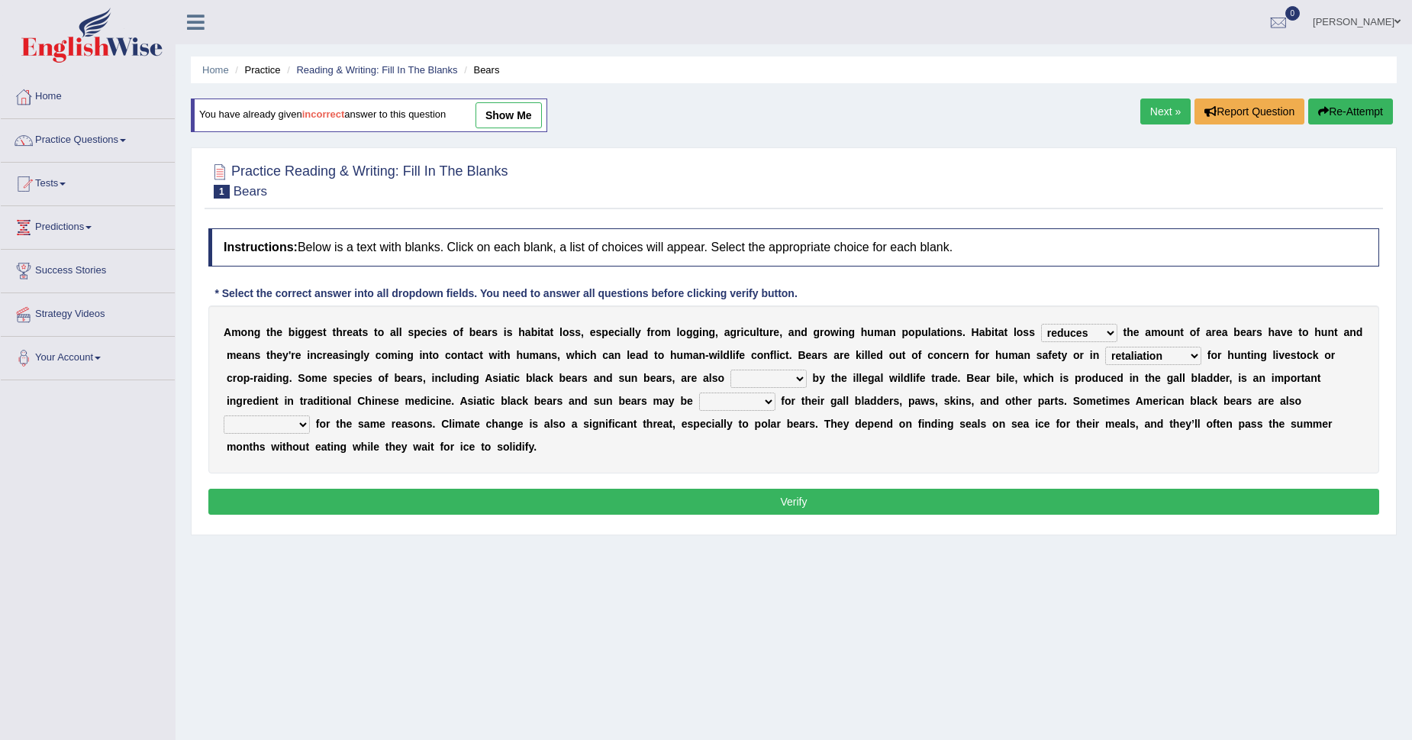
click at [773, 371] on select "protected prohibited fattened threatened" at bounding box center [768, 378] width 76 height 18
select select "prohibited"
click at [730, 369] on select "protected prohibited fattened threatened" at bounding box center [768, 378] width 76 height 18
click at [707, 411] on div "A m o n g t h e b i g g e s t t h r e a t s t o a l l s p e c i e s o f b e a r…" at bounding box center [793, 389] width 1171 height 168
click at [708, 400] on select "poached squelched coached blenched" at bounding box center [737, 401] width 76 height 18
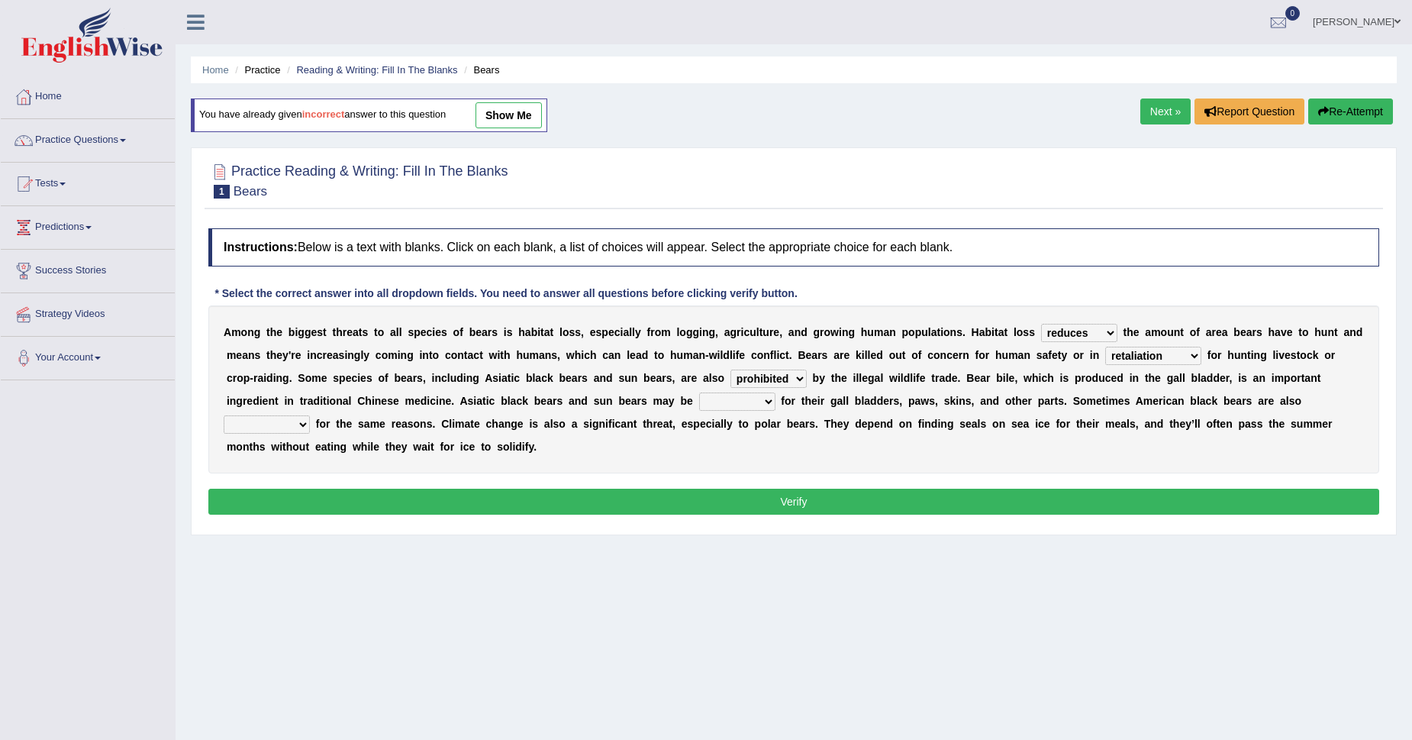
select select "blenched"
click at [699, 392] on select "poached squelched coached blenched" at bounding box center [737, 401] width 76 height 18
click at [746, 490] on button "Verify" at bounding box center [793, 501] width 1171 height 26
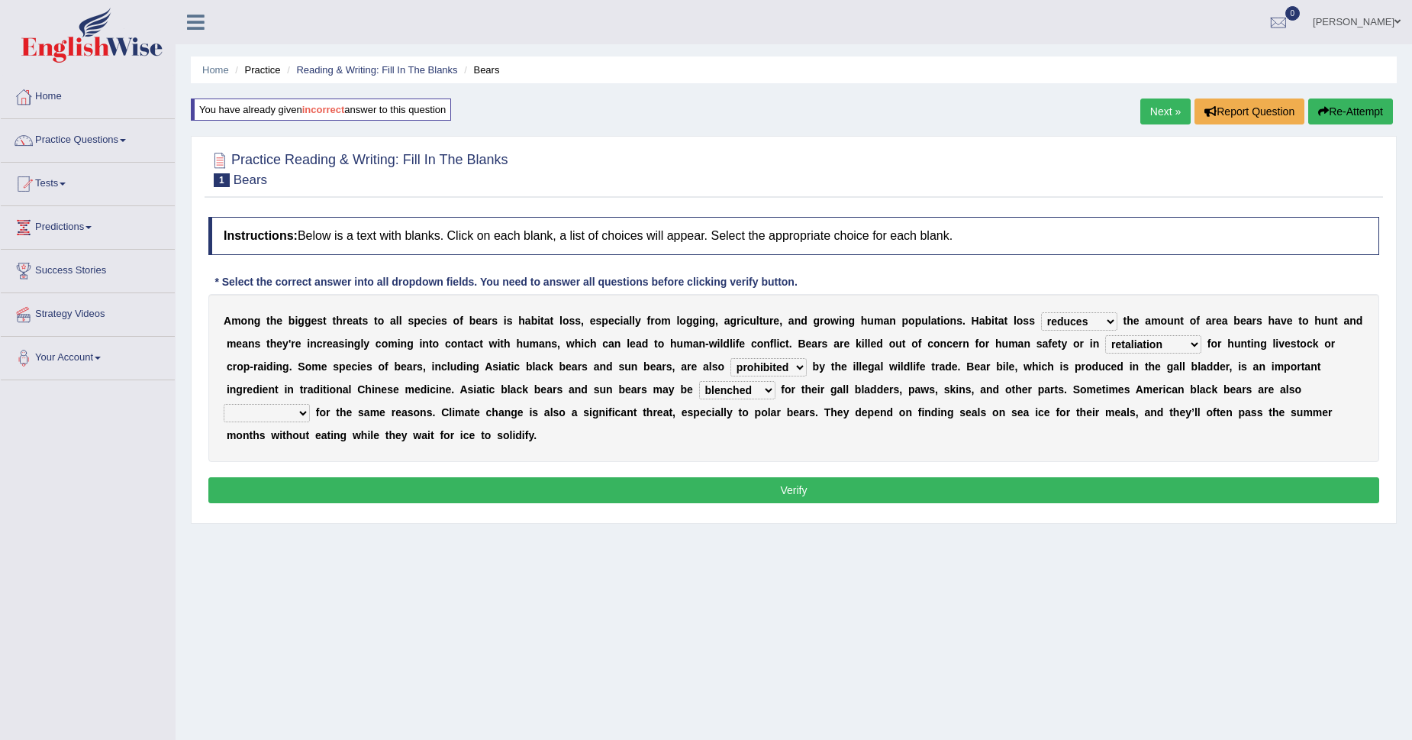
click at [746, 490] on button "Verify" at bounding box center [793, 490] width 1171 height 26
click at [301, 411] on select "begot foreseen encountered targeted" at bounding box center [267, 413] width 86 height 18
click at [224, 404] on select "begot foreseen encountered targeted" at bounding box center [267, 413] width 86 height 18
click at [269, 405] on select "begot foreseen encountered targeted" at bounding box center [267, 413] width 86 height 18
select select "targeted"
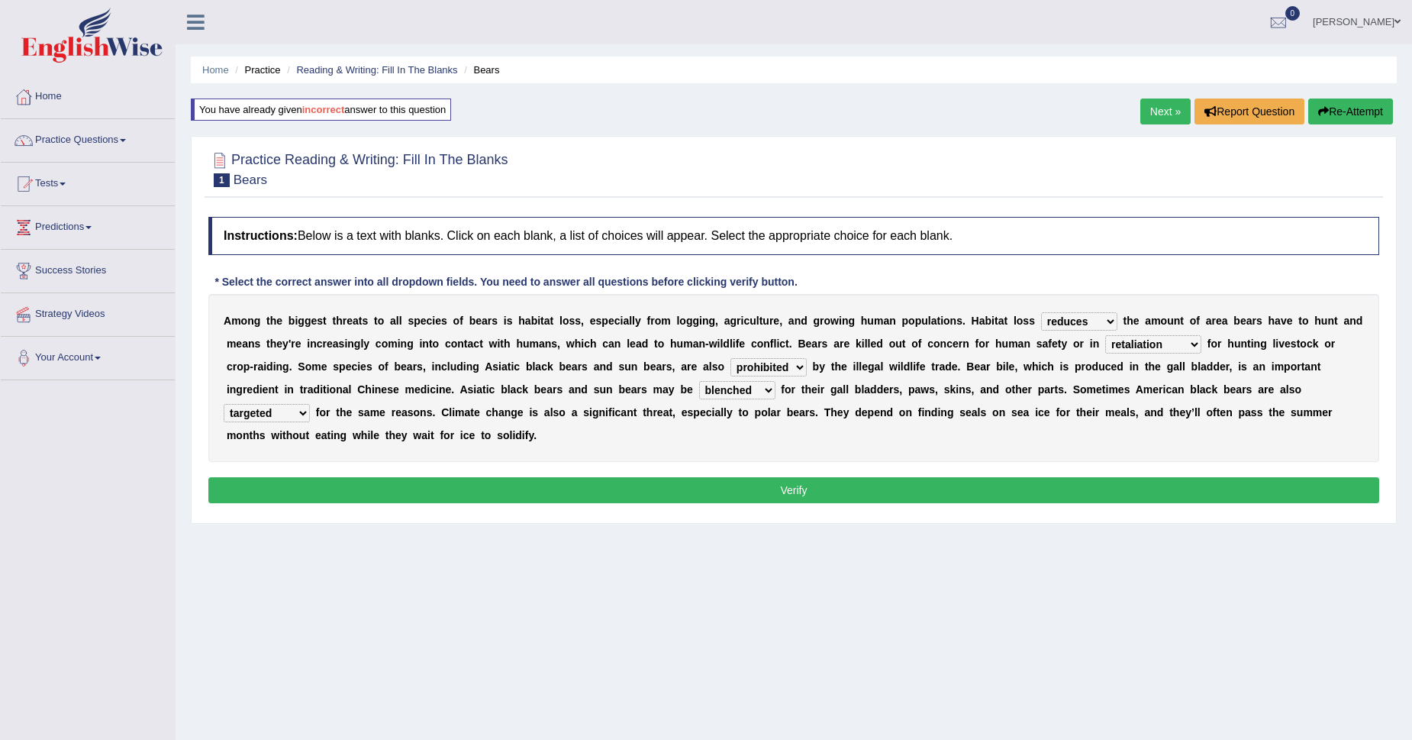
click at [224, 404] on select "begot foreseen encountered targeted" at bounding box center [267, 413] width 86 height 18
click at [260, 490] on button "Verify" at bounding box center [793, 490] width 1171 height 26
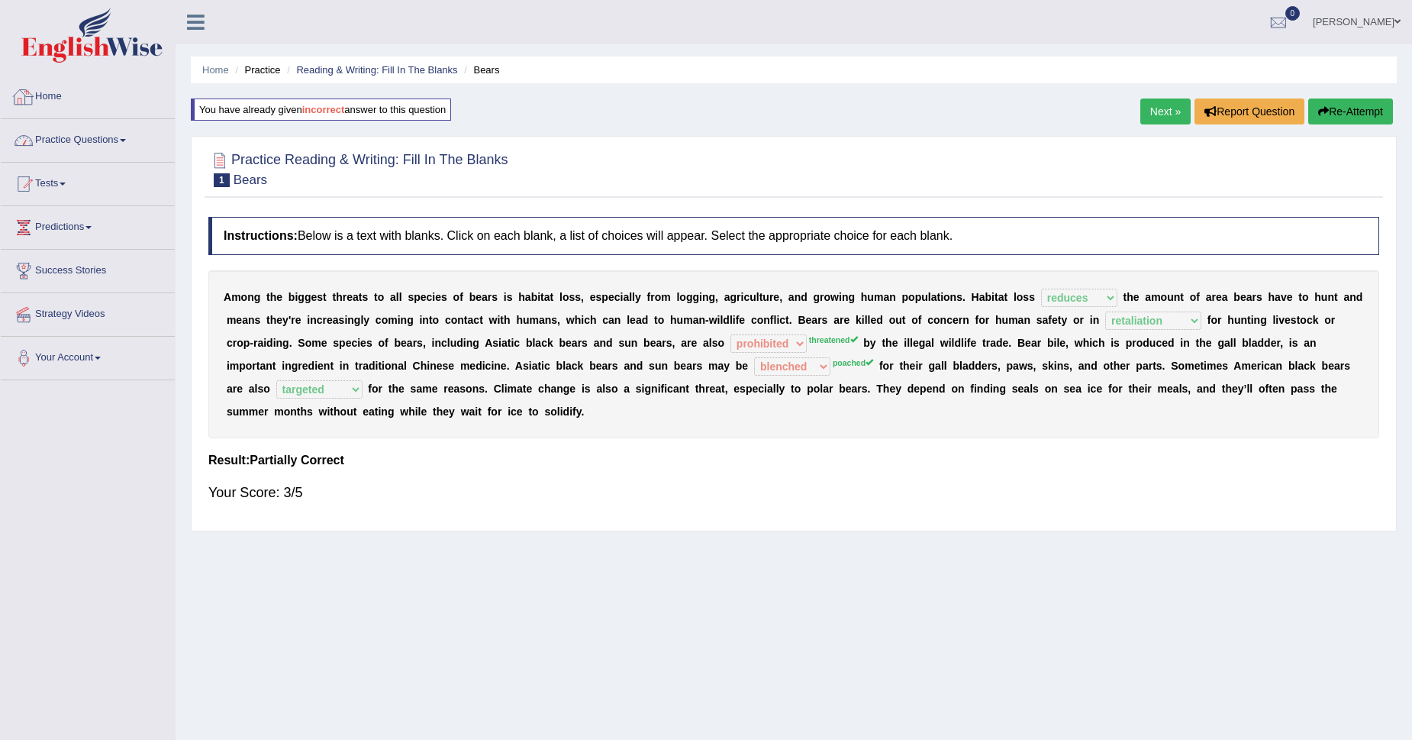
click at [67, 147] on link "Practice Questions" at bounding box center [88, 138] width 174 height 38
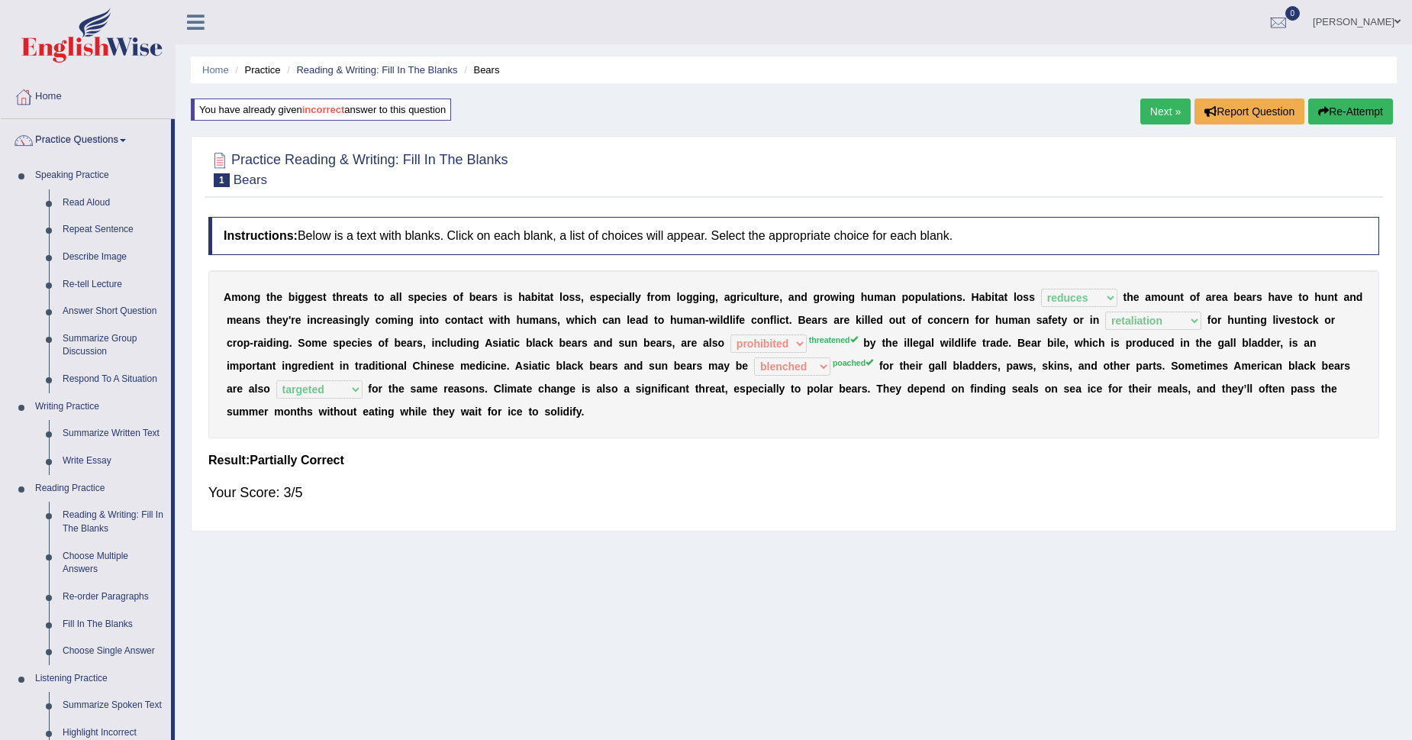
click at [1165, 112] on link "Next »" at bounding box center [1165, 111] width 50 height 26
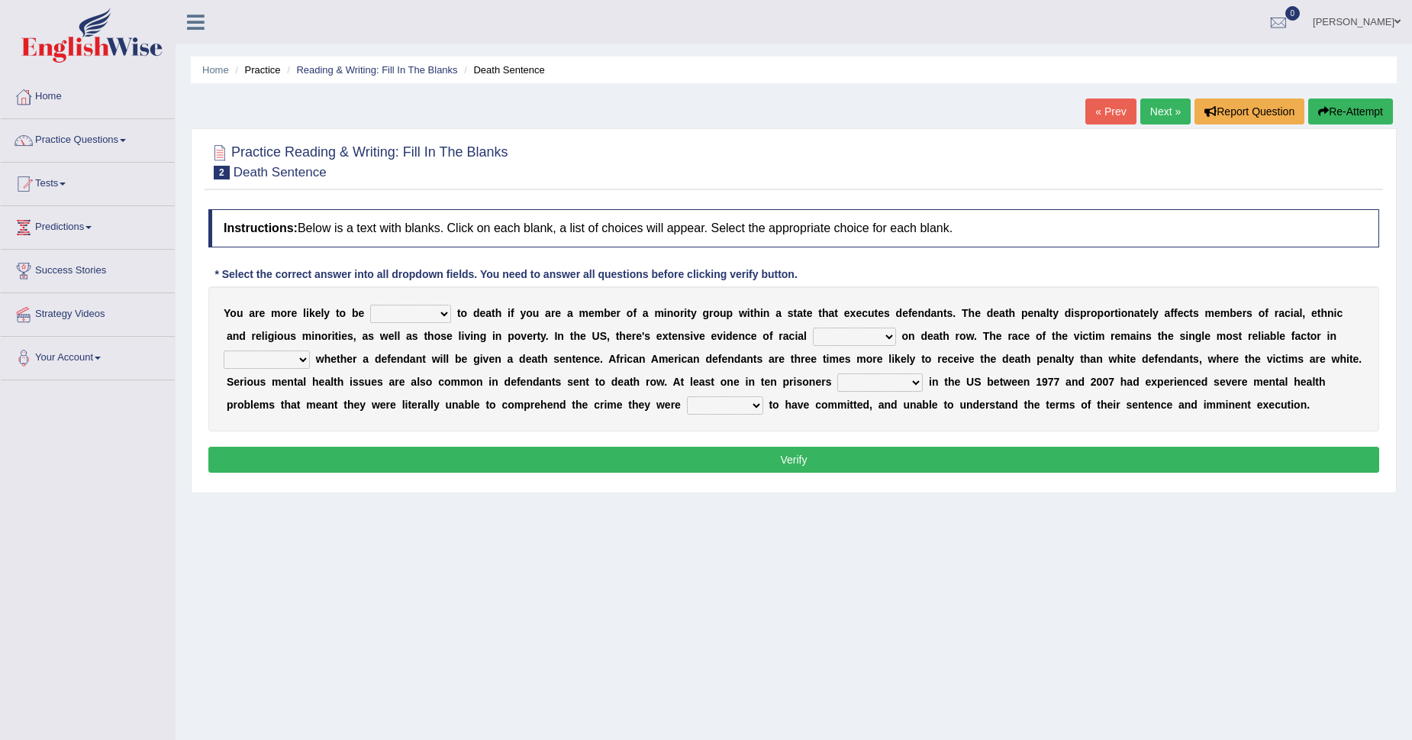
click at [442, 321] on select "penalized blamed complained sentenced" at bounding box center [410, 314] width 81 height 18
select select "penalized"
click at [370, 305] on select "penalized blamed complained sentenced" at bounding box center [410, 314] width 81 height 18
click at [831, 335] on select "bias equality appearance background" at bounding box center [854, 336] width 83 height 18
select select "appearance"
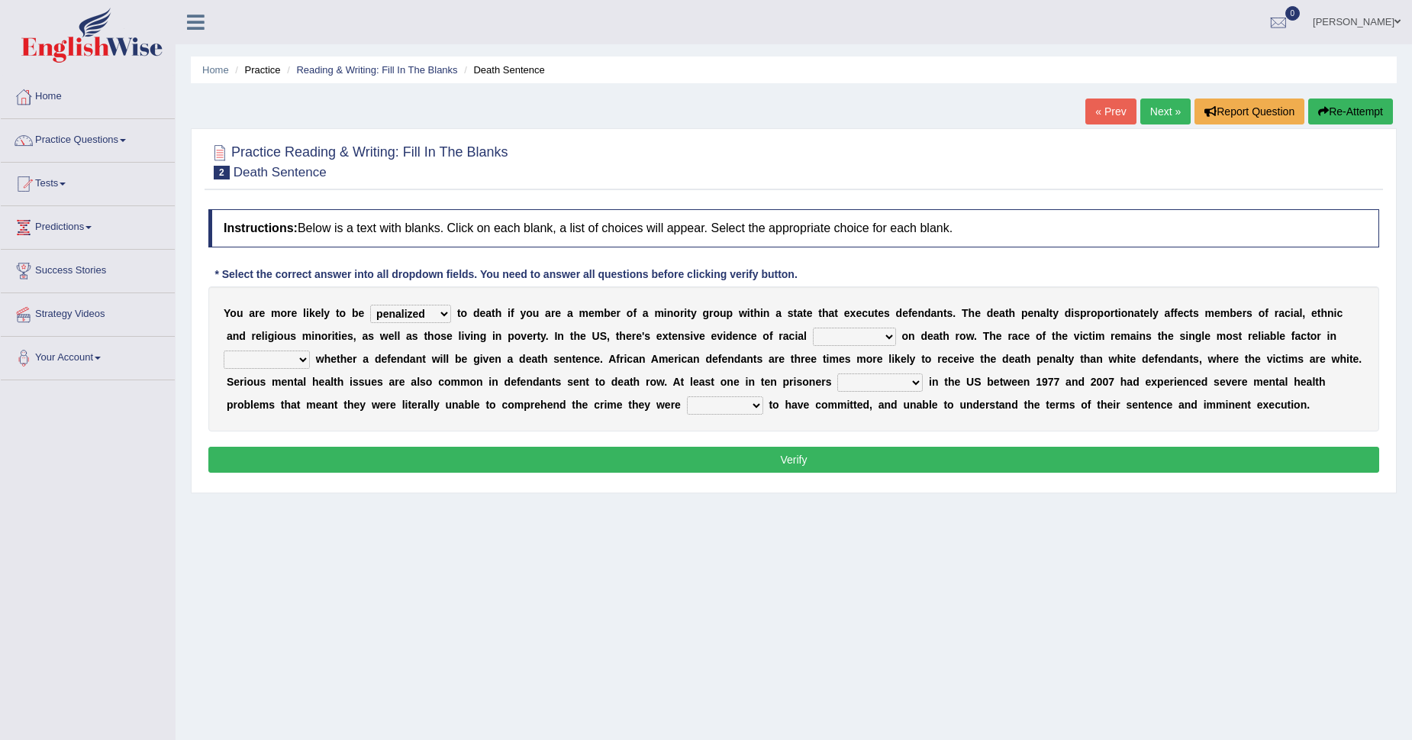
click at [813, 327] on select "bias equality appearance background" at bounding box center [854, 336] width 83 height 18
click at [124, 142] on link "Practice Questions" at bounding box center [88, 138] width 174 height 38
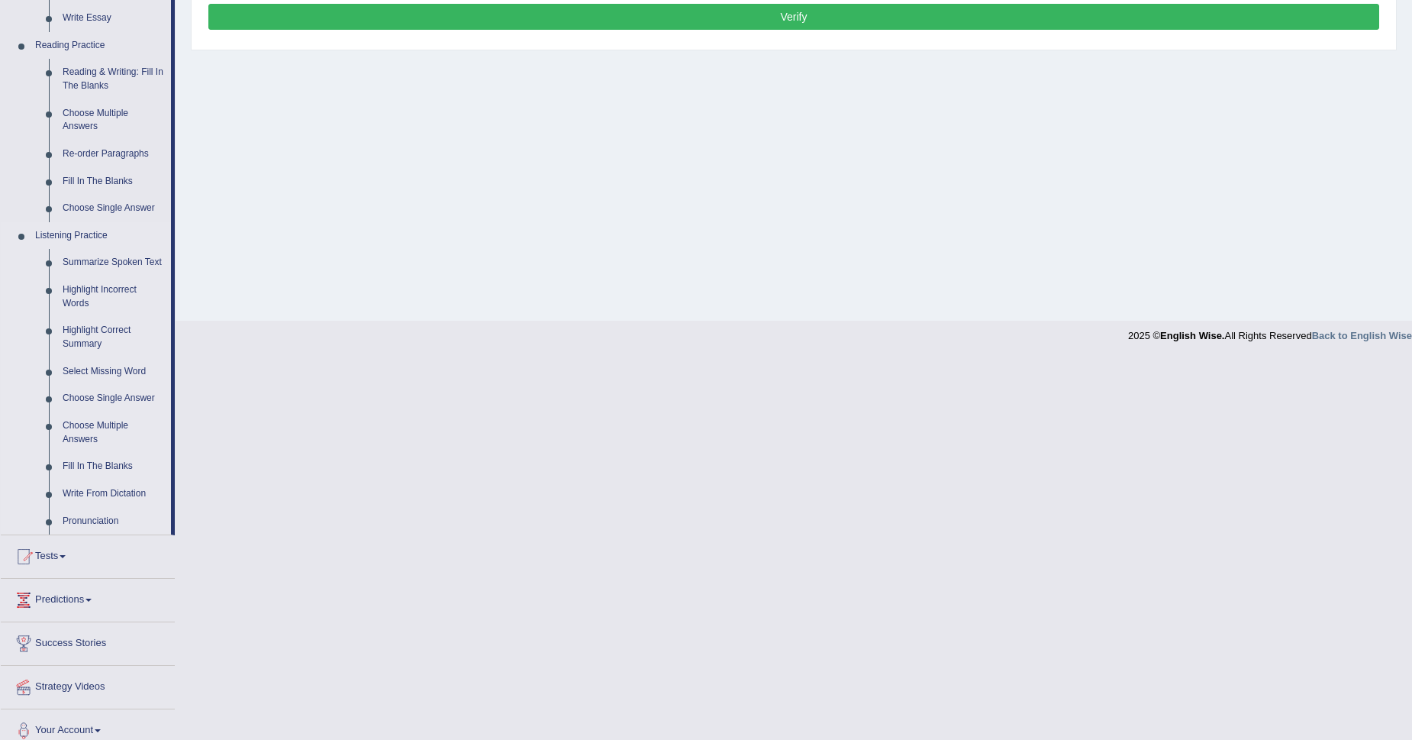
scroll to position [443, 0]
click at [108, 458] on link "Fill In The Blanks" at bounding box center [113, 465] width 115 height 27
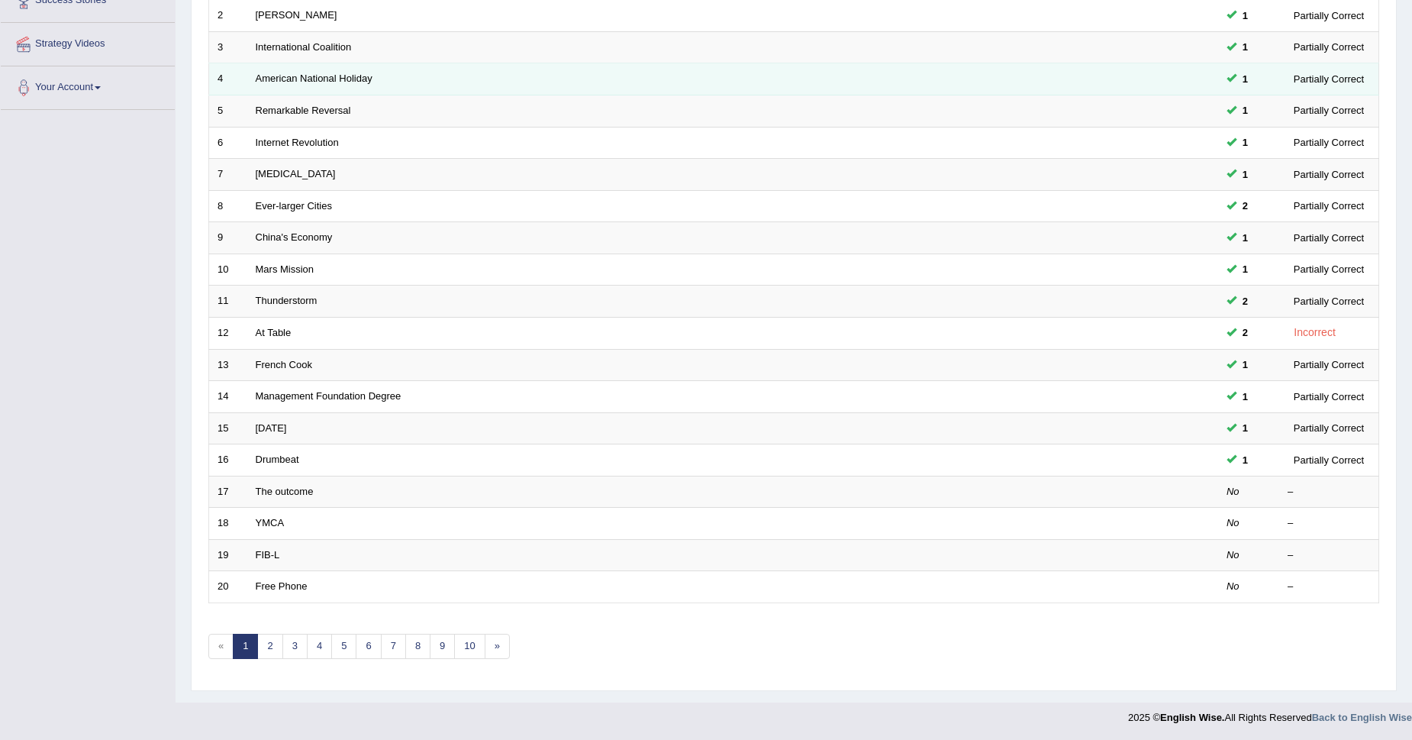
scroll to position [271, 0]
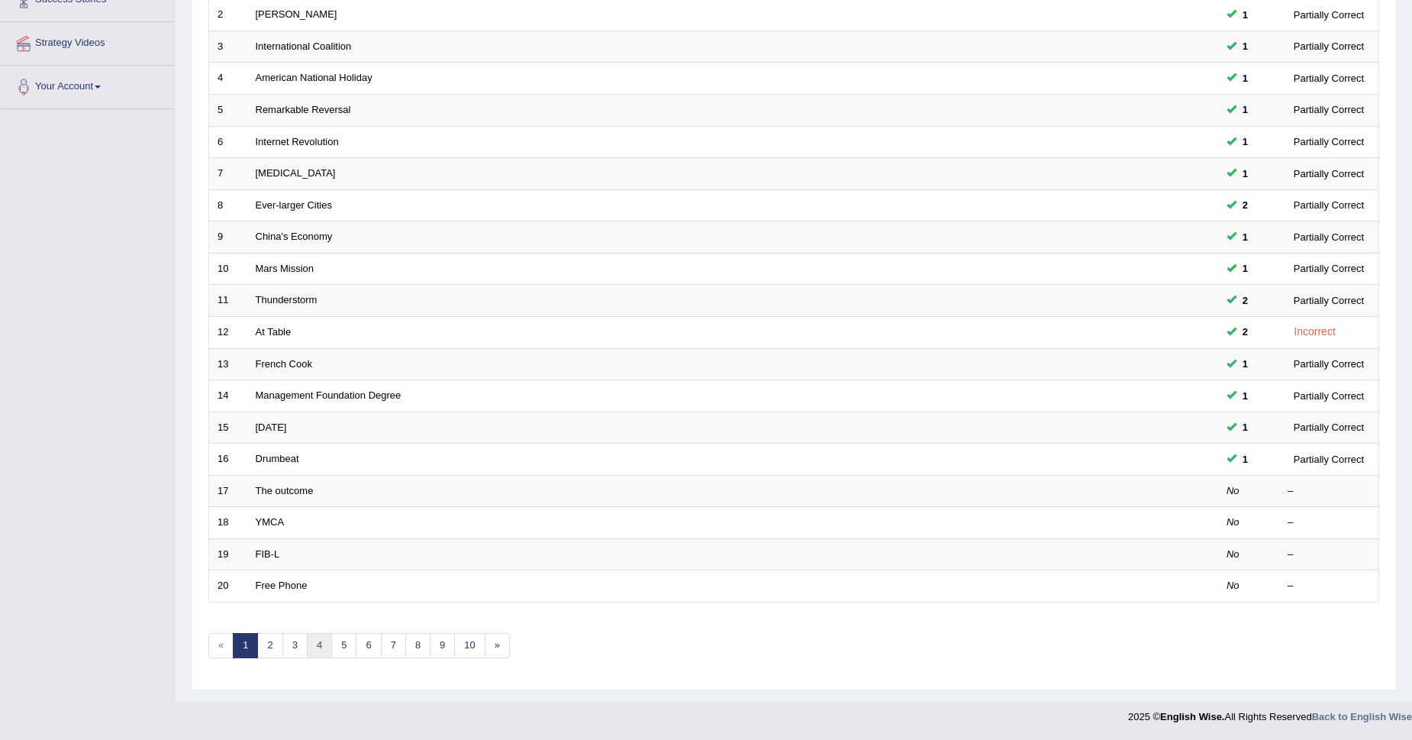
click at [327, 657] on link "4" at bounding box center [319, 645] width 25 height 25
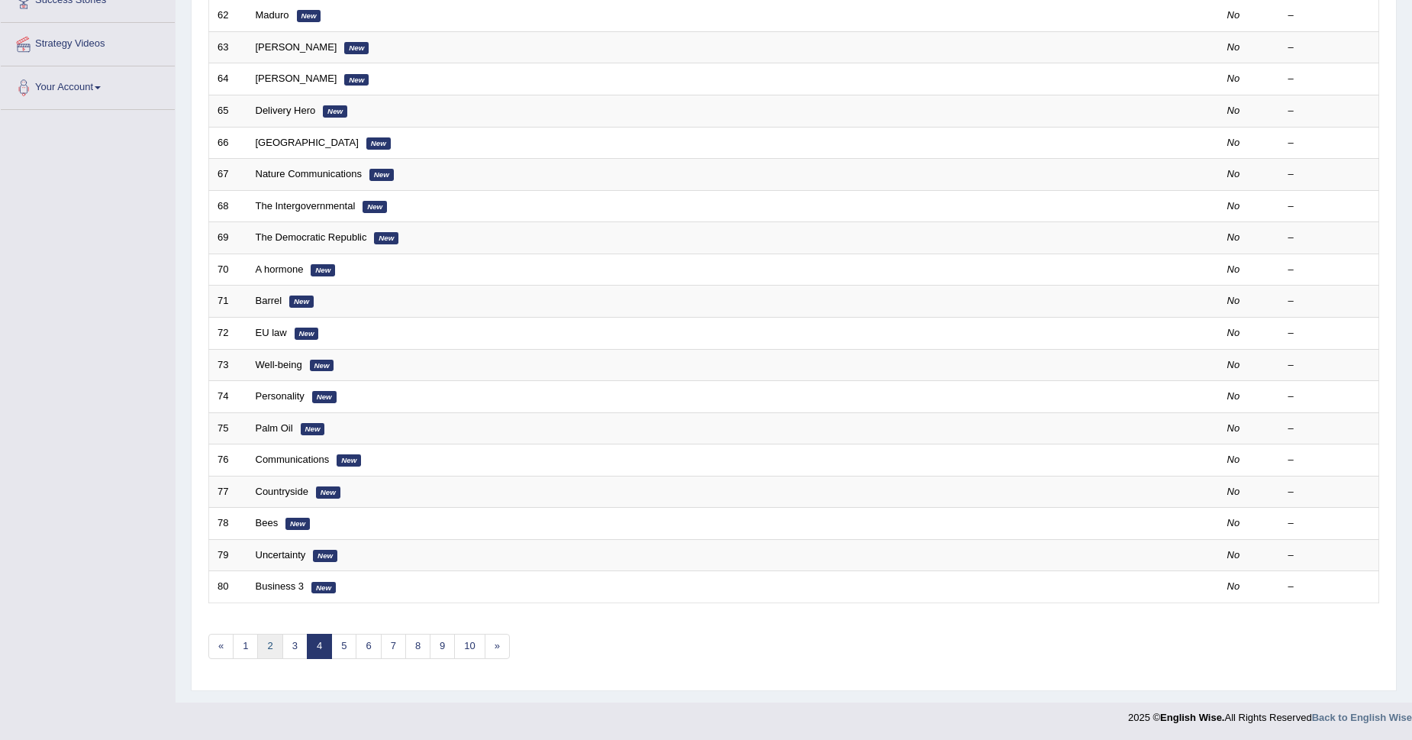
scroll to position [271, 0]
click at [274, 646] on link "2" at bounding box center [269, 645] width 25 height 25
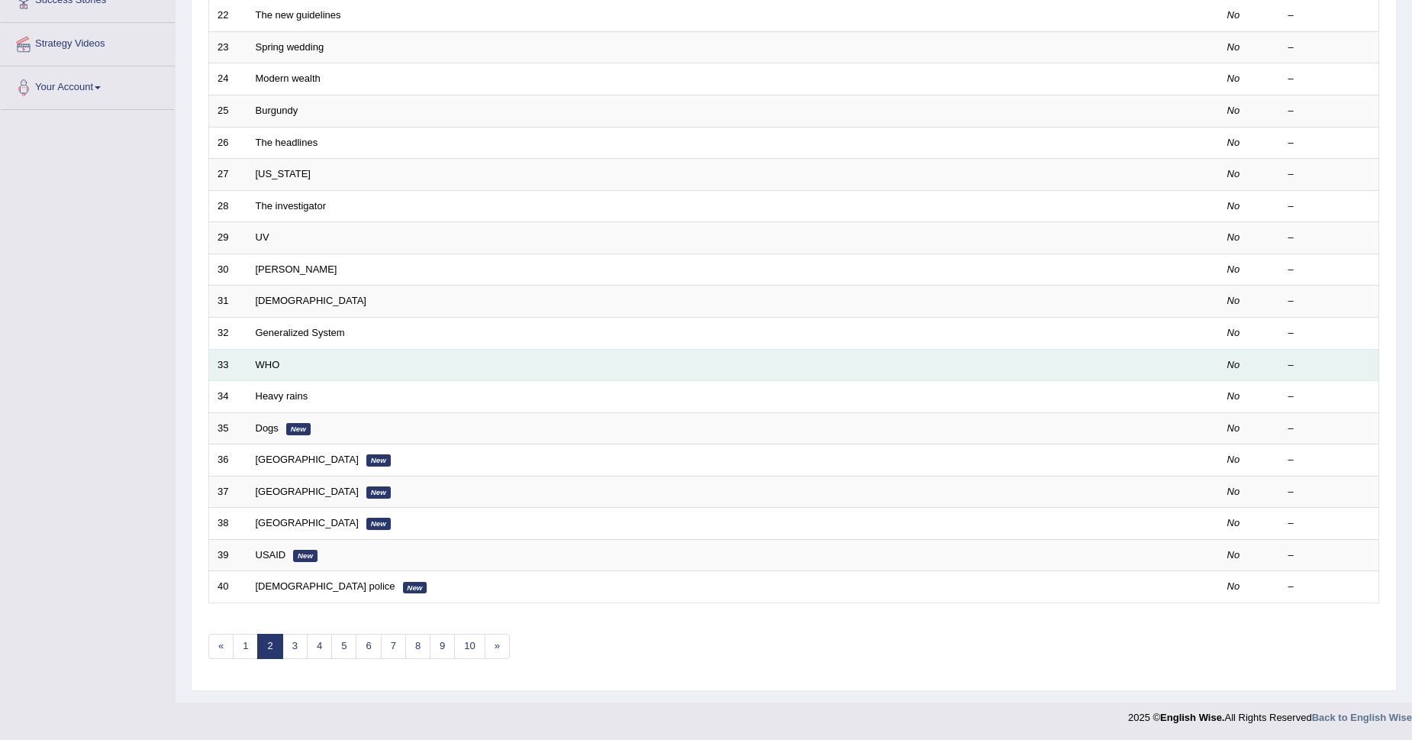
scroll to position [271, 0]
click at [243, 646] on link "1" at bounding box center [245, 645] width 25 height 25
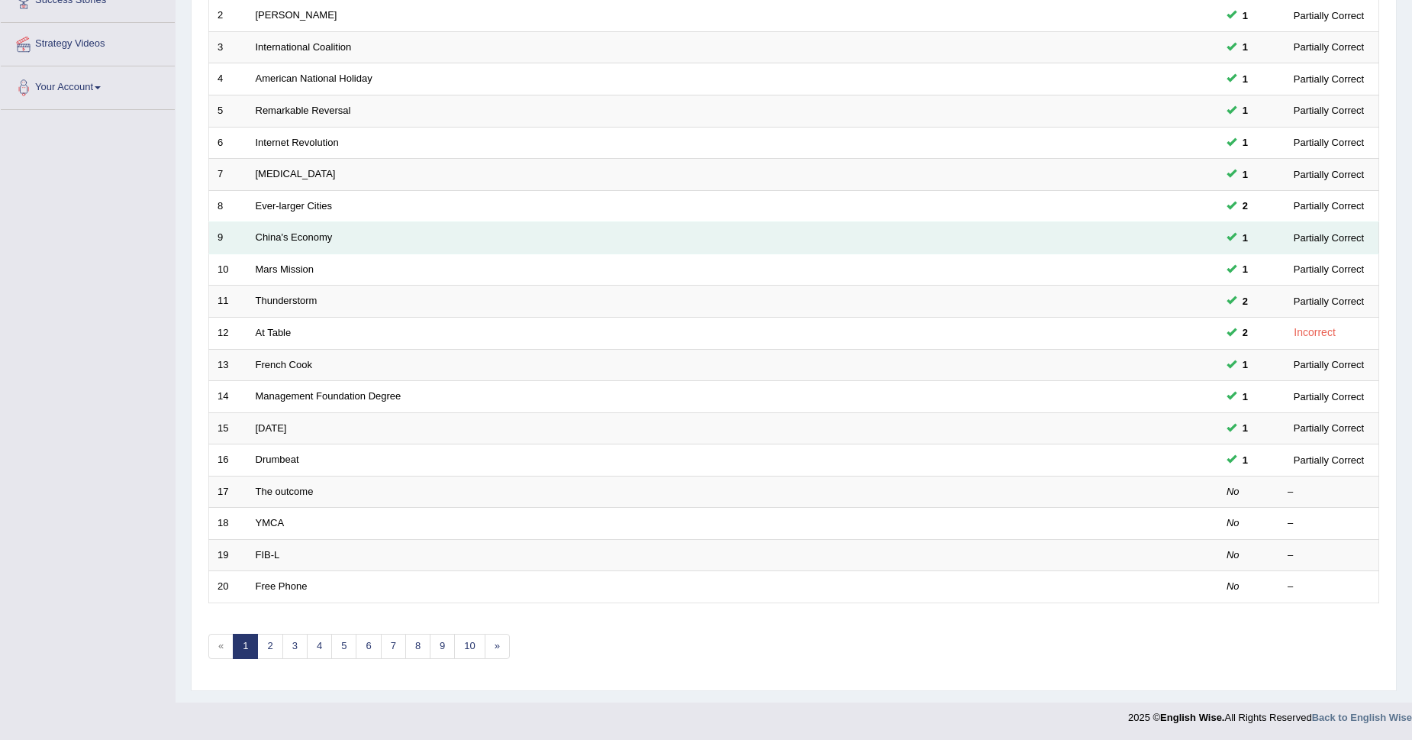
scroll to position [271, 0]
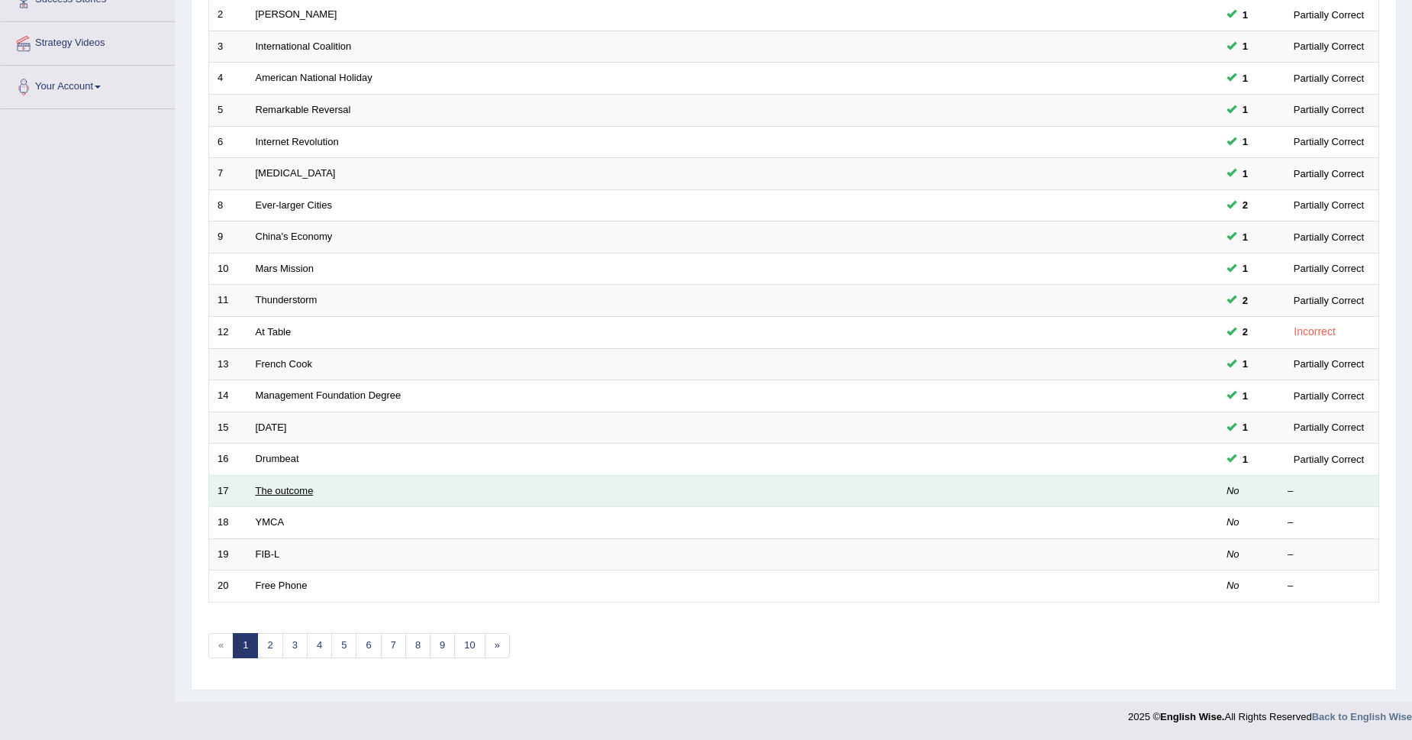
click at [296, 494] on link "The outcome" at bounding box center [285, 490] width 58 height 11
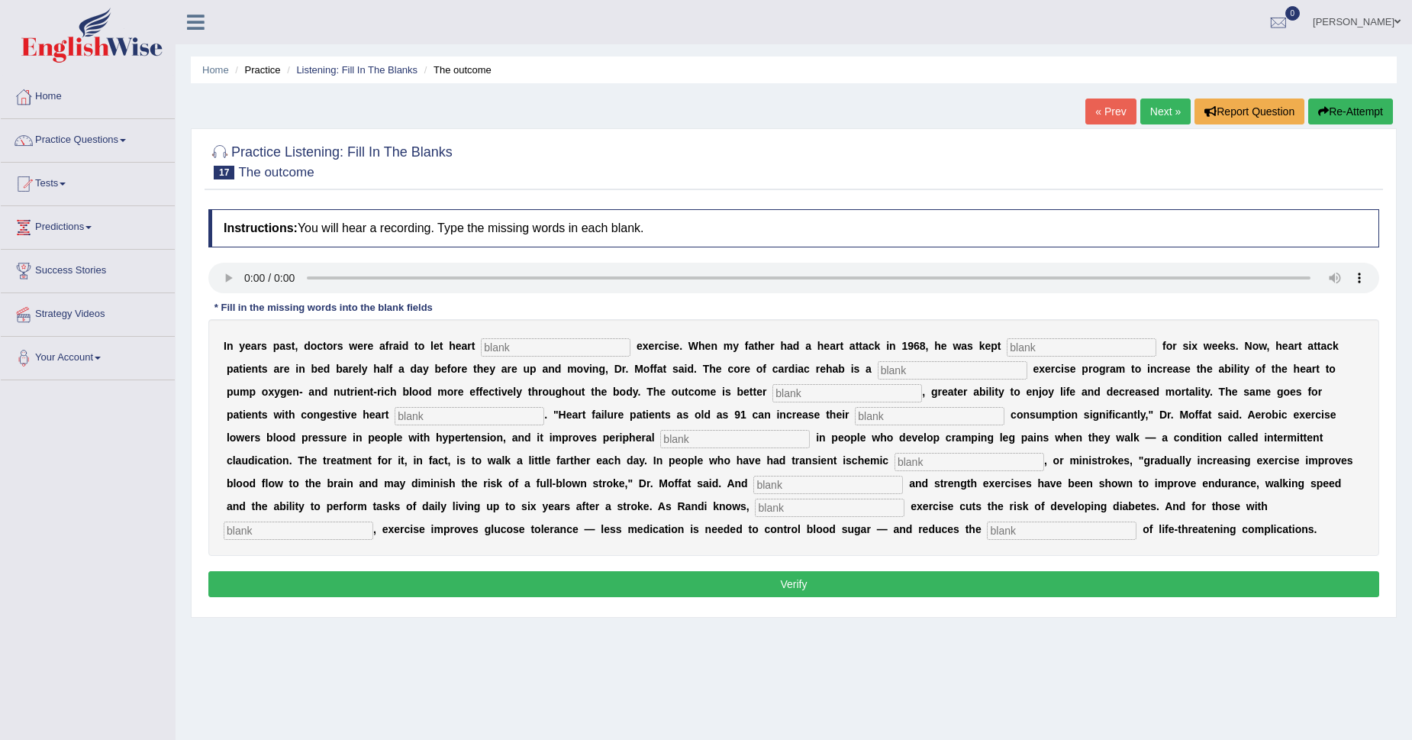
click at [523, 359] on div "I n y e a r s p a s t , d o c t o r s w e r e a f r a i d t o l e t h e a r t e…" at bounding box center [793, 437] width 1171 height 237
click at [524, 353] on input "text" at bounding box center [556, 347] width 150 height 18
type input "passion"
click at [1088, 354] on input "text" at bounding box center [1082, 347] width 150 height 18
type input "sedentsart"
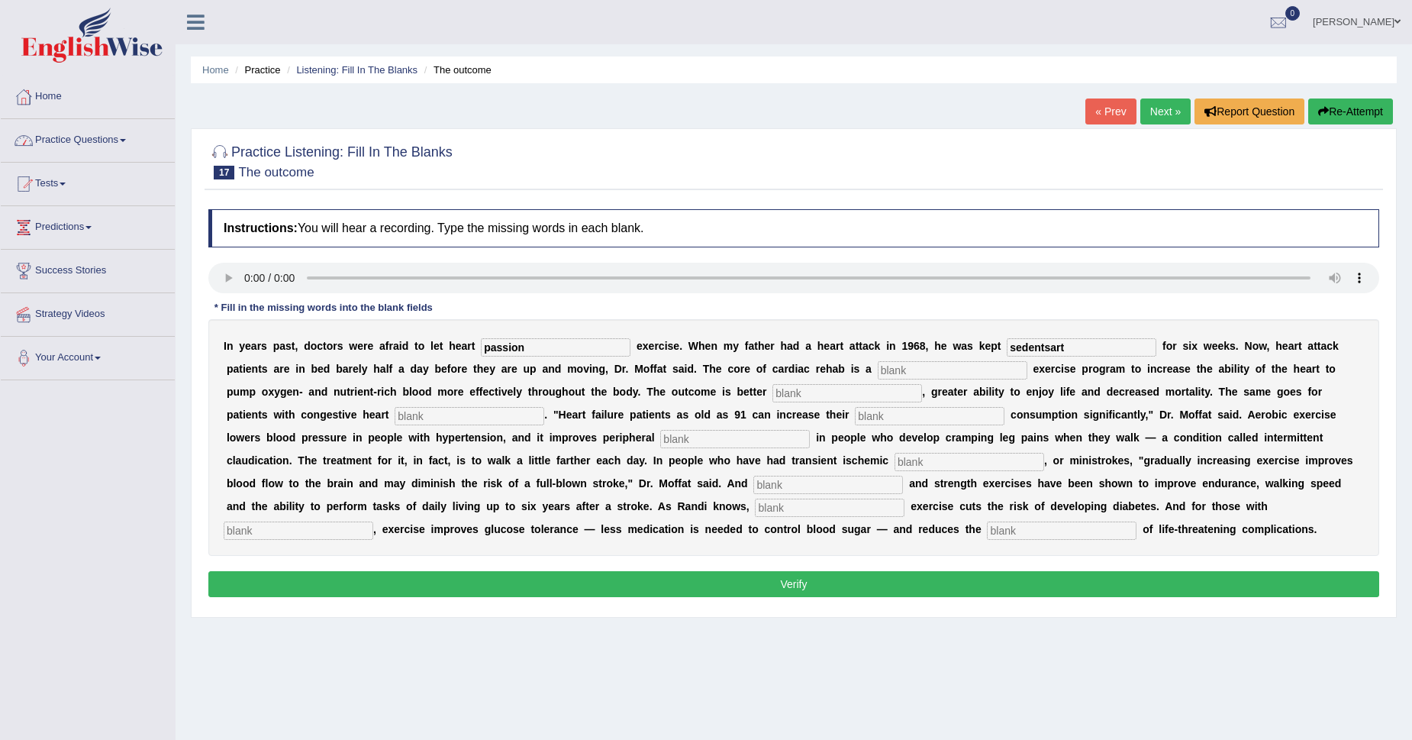
click at [79, 127] on link "Practice Questions" at bounding box center [88, 138] width 174 height 38
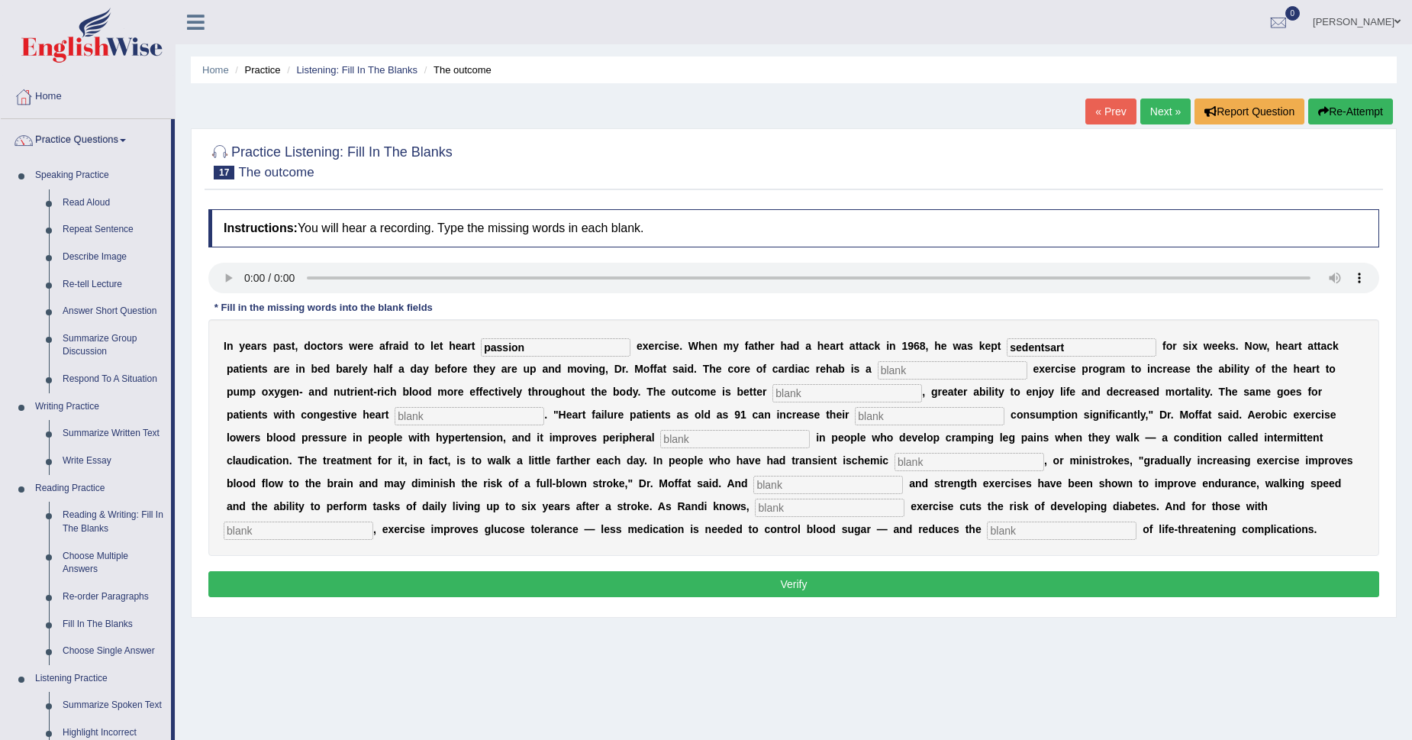
click at [1101, 356] on div "I n y e a r s p a s t , d o c t o r s w e r e a f r a i d t o l e t h e a r t p…" at bounding box center [793, 437] width 1171 height 237
click at [1100, 356] on div "I n y e a r s p a s t , d o c t o r s w e r e a f r a i d t o l e t h e a r t p…" at bounding box center [793, 437] width 1171 height 237
click at [1078, 353] on input "sedentsart" at bounding box center [1082, 347] width 150 height 18
type input "sedentary"
click at [963, 372] on input "text" at bounding box center [953, 370] width 150 height 18
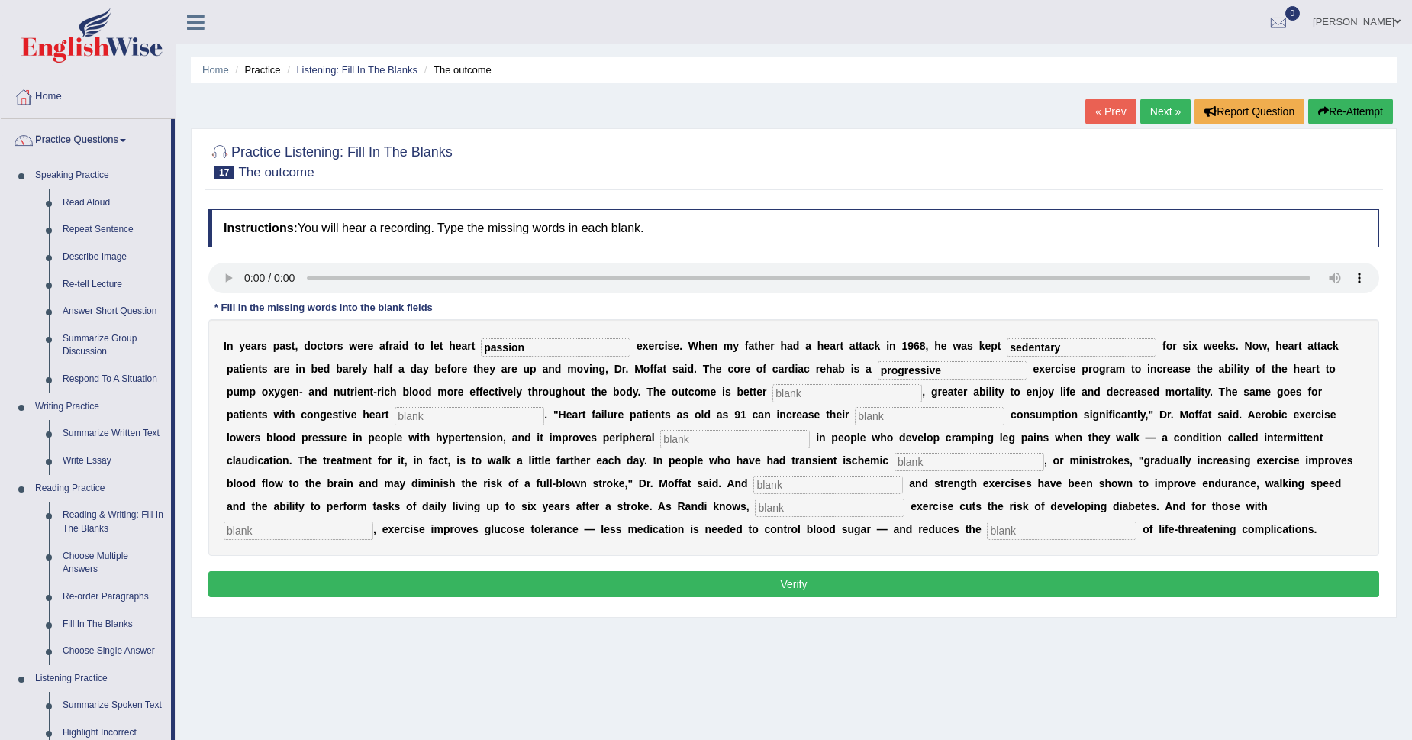
type input "progressive"
click at [814, 394] on input "text" at bounding box center [847, 393] width 150 height 18
type input "i"
type input "endurance"
click at [479, 414] on input "text" at bounding box center [470, 416] width 150 height 18
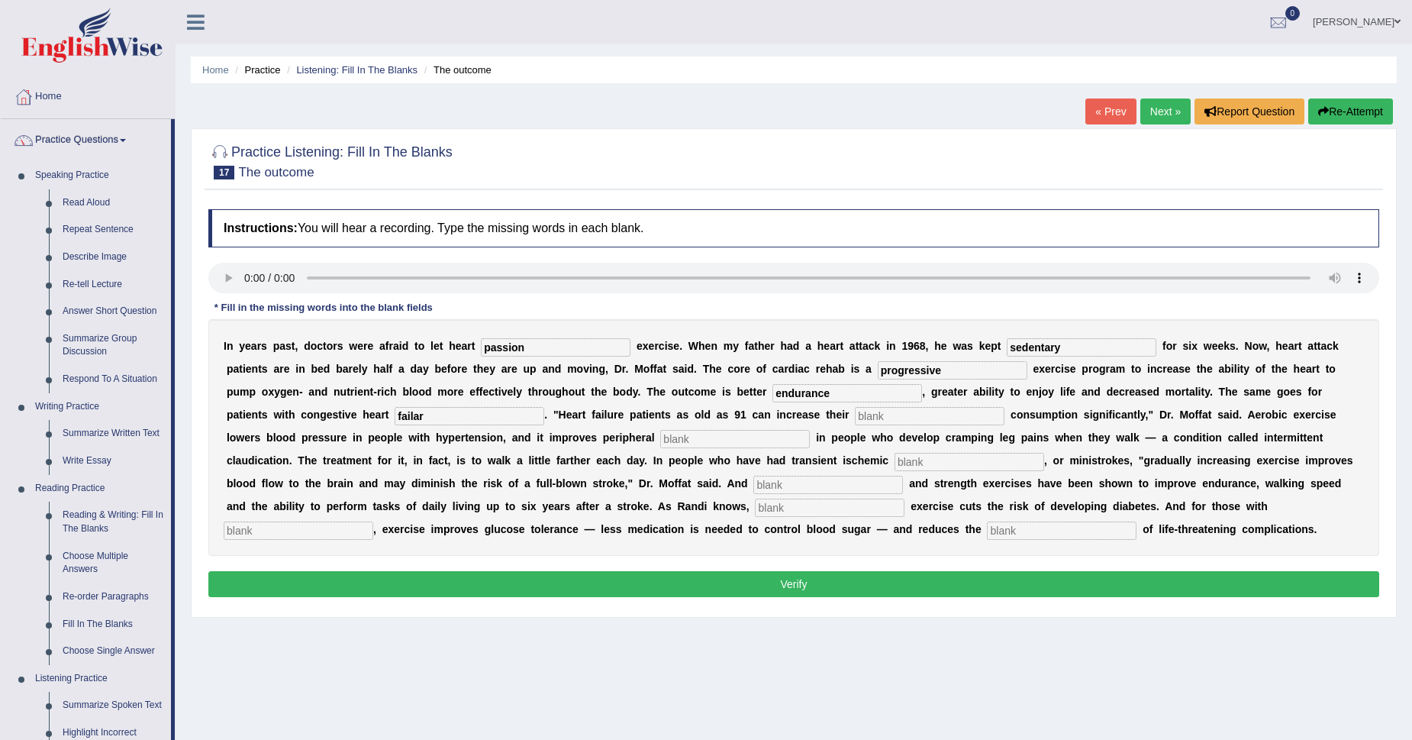
type input "failar"
click at [894, 426] on div "I n y e a r s p a s t , d o c t o r s w e r e a f r a i d t o l e t h e a r t p…" at bounding box center [793, 437] width 1171 height 237
click at [896, 422] on input "text" at bounding box center [930, 416] width 150 height 18
type input "oxygen"
click at [763, 445] on input "text" at bounding box center [735, 439] width 150 height 18
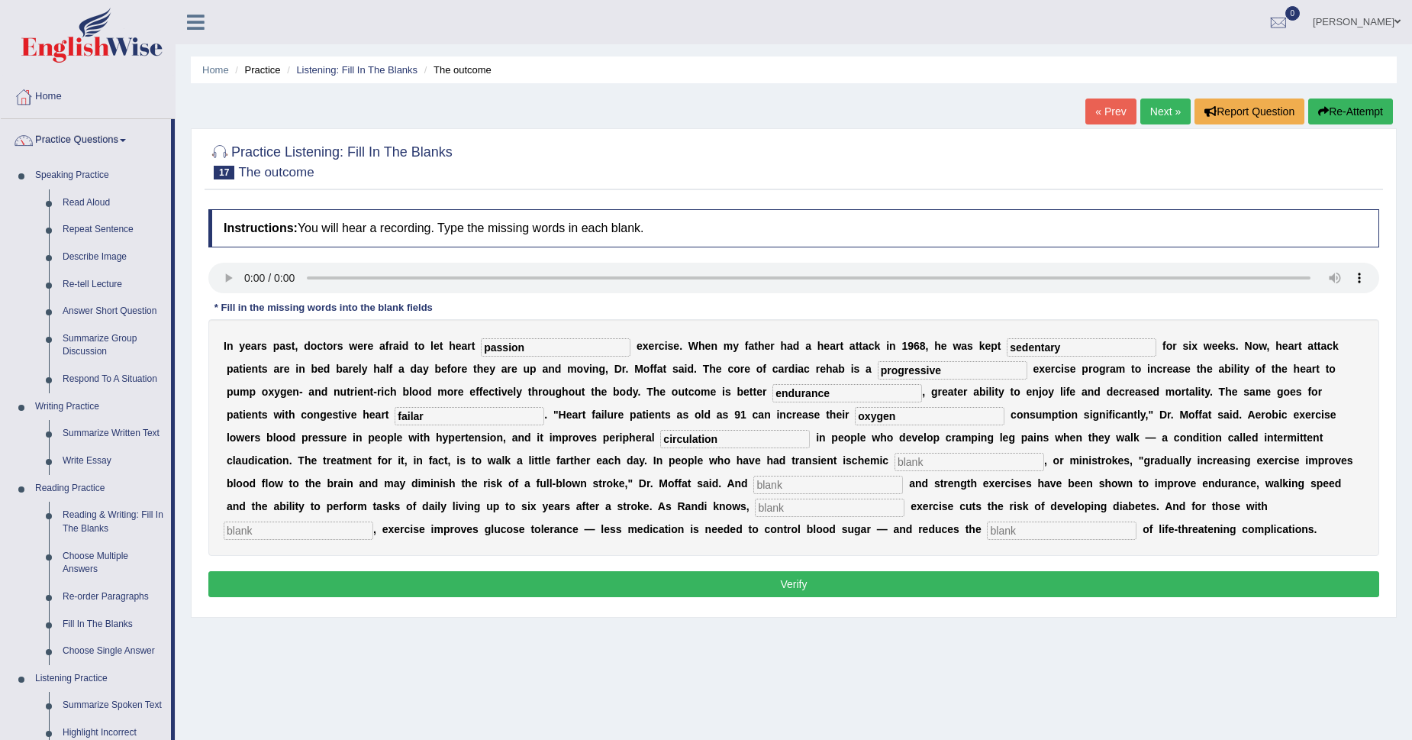
type input "circulation"
click at [975, 464] on input "text" at bounding box center [970, 462] width 150 height 18
type input "attacks"
click at [837, 486] on input "text" at bounding box center [828, 484] width 150 height 18
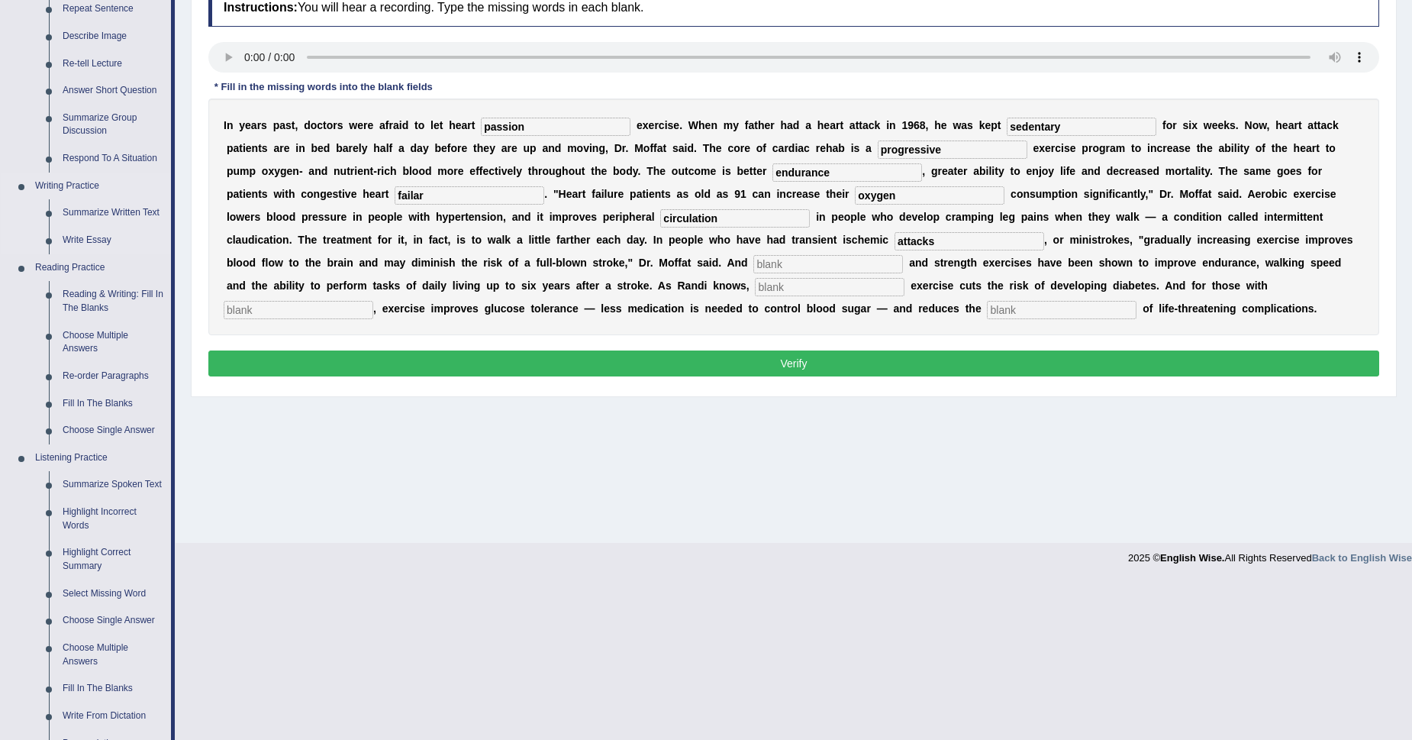
scroll to position [221, 0]
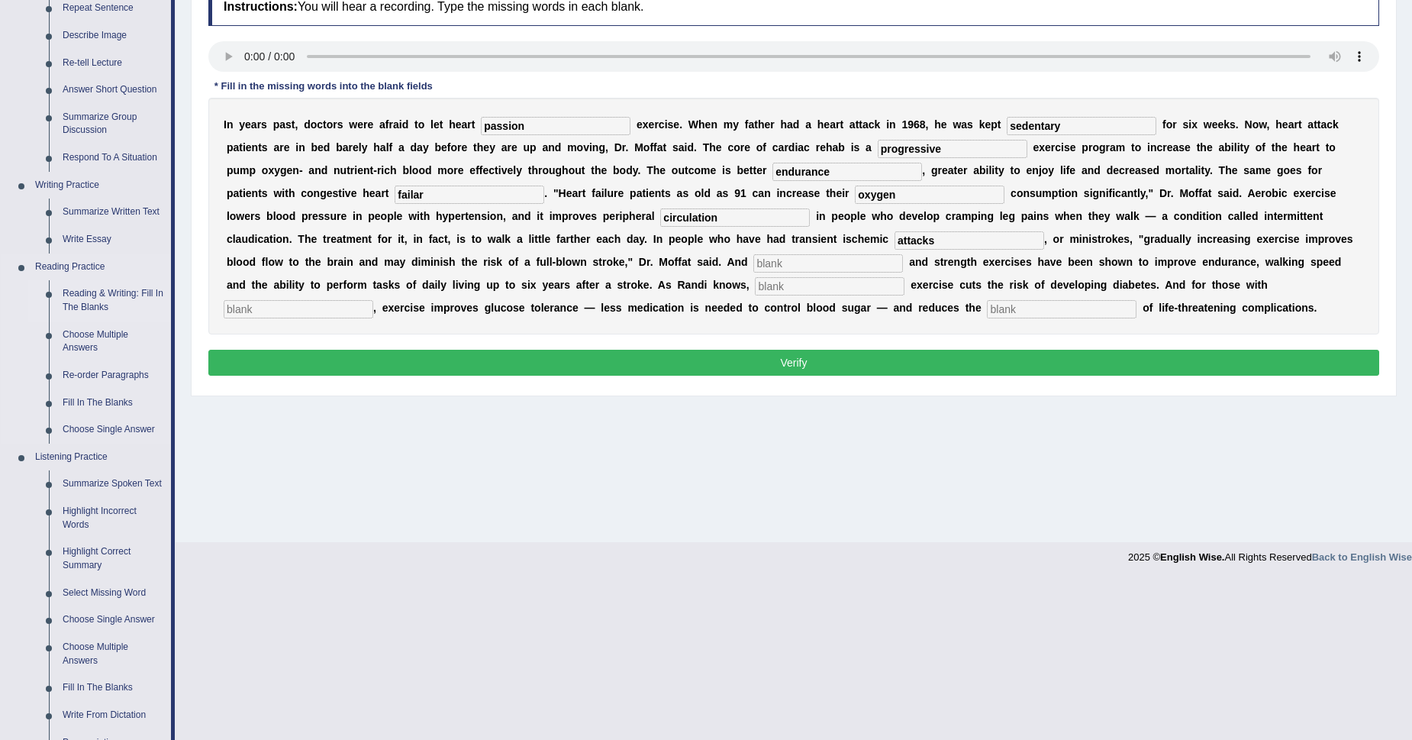
click at [123, 303] on link "Reading & Writing: Fill In The Blanks" at bounding box center [113, 300] width 115 height 40
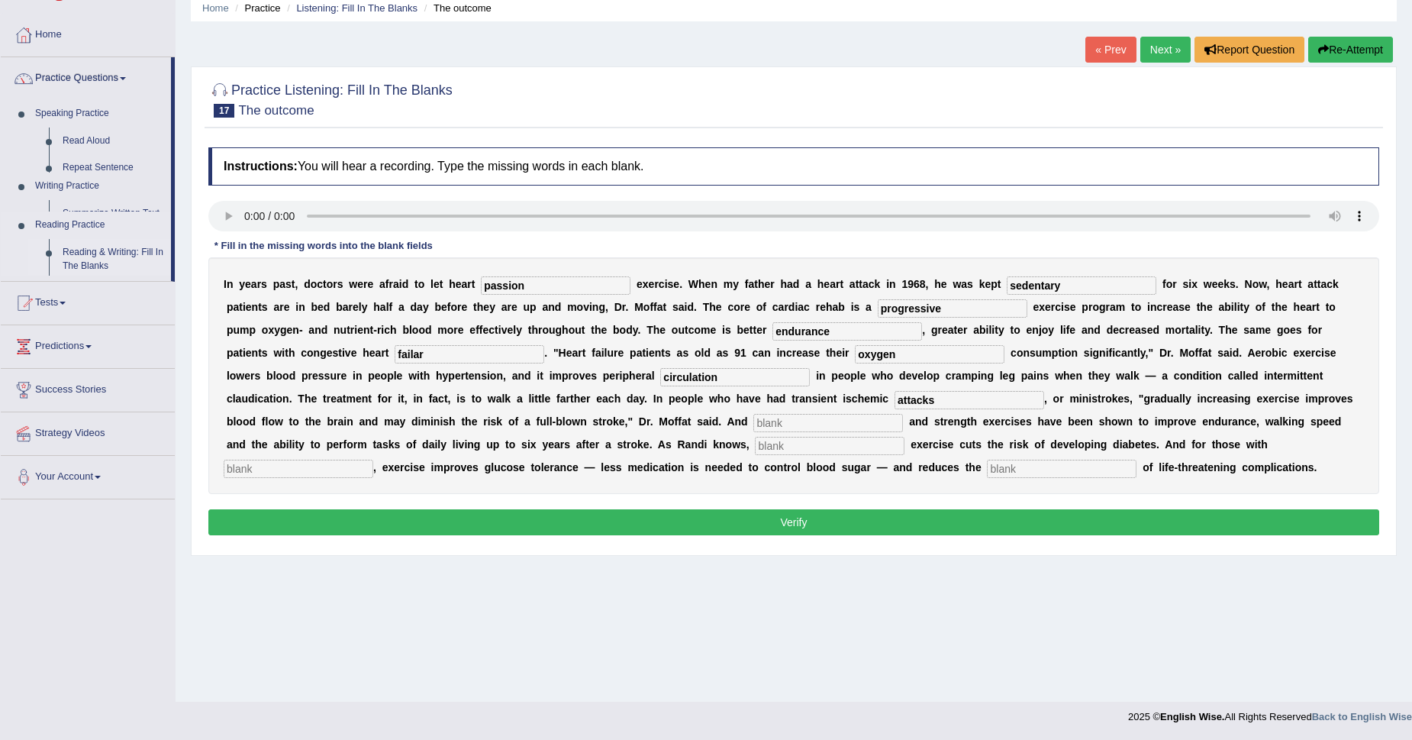
scroll to position [62, 0]
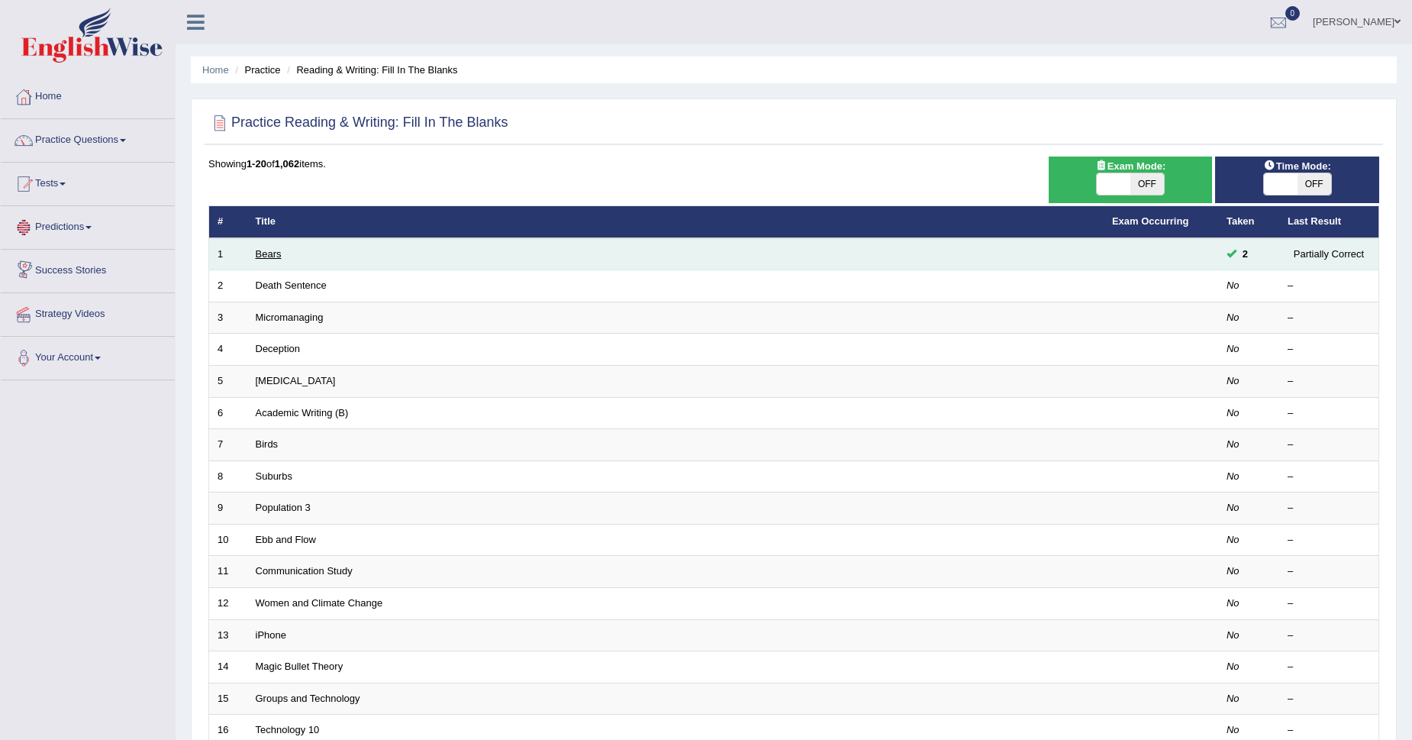
click at [257, 251] on link "Bears" at bounding box center [269, 253] width 26 height 11
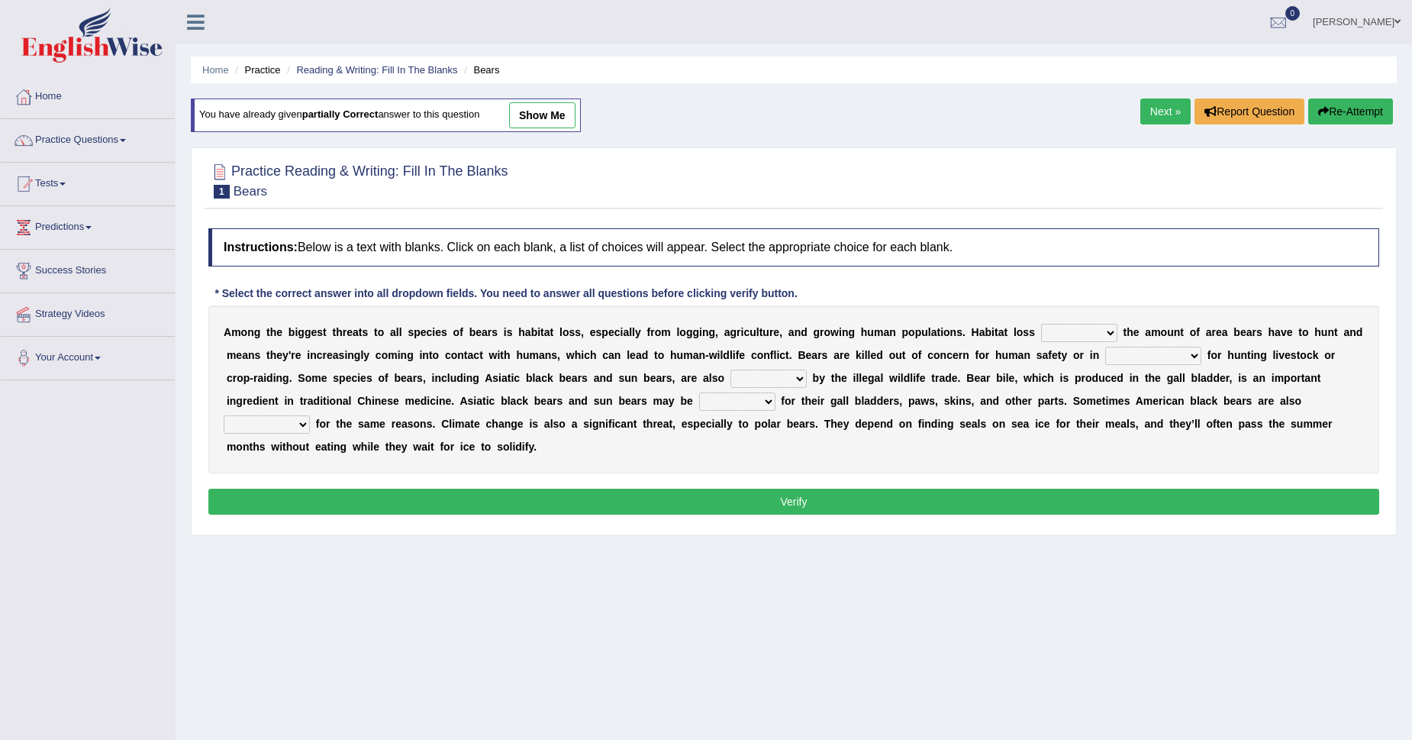
click at [1110, 338] on select "increases reduces complies interacts" at bounding box center [1079, 333] width 76 height 18
click at [76, 130] on link "Practice Questions" at bounding box center [88, 138] width 174 height 38
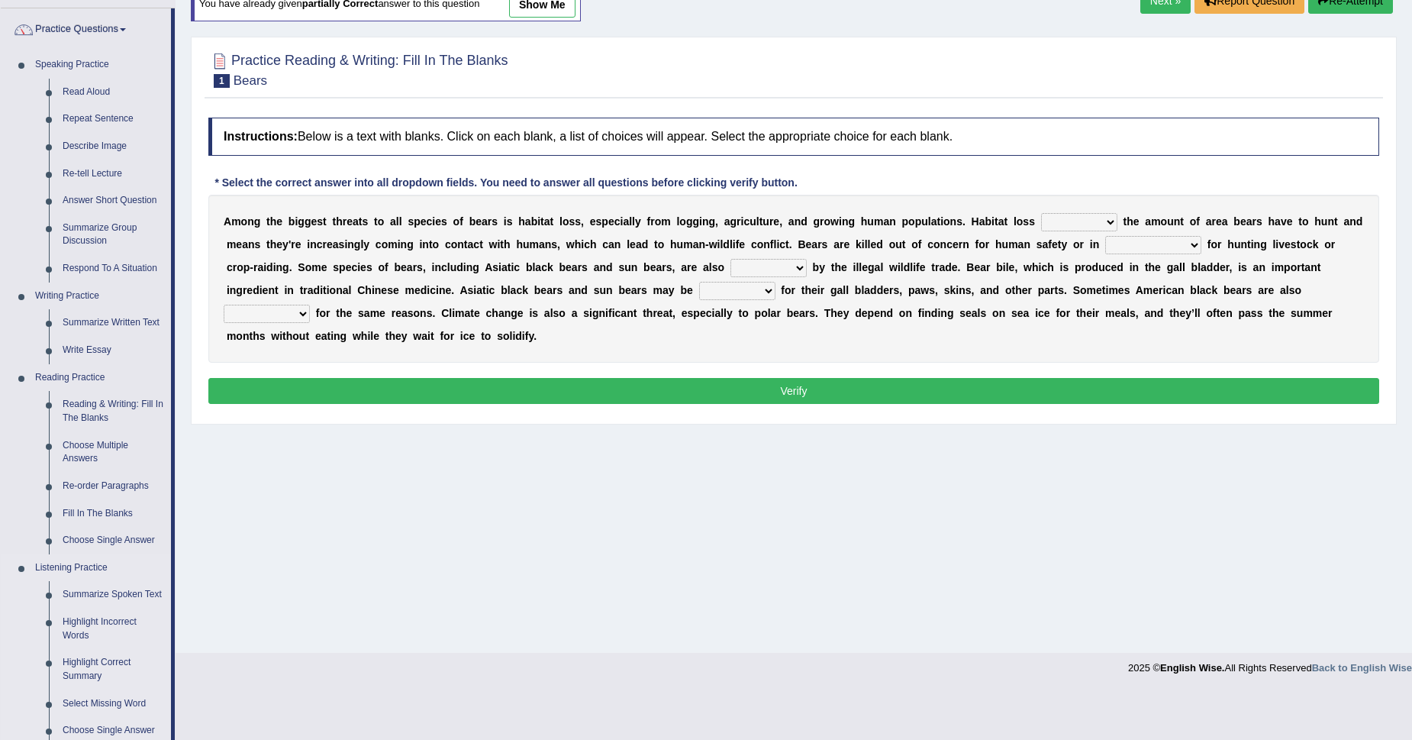
scroll to position [111, 0]
click at [77, 521] on link "Fill In The Blanks" at bounding box center [113, 513] width 115 height 27
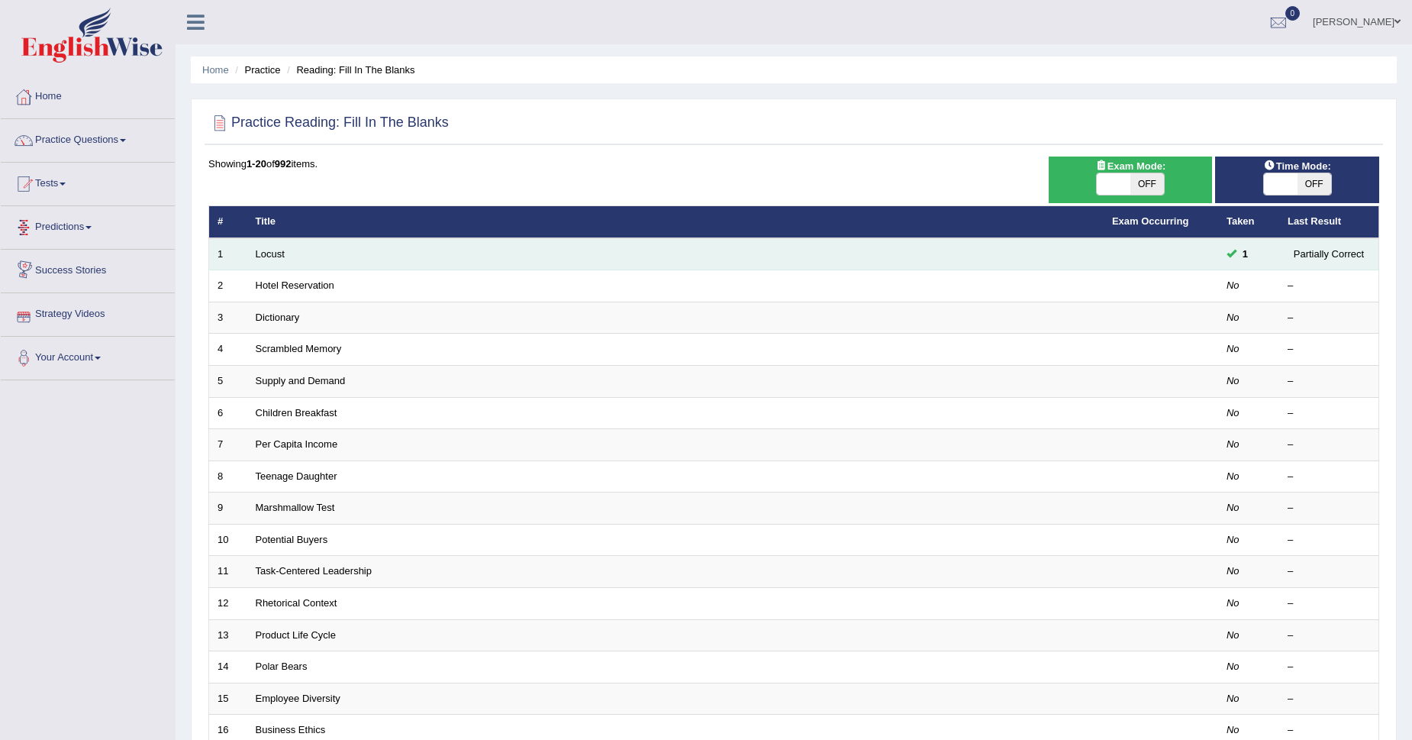
click at [269, 259] on td "Locust" at bounding box center [675, 254] width 856 height 32
click at [271, 256] on link "Locust" at bounding box center [270, 253] width 29 height 11
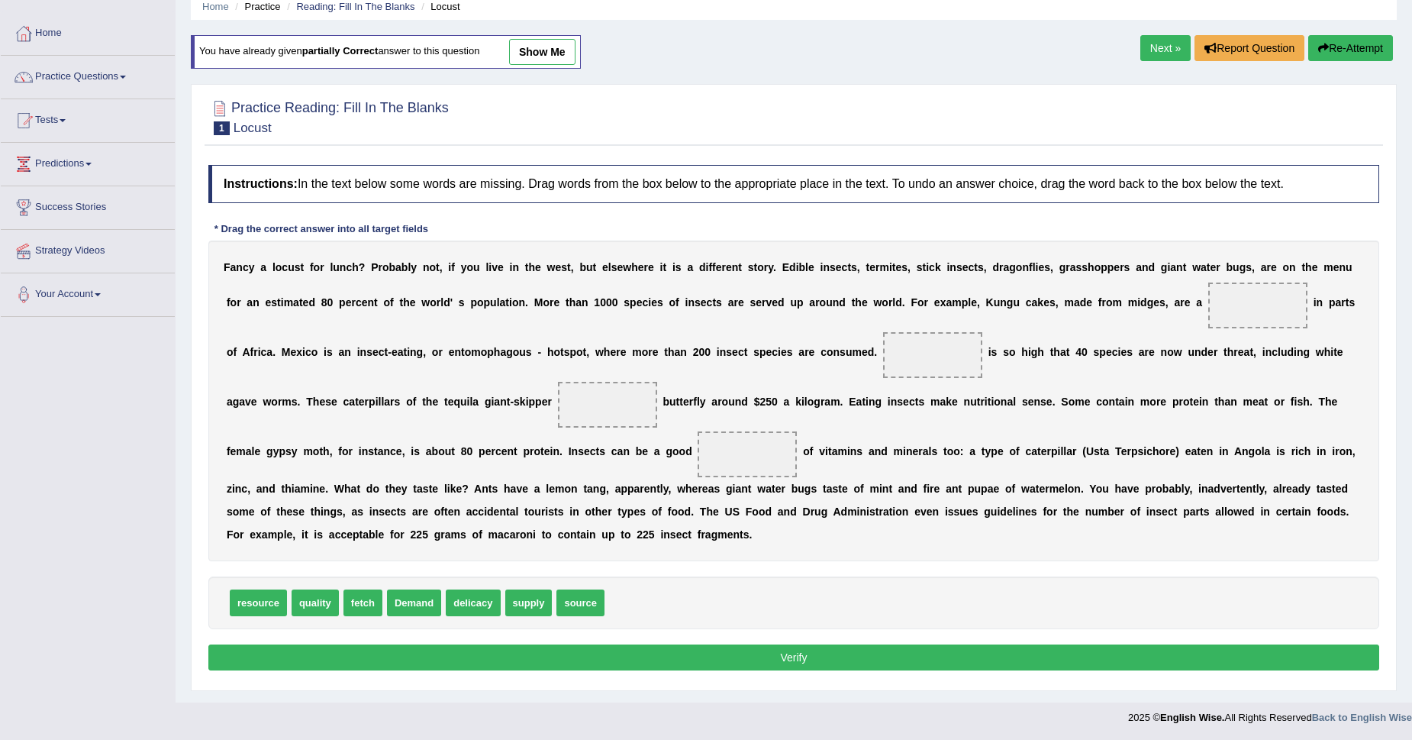
scroll to position [64, 0]
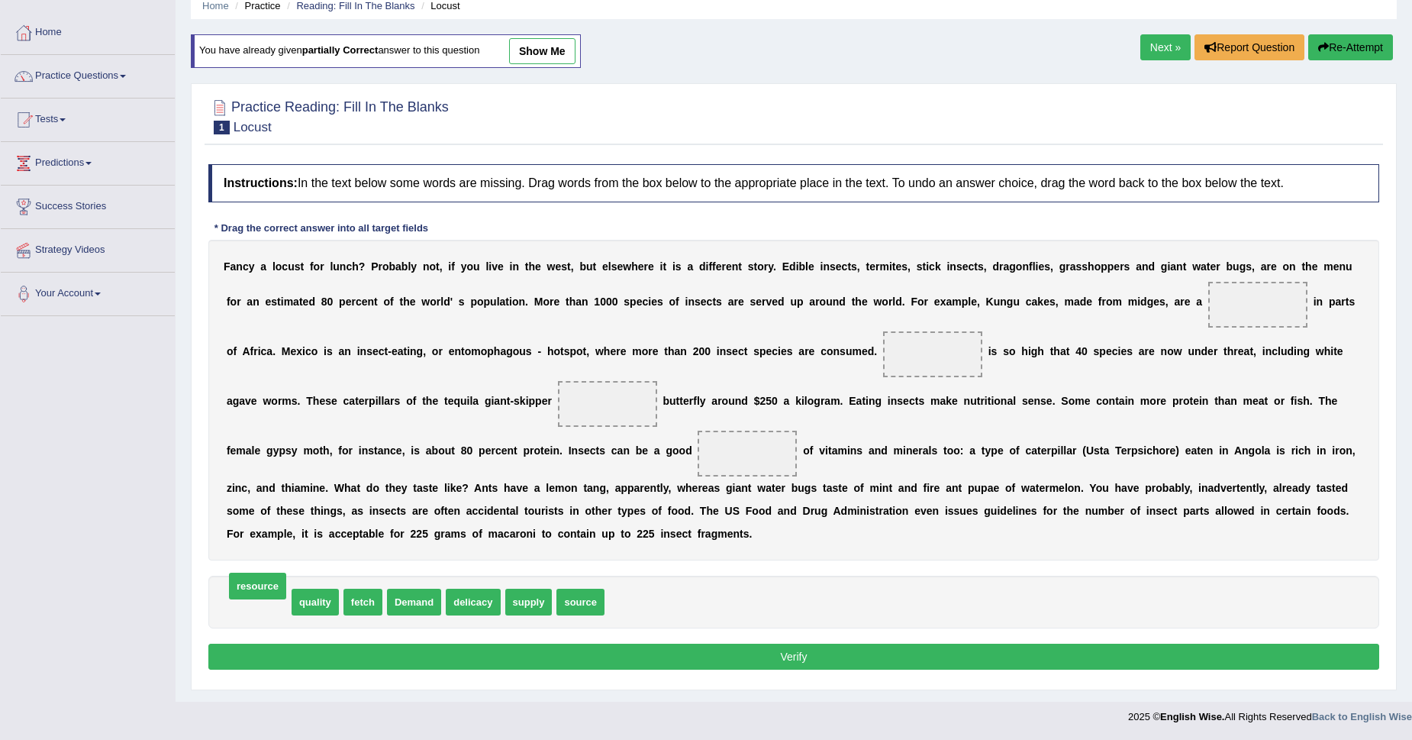
drag, startPoint x: 248, startPoint y: 596, endPoint x: 247, endPoint y: 580, distance: 16.0
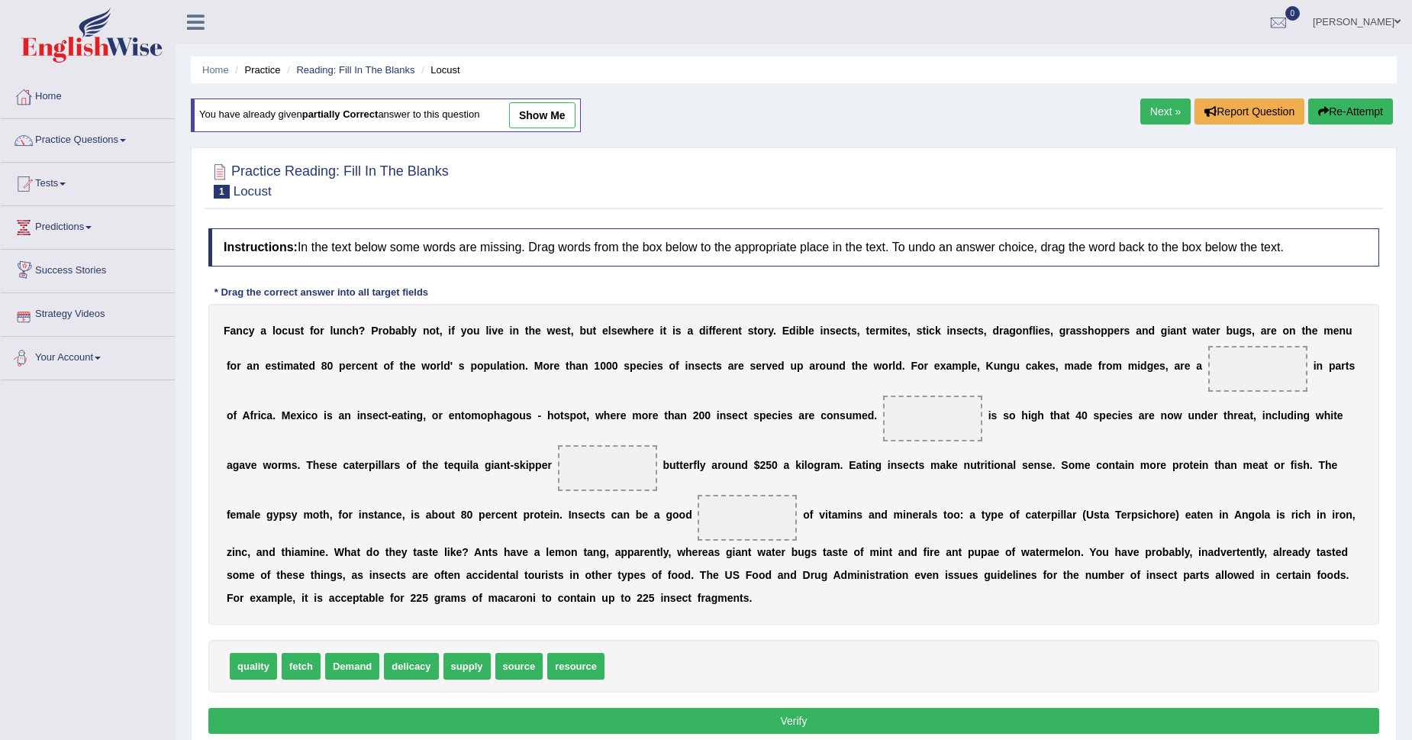
scroll to position [0, 0]
click at [42, 102] on link "Home" at bounding box center [88, 95] width 174 height 38
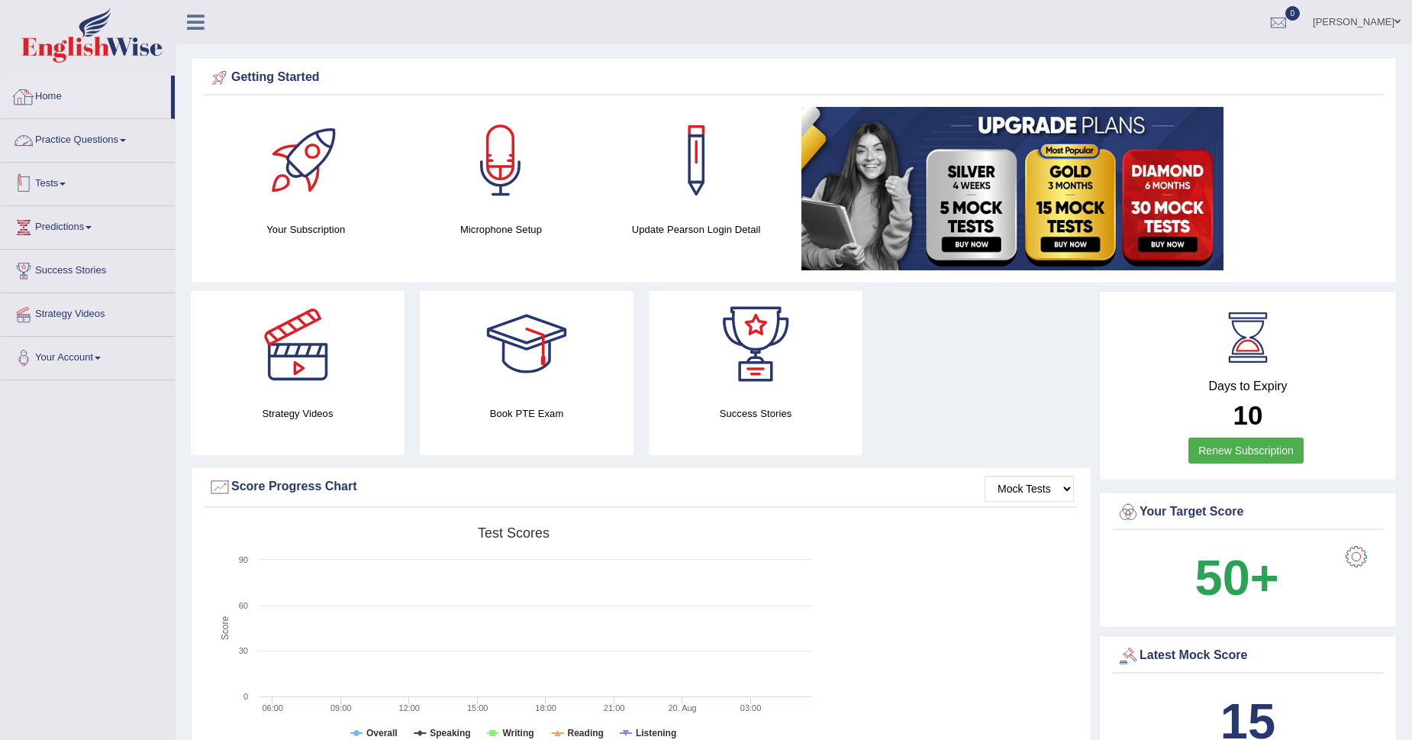
click at [136, 138] on link "Practice Questions" at bounding box center [88, 138] width 174 height 38
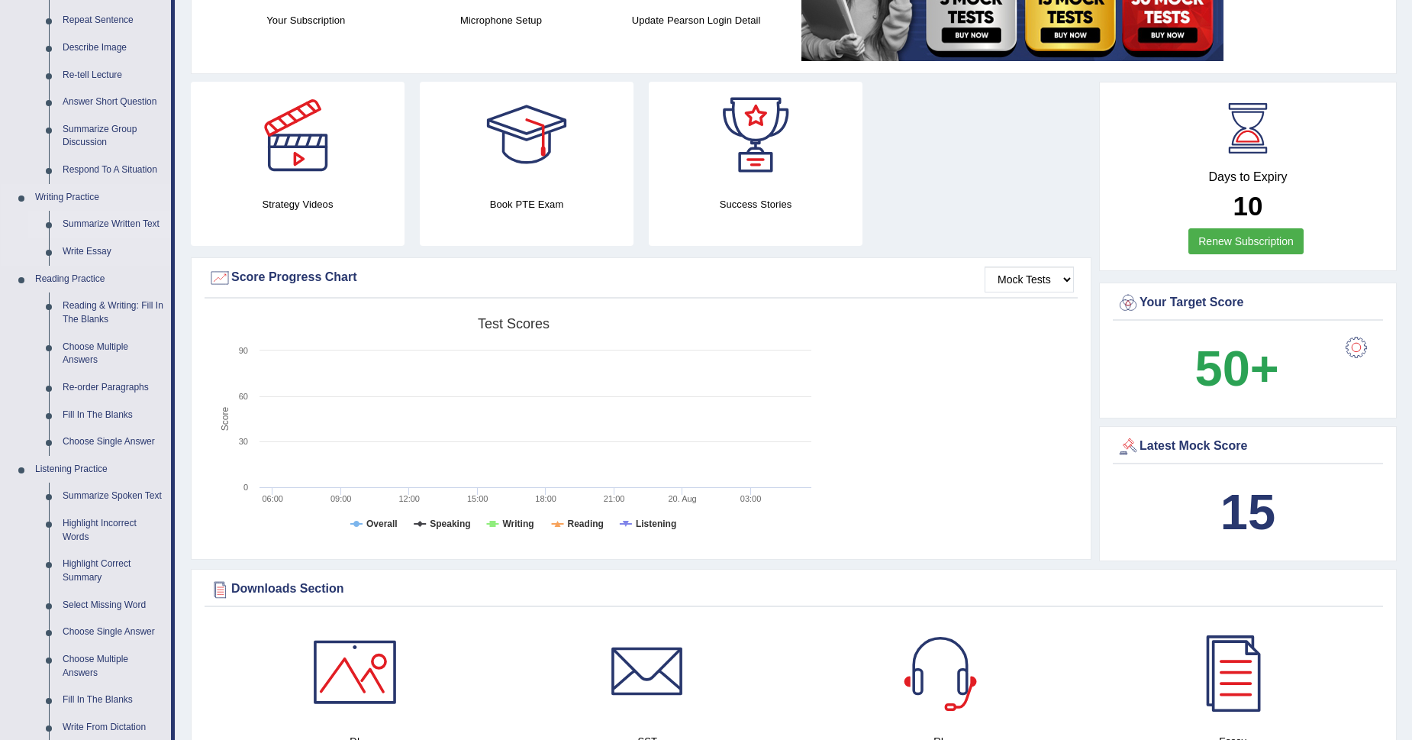
scroll to position [221, 0]
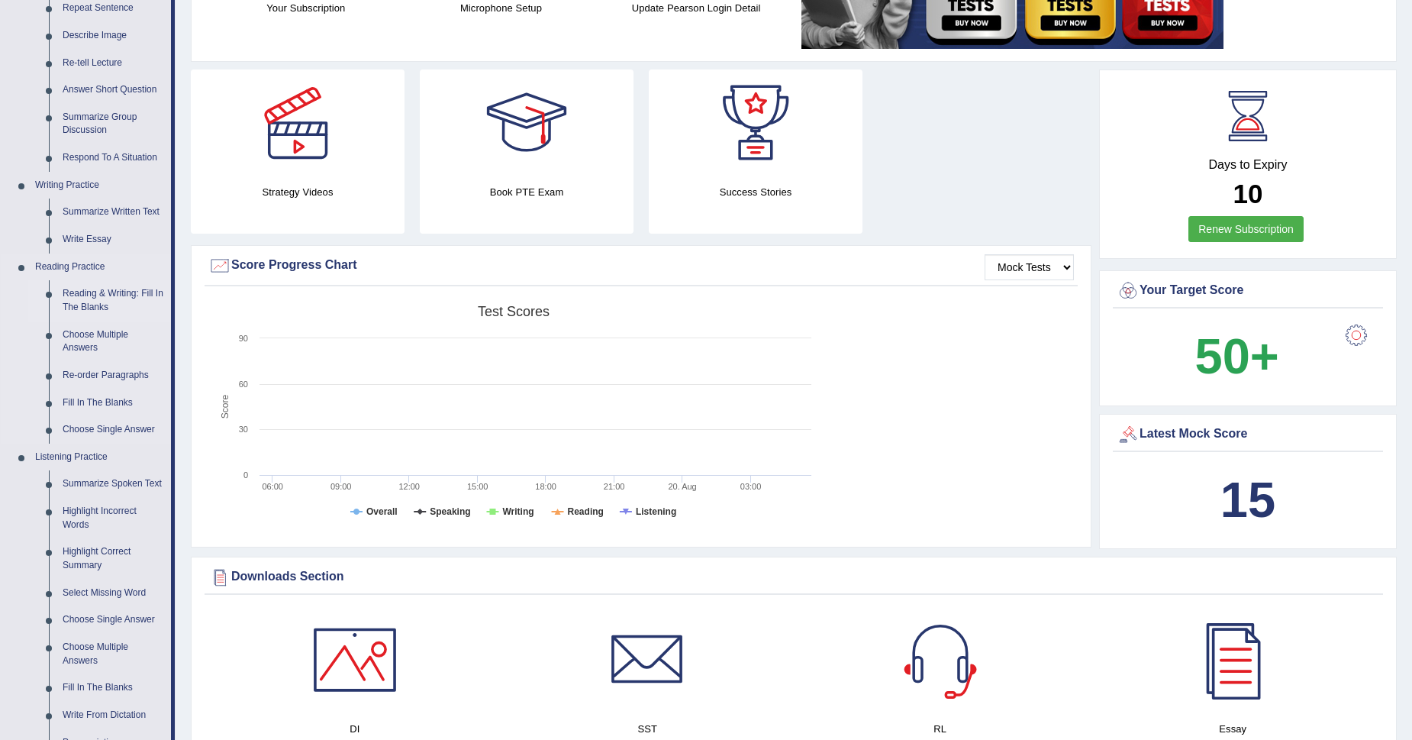
click at [94, 295] on link "Reading & Writing: Fill In The Blanks" at bounding box center [113, 300] width 115 height 40
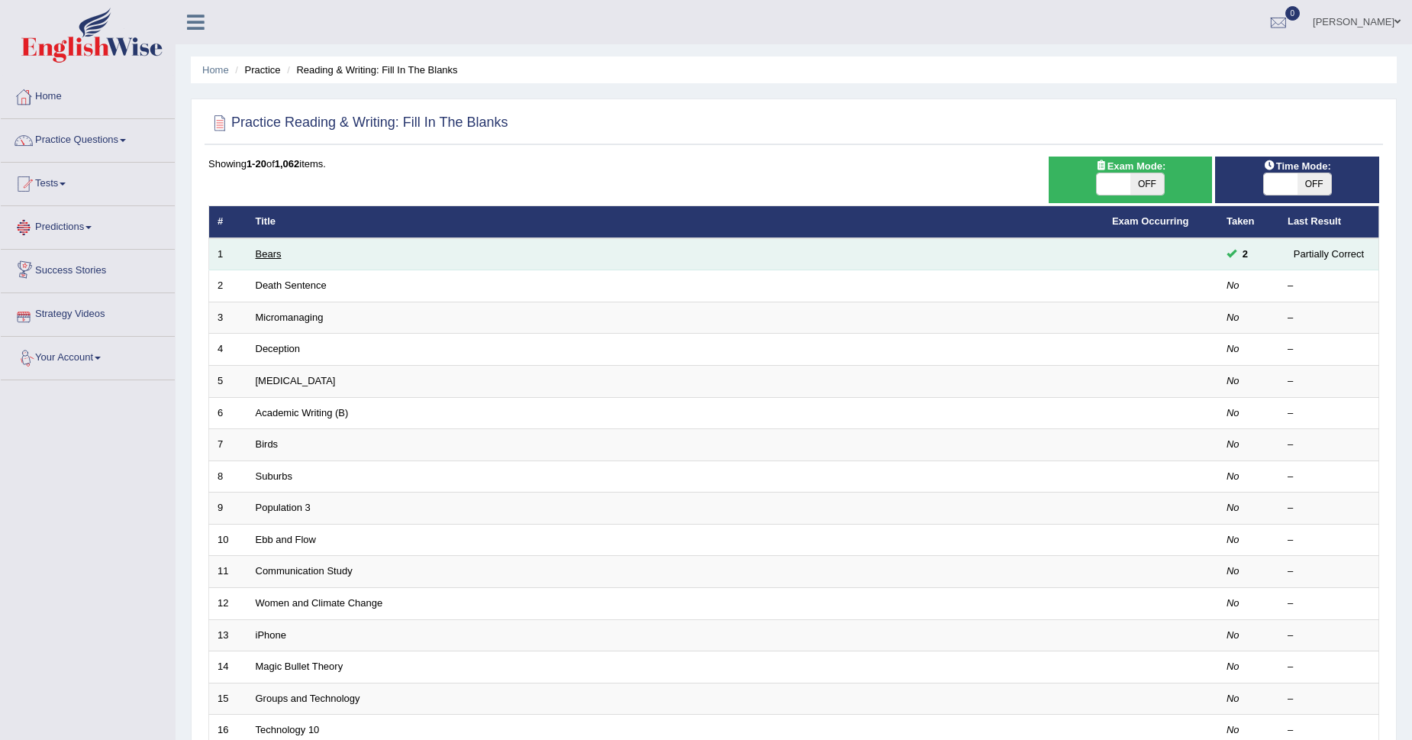
click at [270, 253] on link "Bears" at bounding box center [269, 253] width 26 height 11
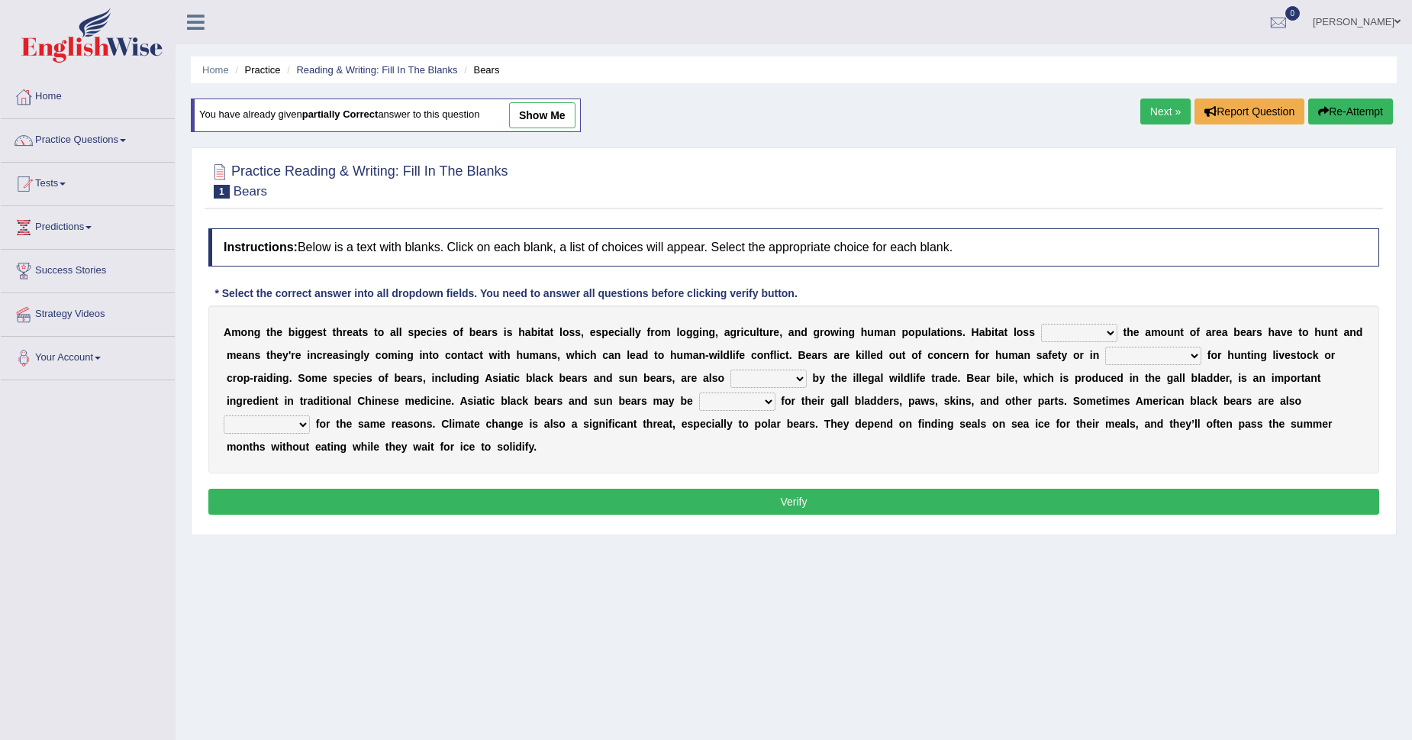
click at [1065, 330] on select "increases reduces complies interacts" at bounding box center [1079, 333] width 76 height 18
select select "reduces"
click at [1041, 324] on select "increases reduces complies interacts" at bounding box center [1079, 333] width 76 height 18
click at [1136, 365] on select "coalition retaliation appreciation disinformation" at bounding box center [1153, 356] width 96 height 18
select select "coalition"
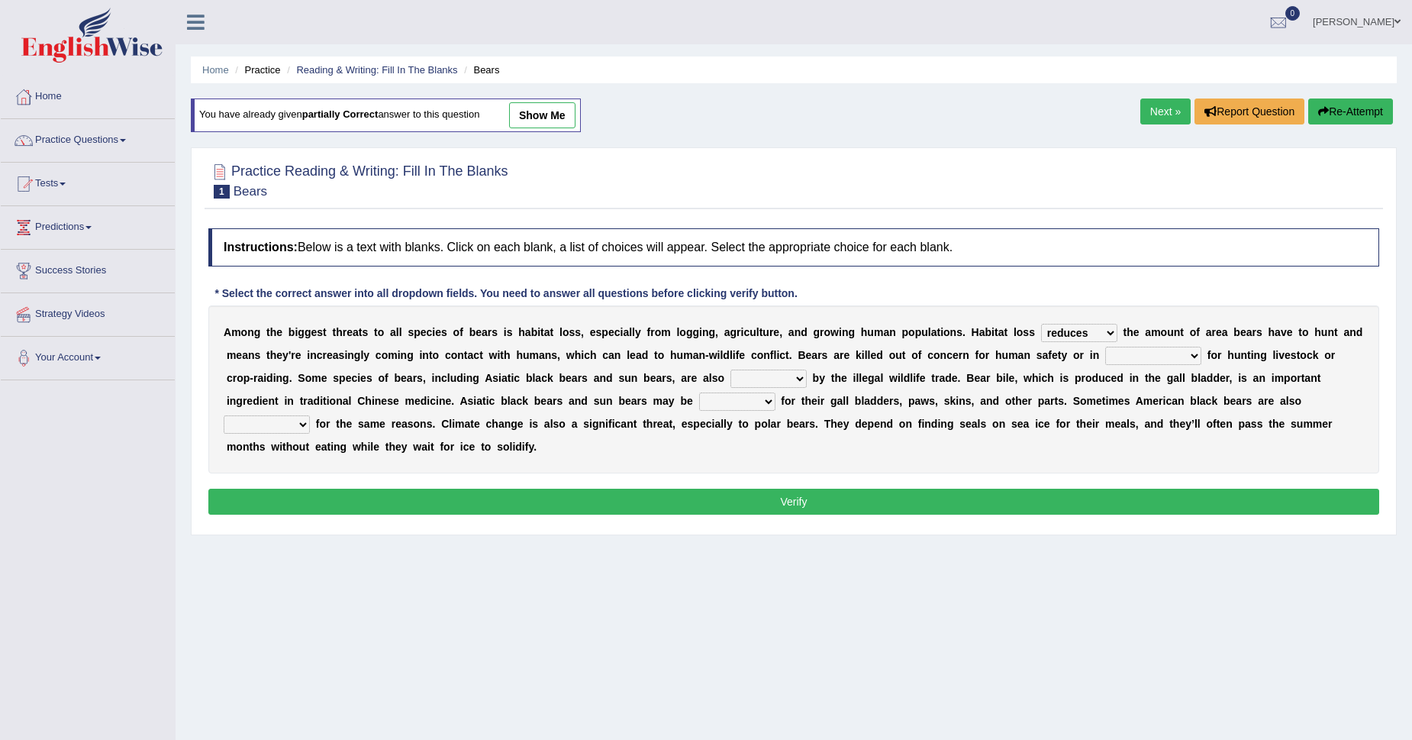
click at [1105, 347] on select "coalition retaliation appreciation disinformation" at bounding box center [1153, 356] width 96 height 18
click at [779, 376] on select "protected prohibited fattened threatened" at bounding box center [768, 378] width 76 height 18
select select "prohibited"
click at [730, 369] on select "protected prohibited fattened threatened" at bounding box center [768, 378] width 76 height 18
click at [715, 403] on select "poached squelched coached blenched" at bounding box center [737, 401] width 76 height 18
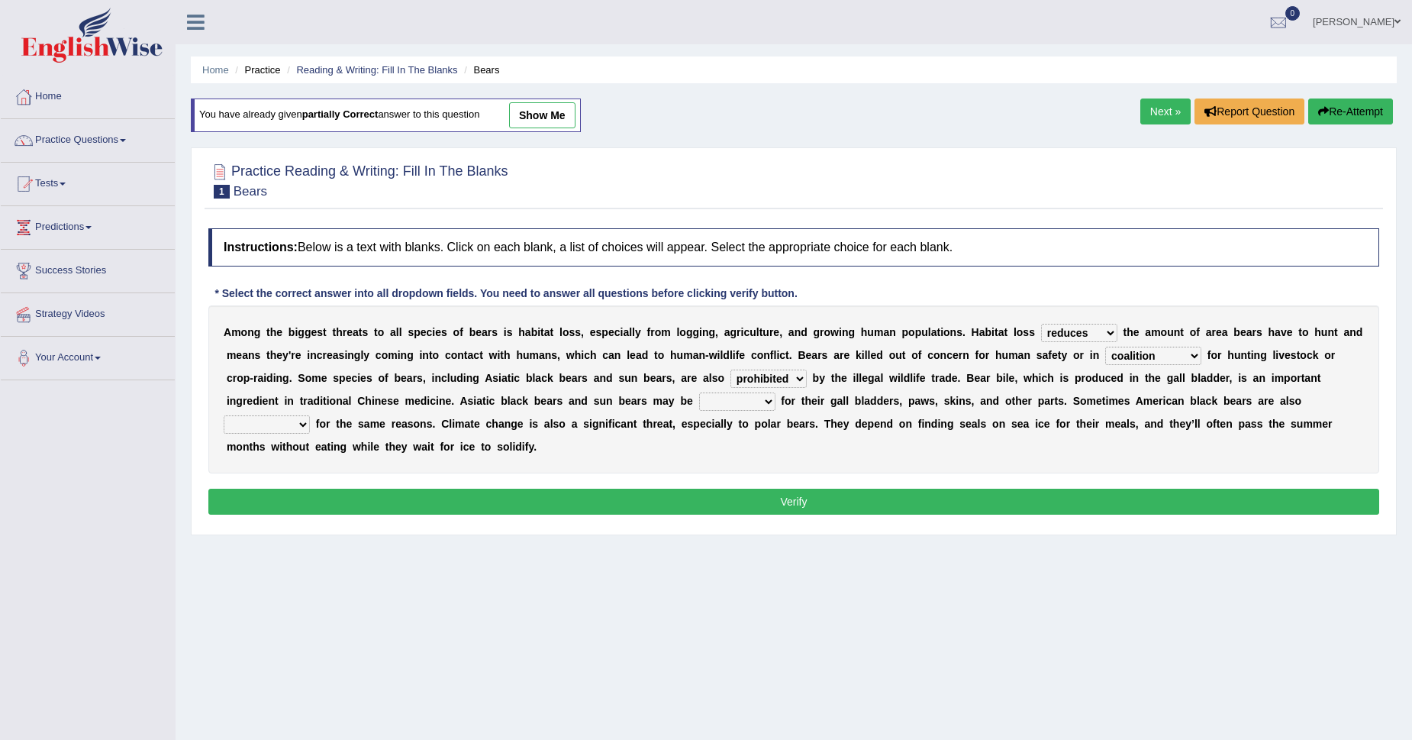
select select "coached"
click at [699, 392] on select "poached squelched coached blenched" at bounding box center [737, 401] width 76 height 18
click at [263, 430] on select "begot foreseen encountered targeted" at bounding box center [267, 424] width 86 height 18
select select "targeted"
click at [224, 415] on select "begot foreseen encountered targeted" at bounding box center [267, 424] width 86 height 18
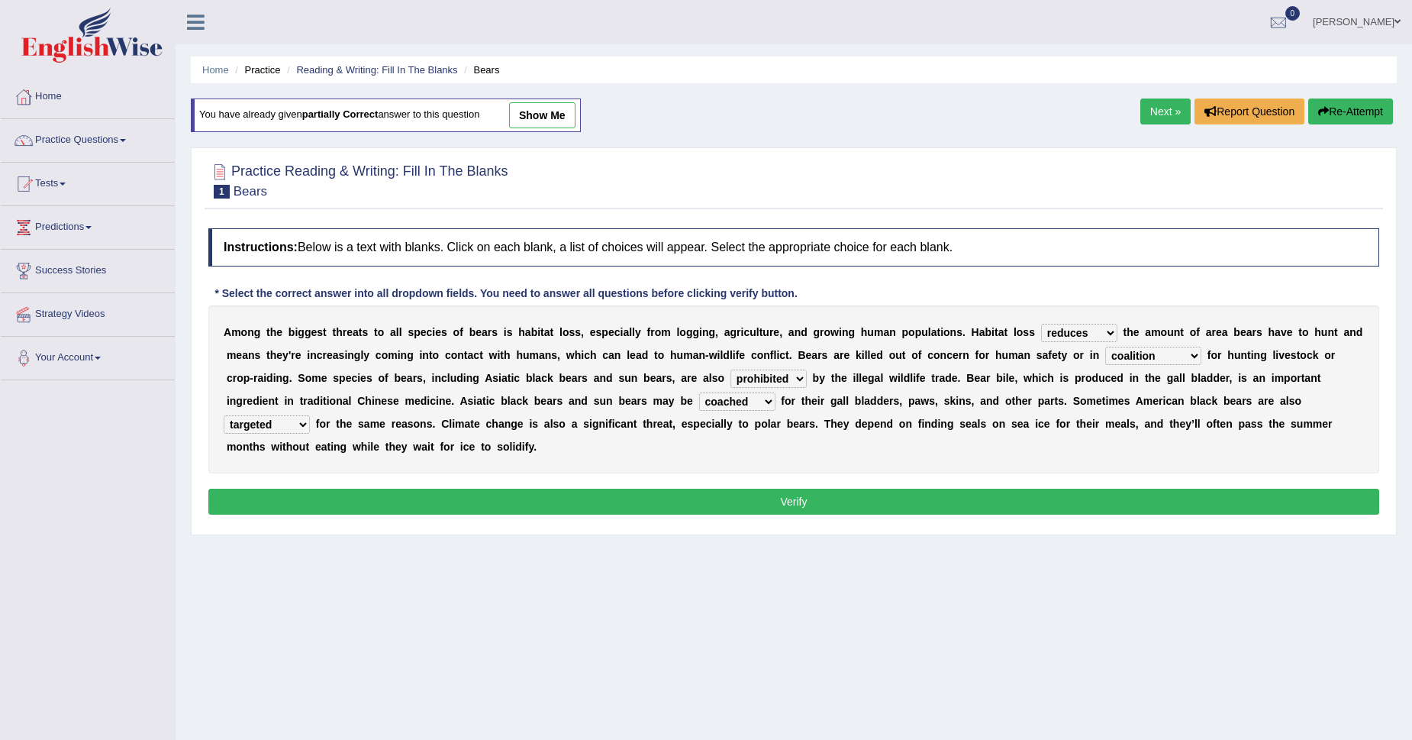
click at [549, 498] on button "Verify" at bounding box center [793, 501] width 1171 height 26
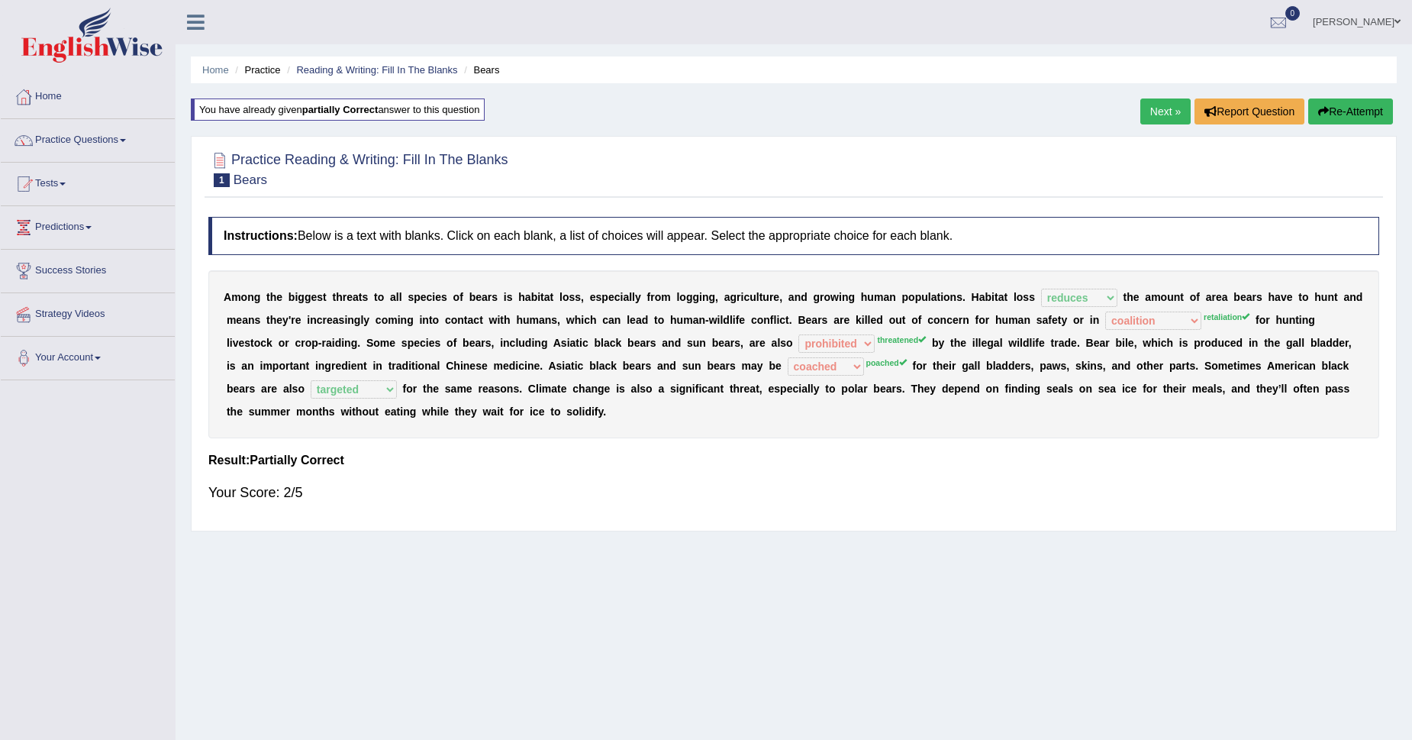
click at [1130, 111] on div "Home Practice Reading & Writing: Fill In The Blanks Bears You have already give…" at bounding box center [794, 381] width 1236 height 763
click at [1148, 111] on link "Next »" at bounding box center [1165, 111] width 50 height 26
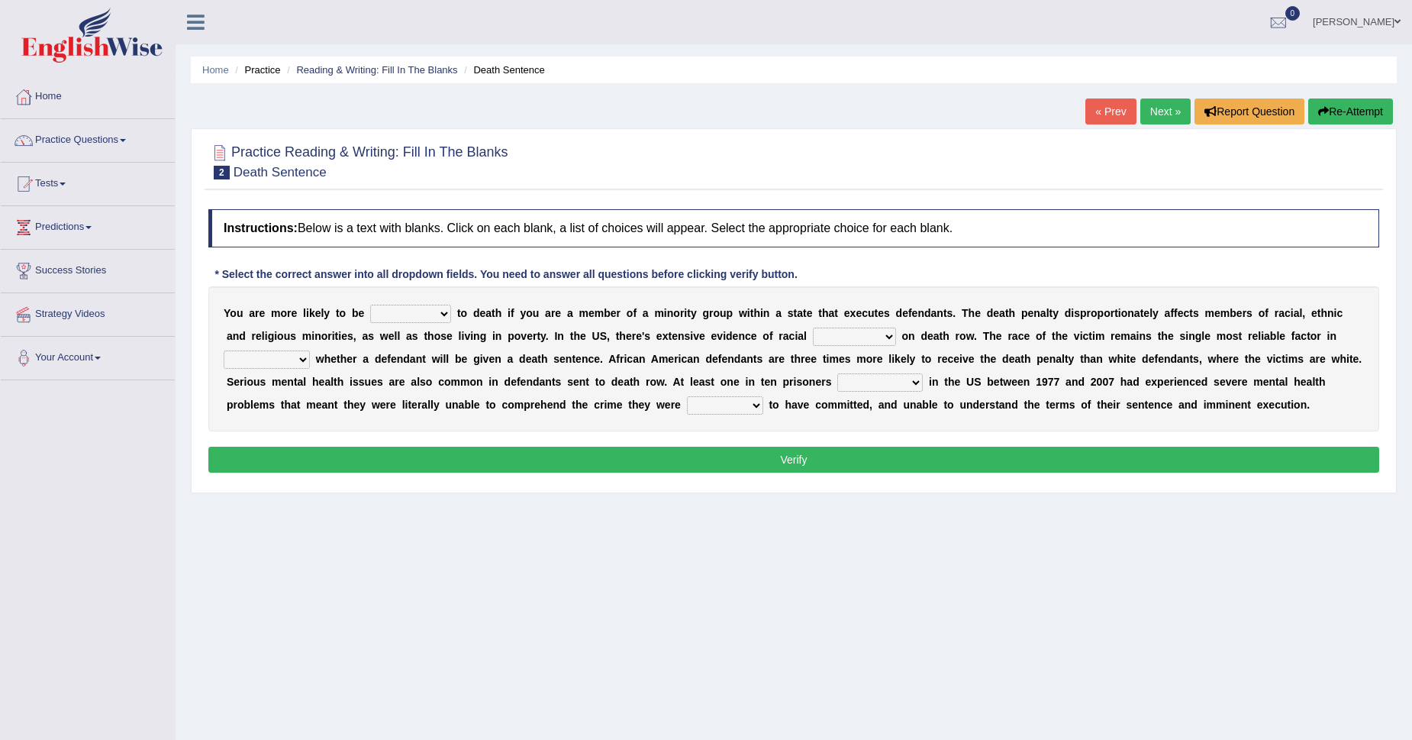
click at [420, 316] on select "penalized blamed complained sentenced" at bounding box center [410, 314] width 81 height 18
select select "sentenced"
click at [370, 305] on select "penalized blamed complained sentenced" at bounding box center [410, 314] width 81 height 18
click at [831, 341] on select "bias equality appearance background" at bounding box center [854, 336] width 83 height 18
select select "bias"
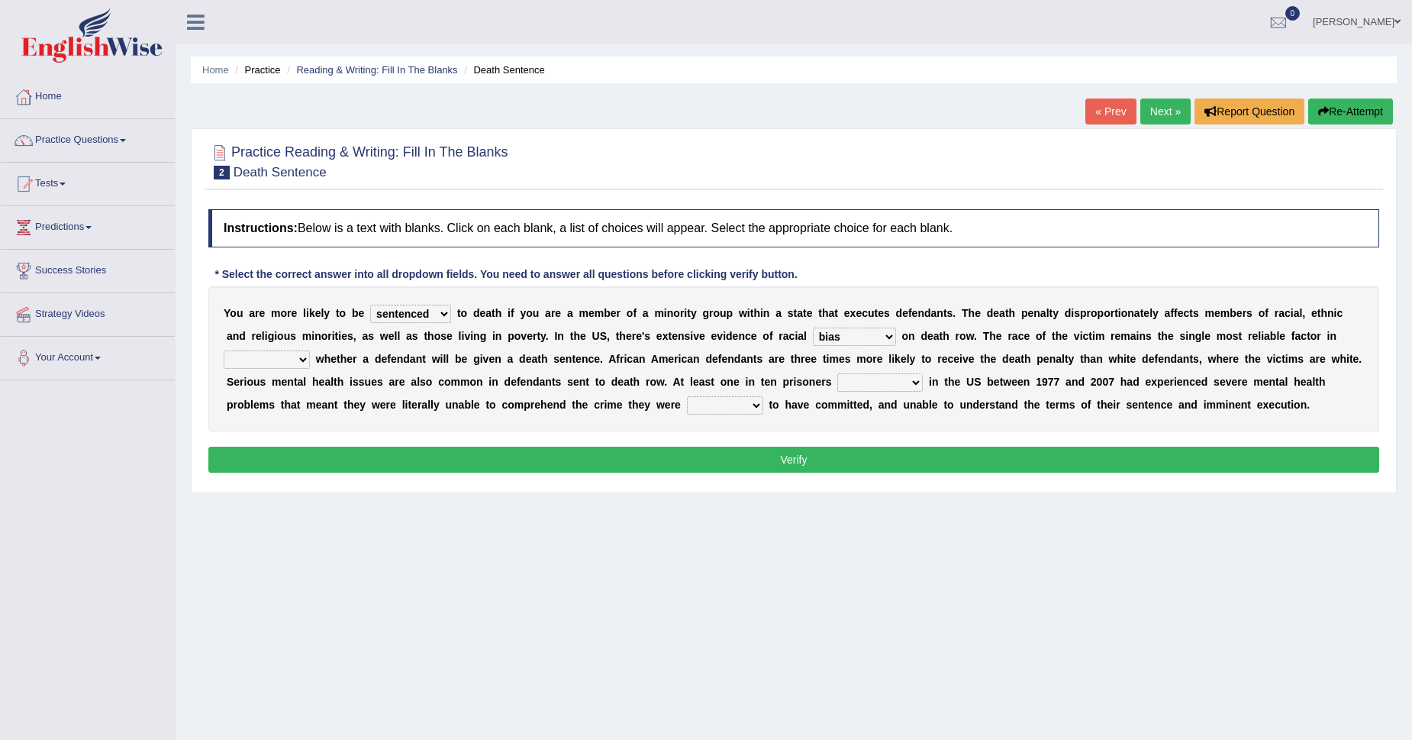
click at [813, 327] on select "bias equality appearance background" at bounding box center [854, 336] width 83 height 18
click at [836, 374] on div "Y o u a r e m o r e l i k e l y t o b e penalized blamed complained sentenced t…" at bounding box center [793, 358] width 1171 height 145
click at [282, 370] on div "Y o u a r e m o r e l i k e l y t o b e penalized blamed complained sentenced t…" at bounding box center [793, 358] width 1171 height 145
click at [282, 346] on div "Y o u a r e m o r e l i k e l y t o b e penalized blamed complained sentenced t…" at bounding box center [793, 358] width 1171 height 145
click at [278, 362] on select "determining adjoining undermining examining" at bounding box center [267, 359] width 86 height 18
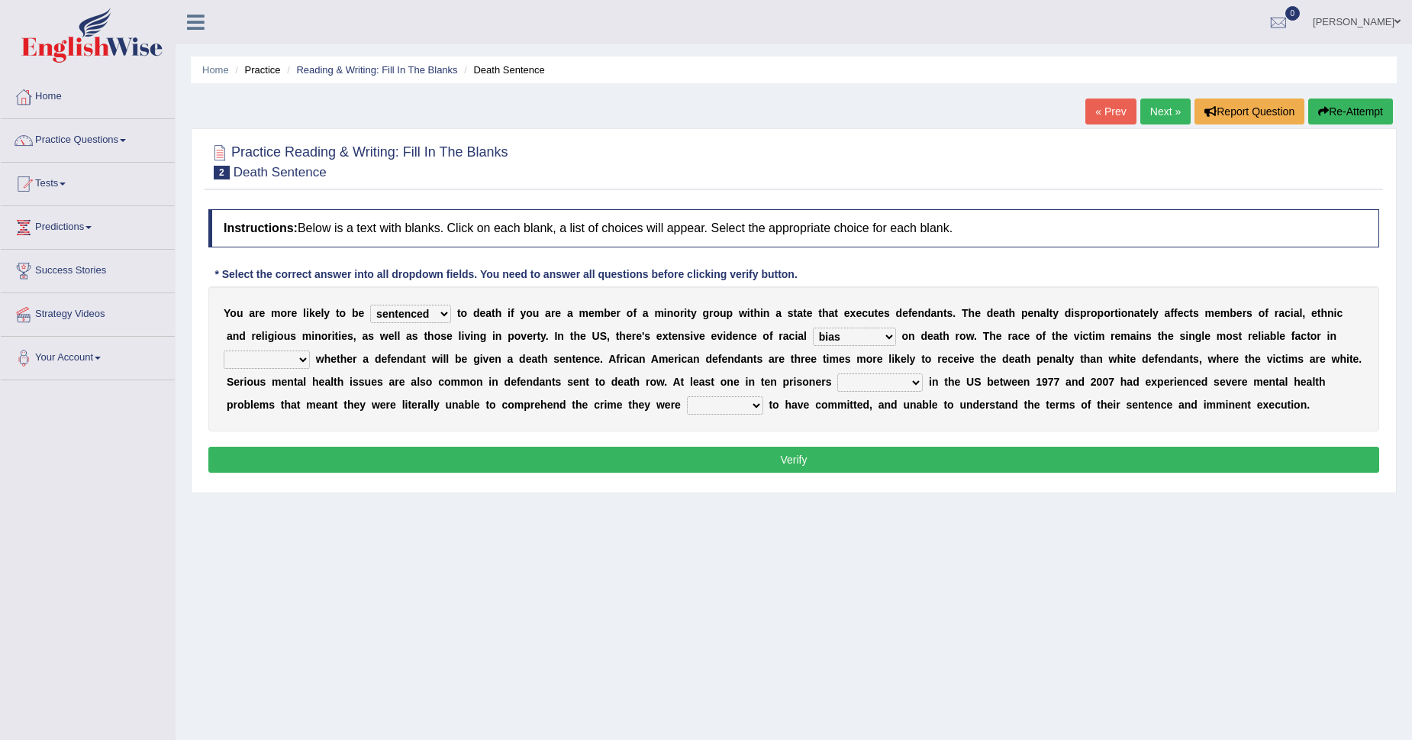
select select "determining"
click at [224, 350] on select "determining adjoining undermining examining" at bounding box center [267, 359] width 86 height 18
click at [868, 391] on select "electrocuted persecuted executed captured" at bounding box center [879, 382] width 85 height 18
select select "executed"
click at [837, 373] on select "electrocuted persecuted executed captured" at bounding box center [879, 382] width 85 height 18
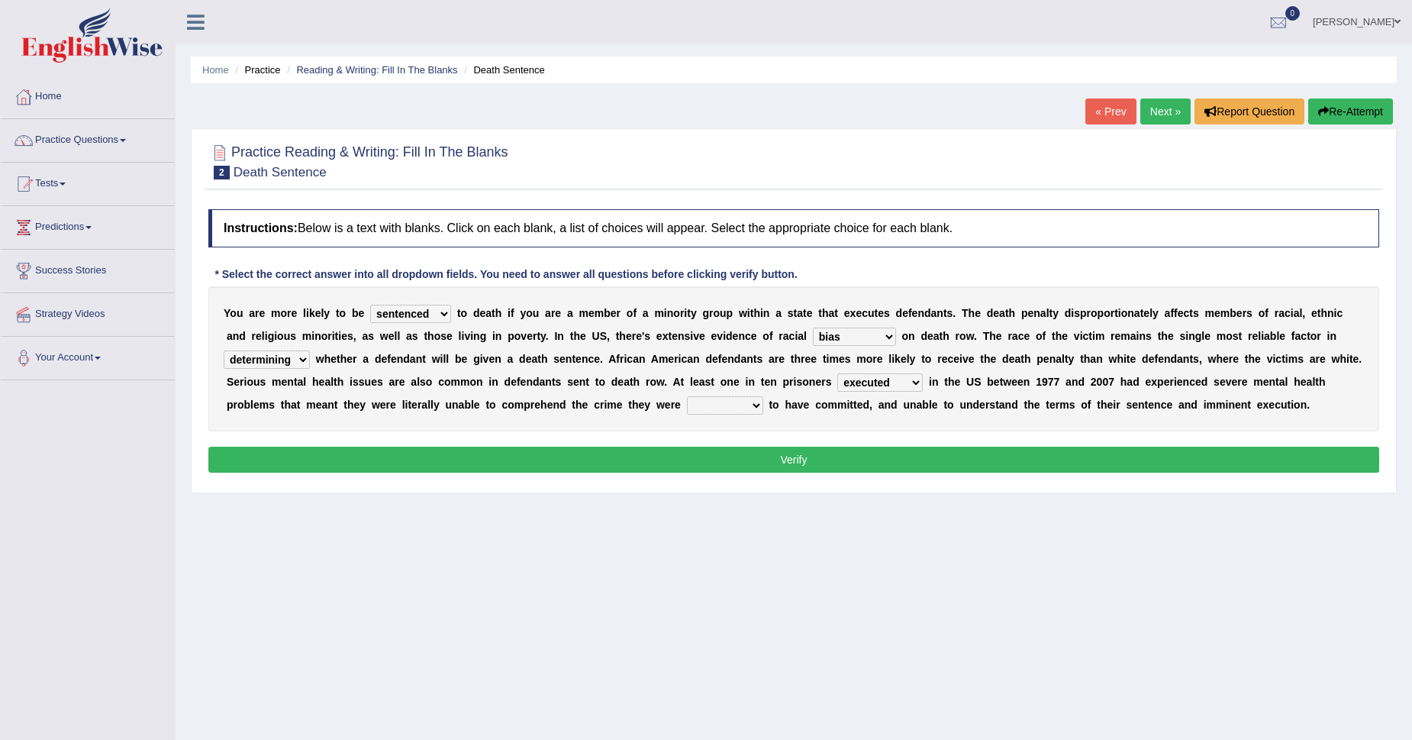
click at [730, 405] on select "alleged acclaimed persuaded claimed" at bounding box center [725, 405] width 76 height 18
select select "claimed"
click at [687, 396] on select "alleged acclaimed persuaded claimed" at bounding box center [725, 405] width 76 height 18
click at [735, 453] on button "Verify" at bounding box center [793, 459] width 1171 height 26
